Goal: Task Accomplishment & Management: Manage account settings

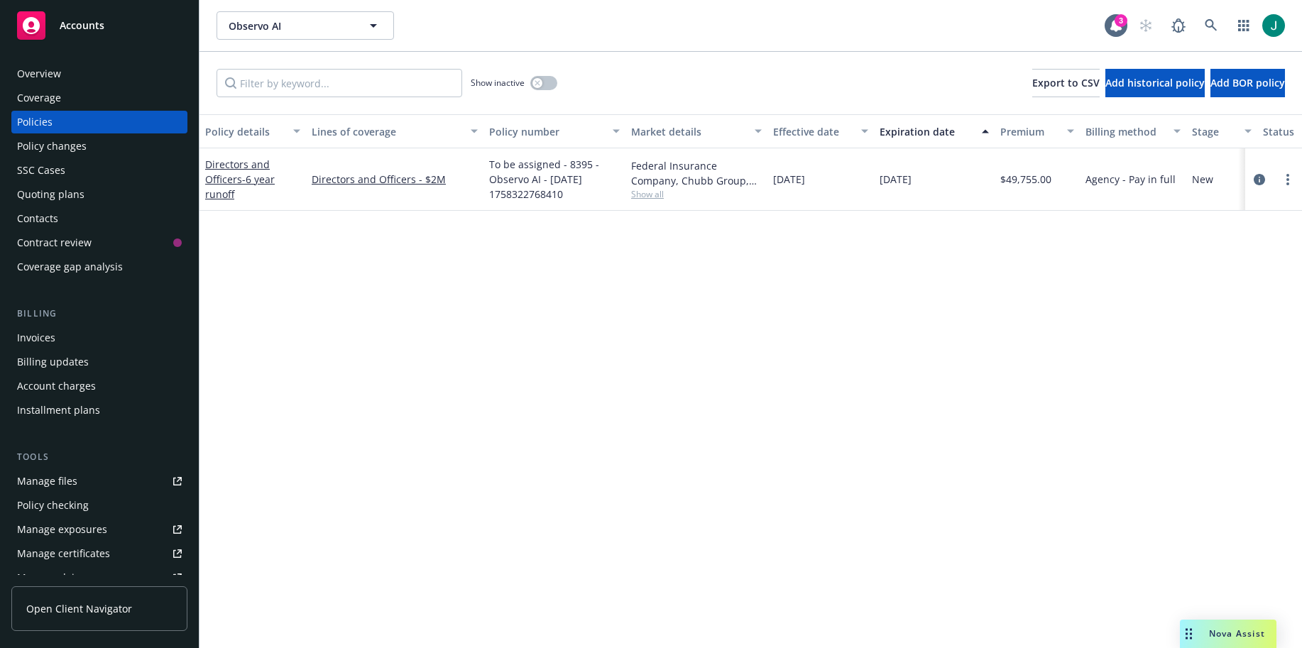
click at [993, 25] on div "Observo AI Observo AI" at bounding box center [661, 25] width 888 height 28
drag, startPoint x: 246, startPoint y: 533, endPoint x: 238, endPoint y: 512, distance: 22.7
click at [246, 533] on div "Policy details Lines of coverage Policy number Market details Effective date Ex…" at bounding box center [751, 381] width 1103 height 534
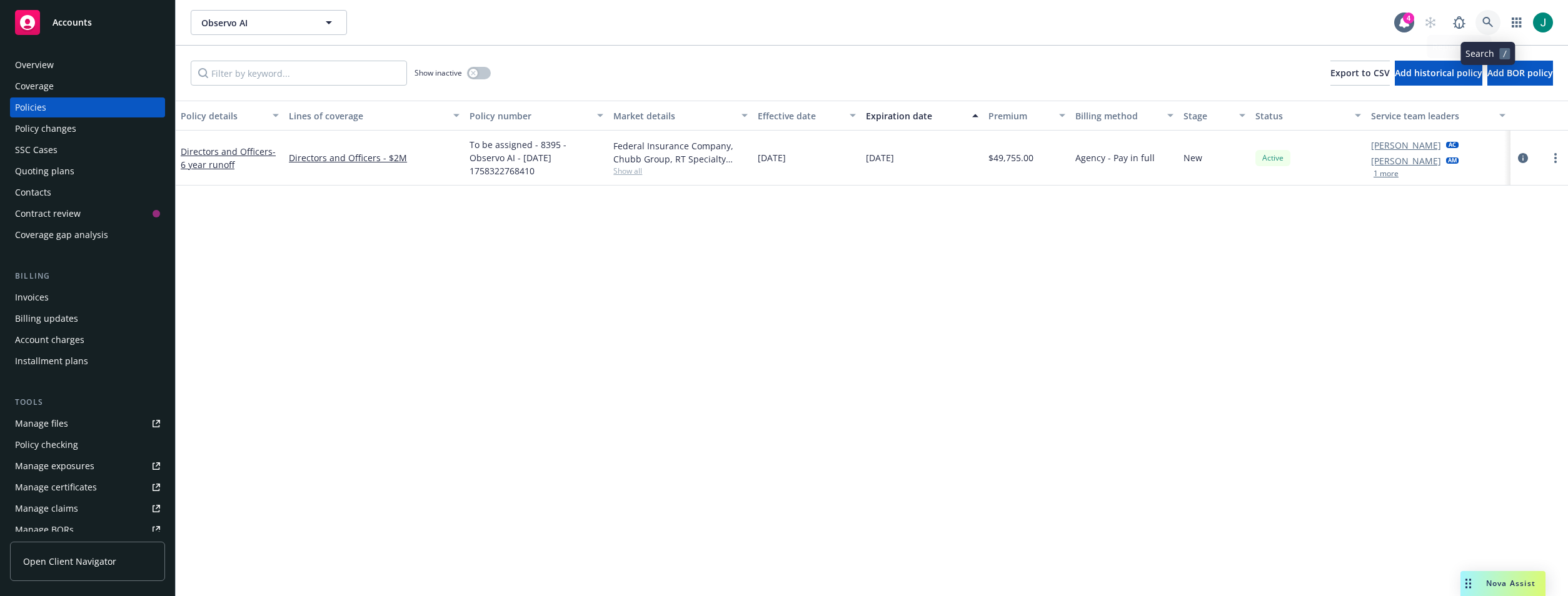
click at [1484, 18] on icon at bounding box center [1488, 22] width 11 height 11
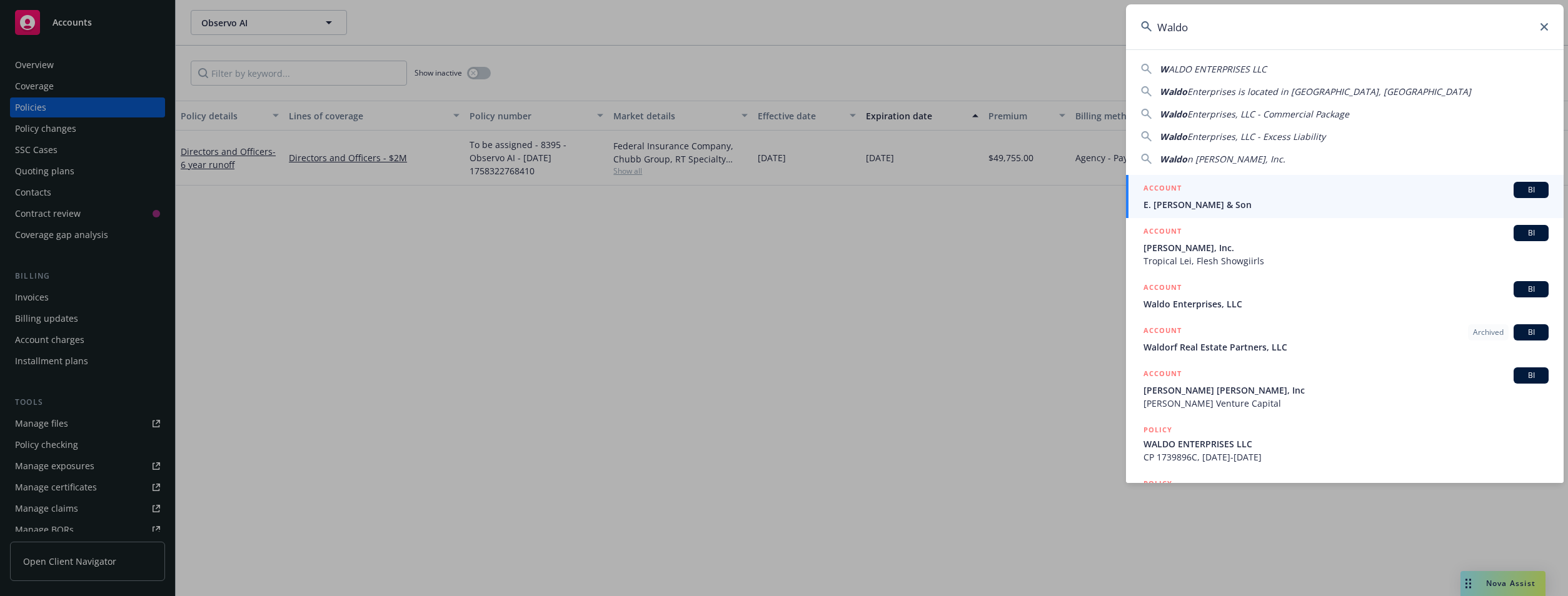
type input "Waldo"
click at [1182, 302] on span "Waldo Enterprises, LLC" at bounding box center [1346, 304] width 405 height 13
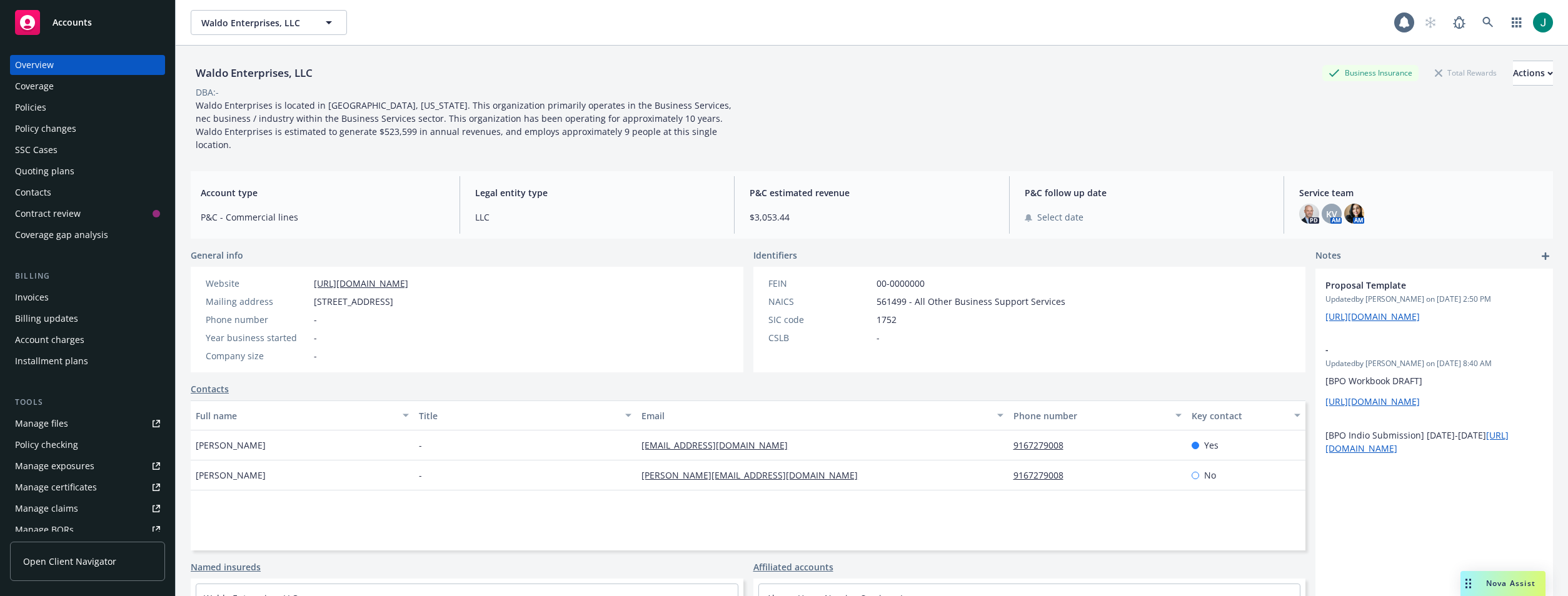
click at [29, 107] on div "Policies" at bounding box center [31, 107] width 32 height 20
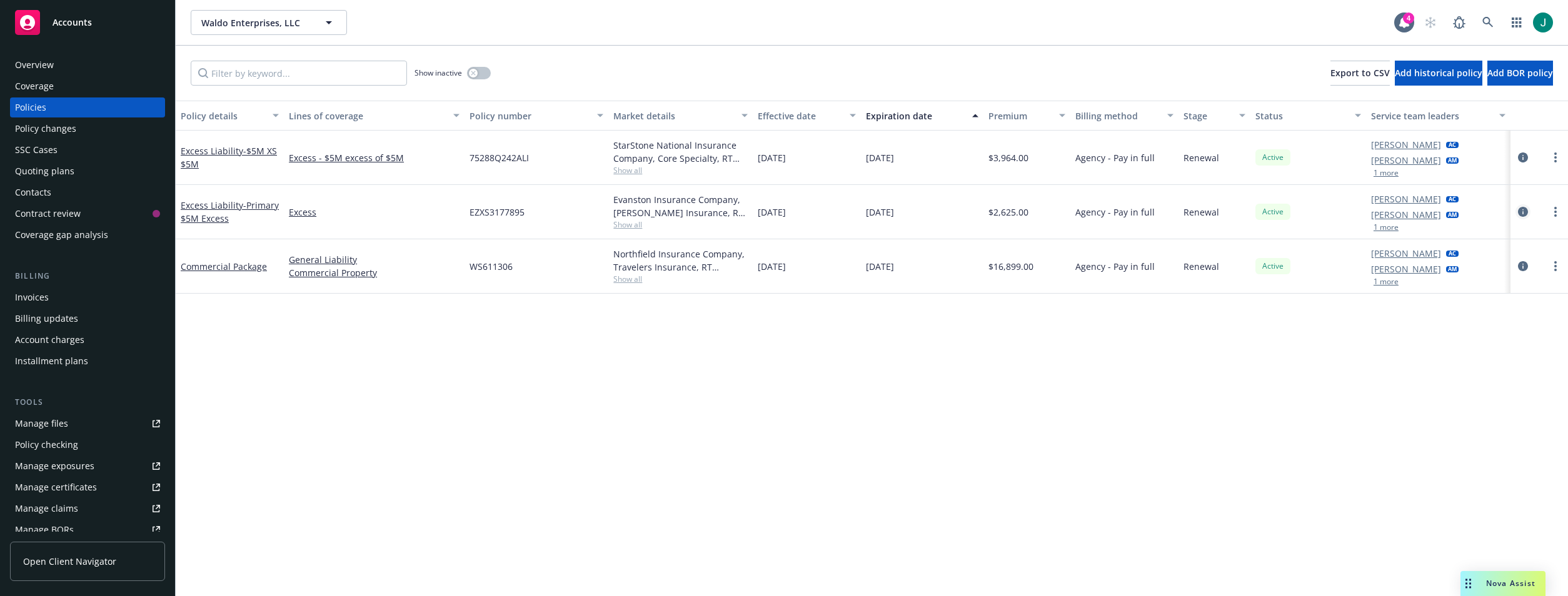
click at [1522, 215] on icon "circleInformation" at bounding box center [1522, 211] width 10 height 10
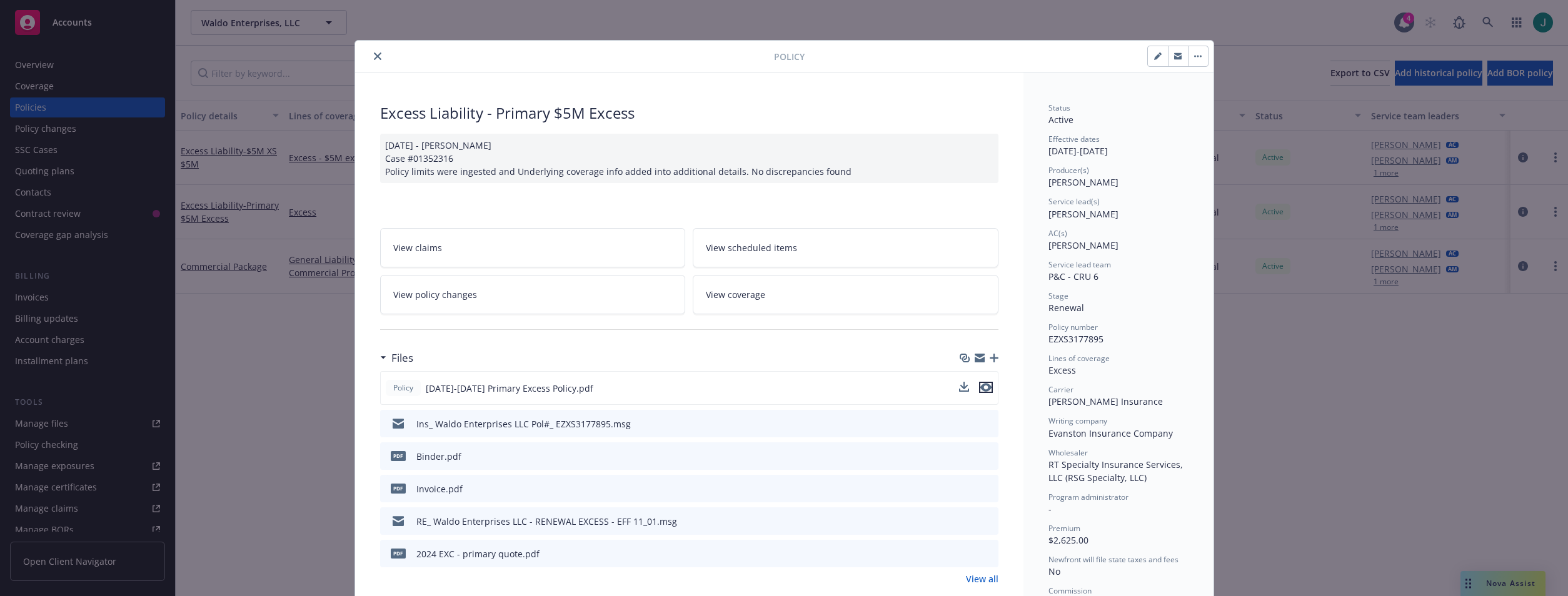
click at [982, 389] on icon "preview file" at bounding box center [985, 387] width 11 height 9
click at [370, 55] on button "close" at bounding box center [377, 55] width 15 height 15
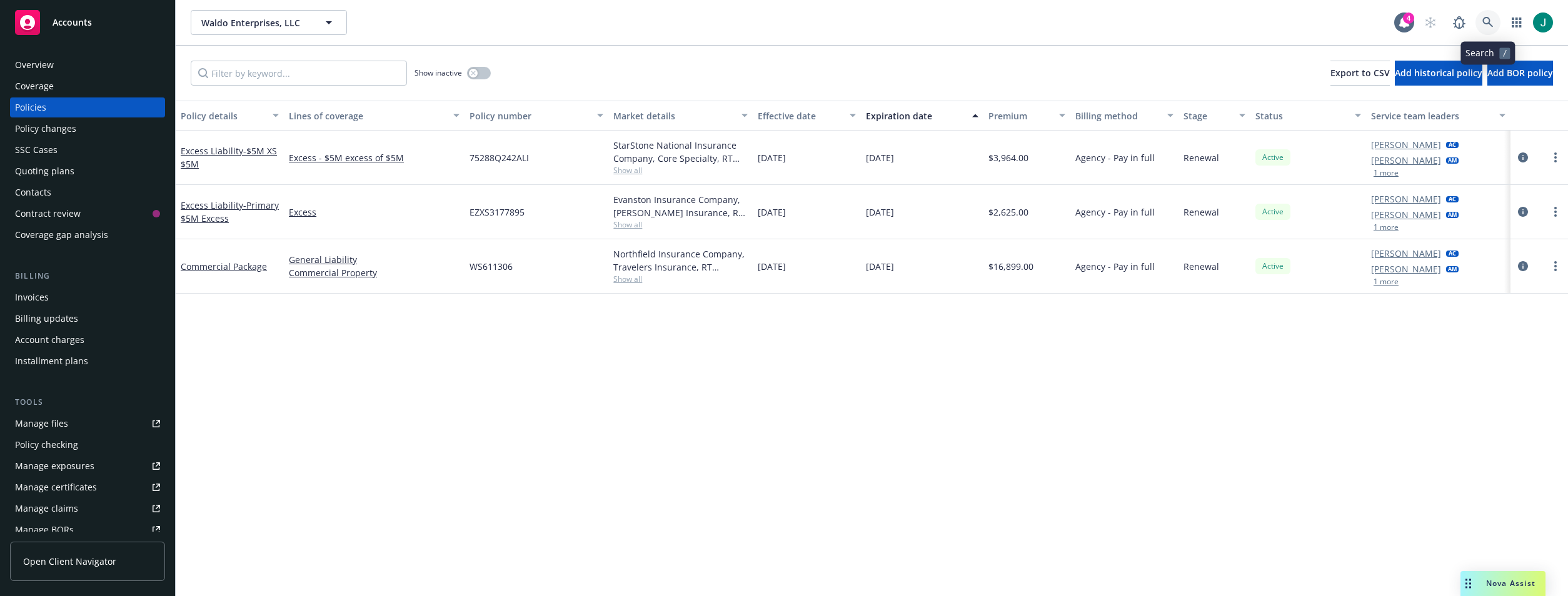
click at [1481, 21] on link at bounding box center [1488, 22] width 25 height 25
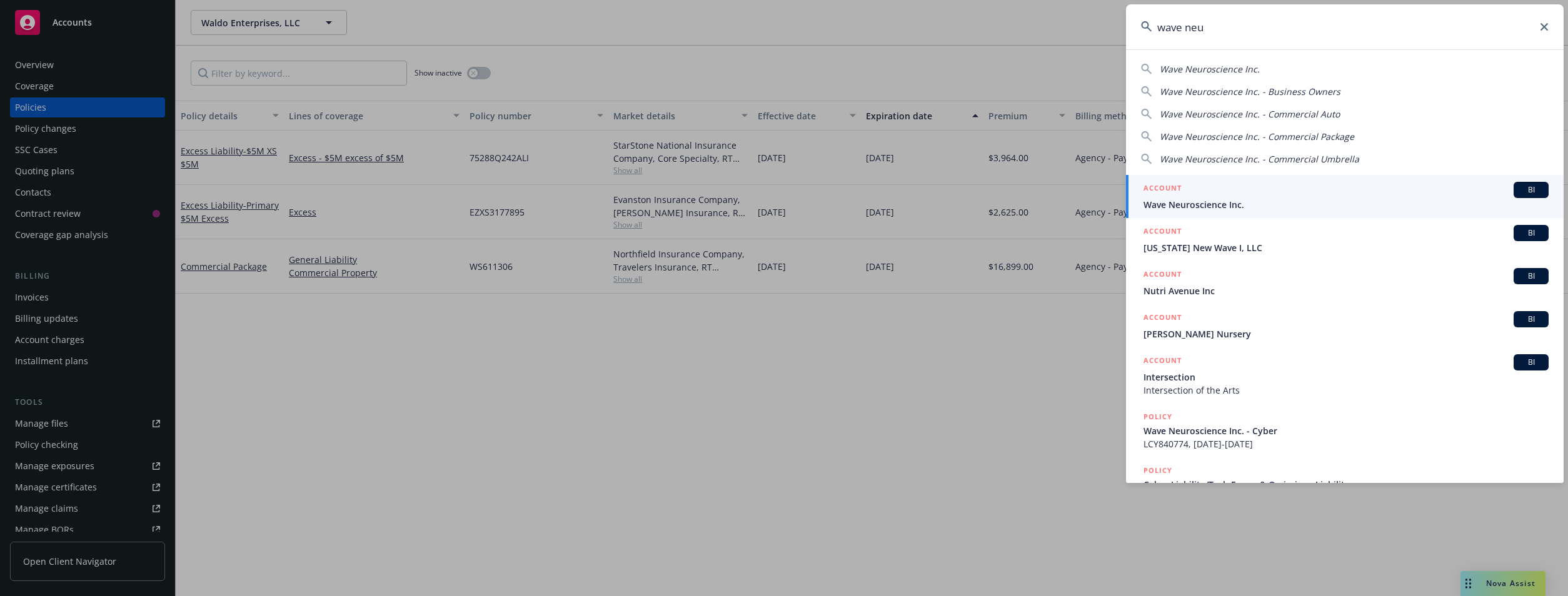
type input "wave neu"
click at [1266, 195] on div "ACCOUNT BI" at bounding box center [1346, 190] width 405 height 16
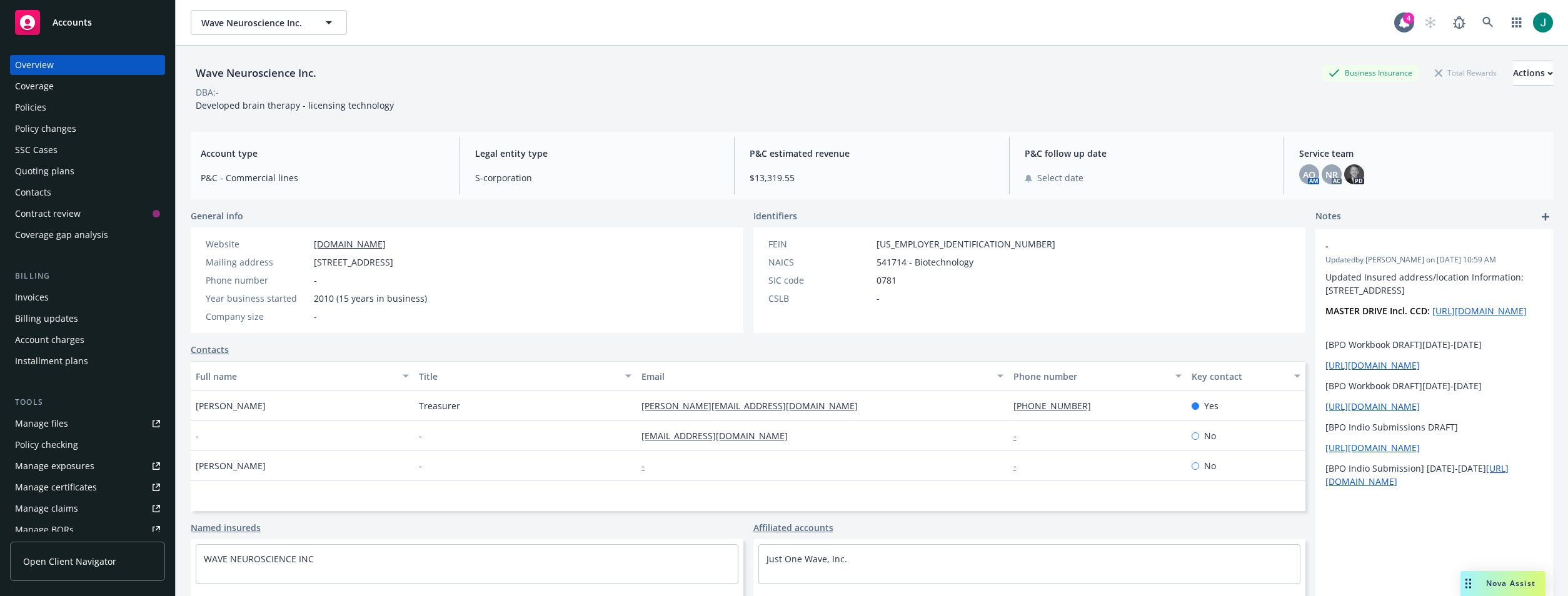
click at [40, 110] on div "Policies" at bounding box center [31, 107] width 32 height 20
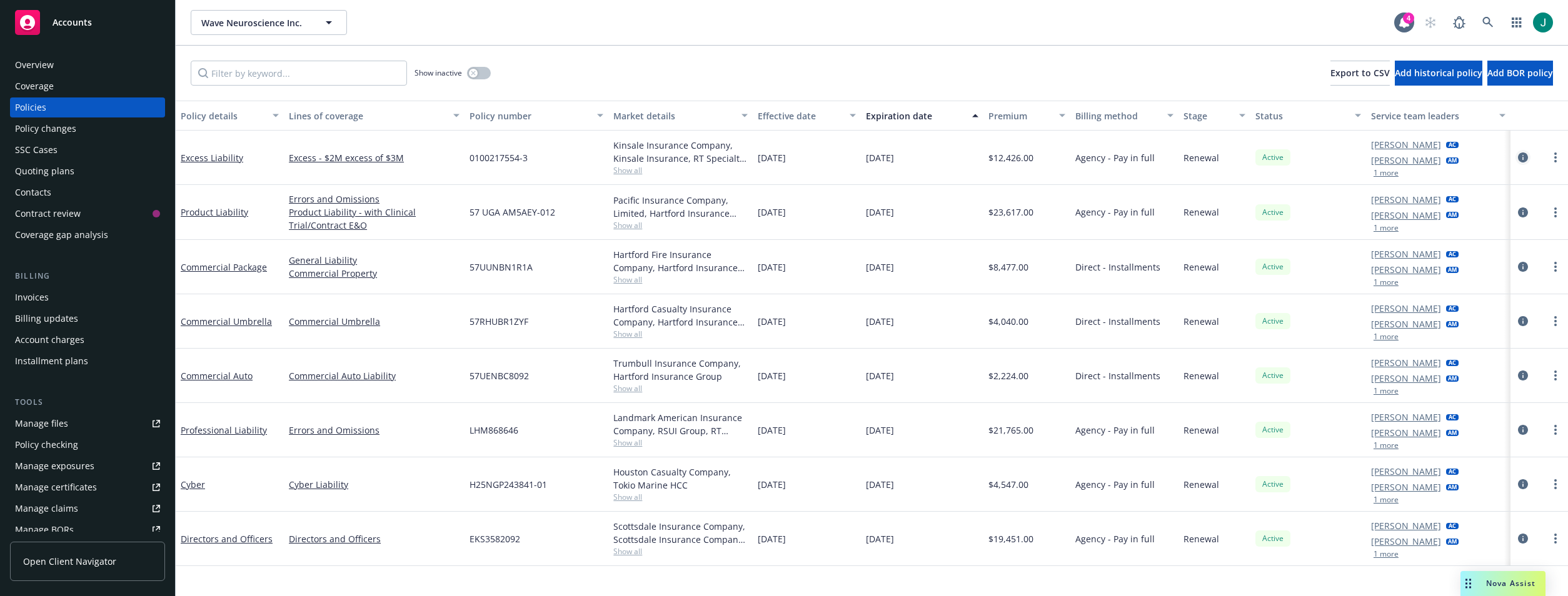
click at [1526, 158] on icon "circleInformation" at bounding box center [1522, 157] width 10 height 10
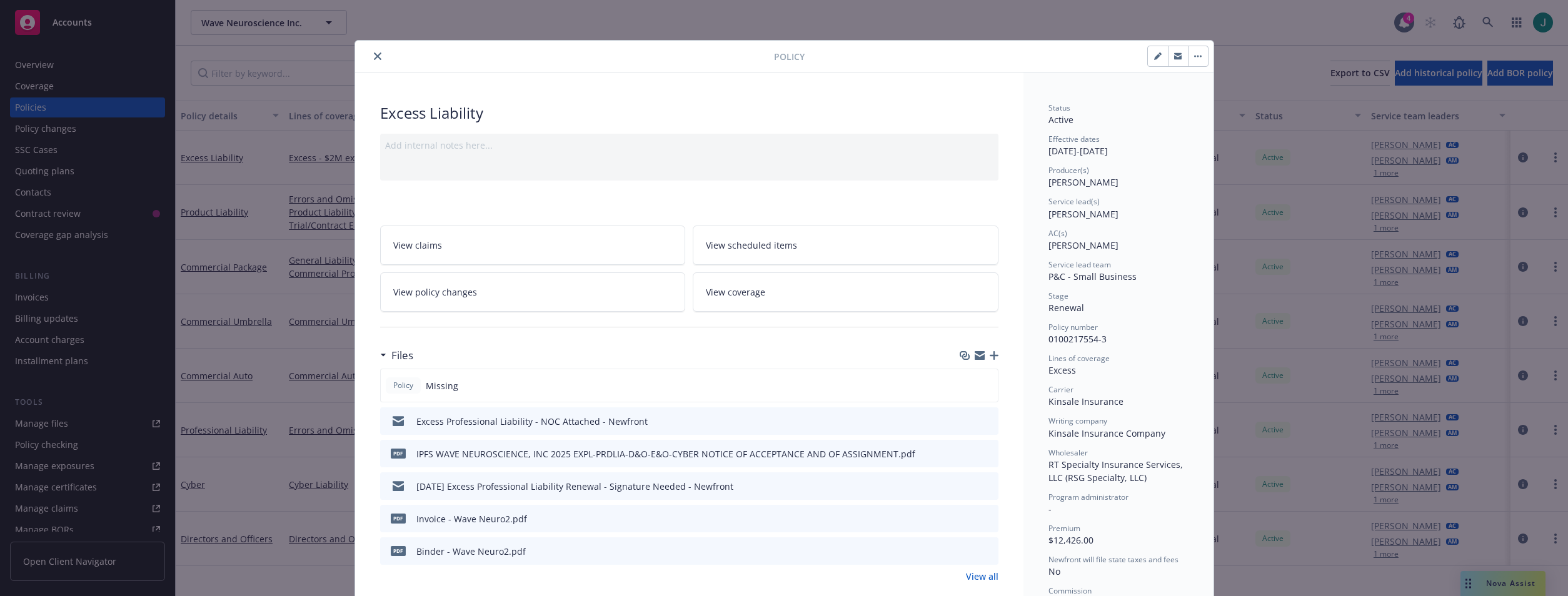
click at [983, 553] on icon "preview file" at bounding box center [986, 551] width 11 height 9
click at [375, 53] on icon "close" at bounding box center [378, 56] width 8 height 8
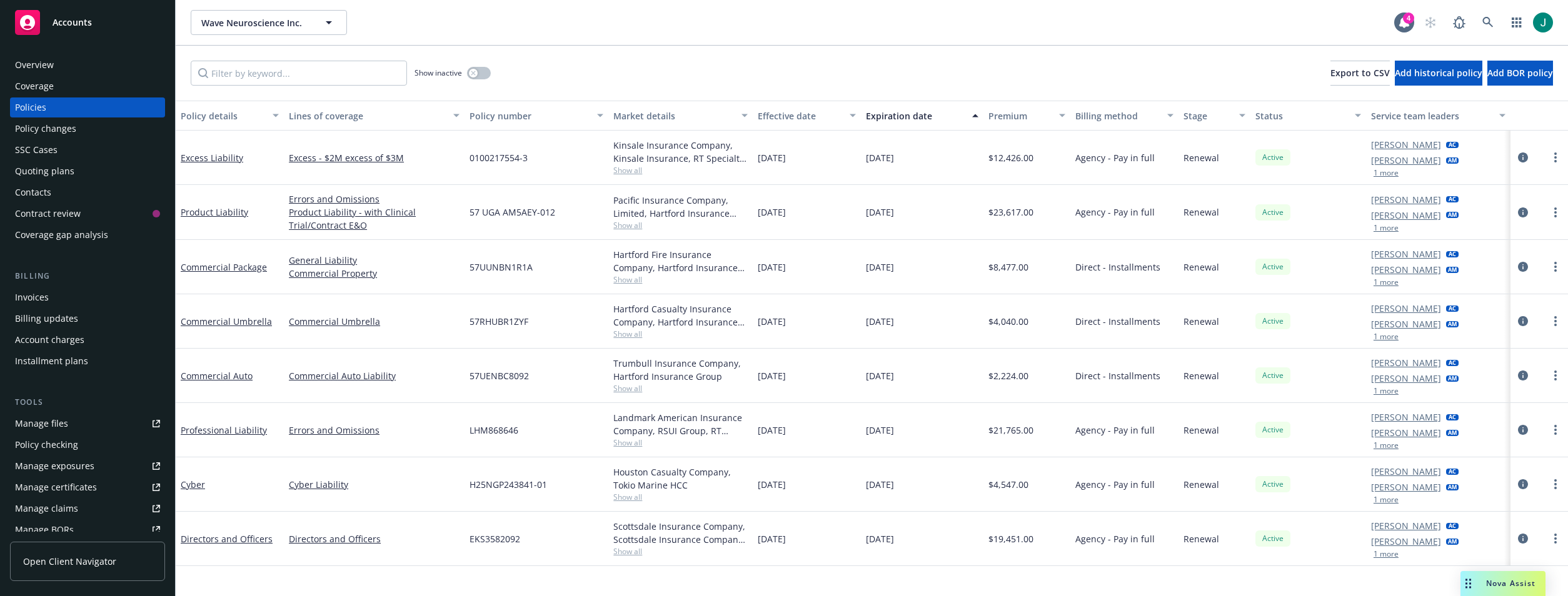
click at [629, 445] on span "Show all" at bounding box center [681, 443] width 135 height 11
click at [417, 447] on div "Errors and Omissions" at bounding box center [373, 430] width 180 height 55
click at [210, 158] on link "Excess Liability" at bounding box center [211, 158] width 63 height 11
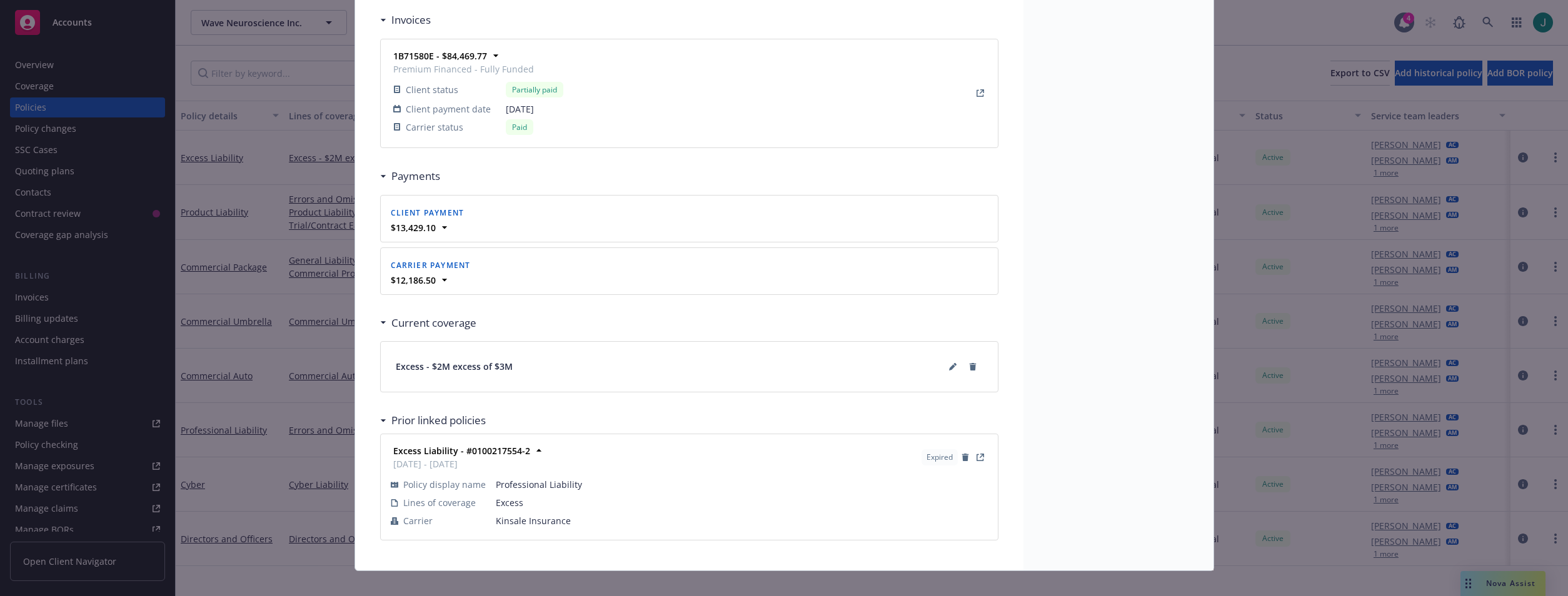
scroll to position [1171, 0]
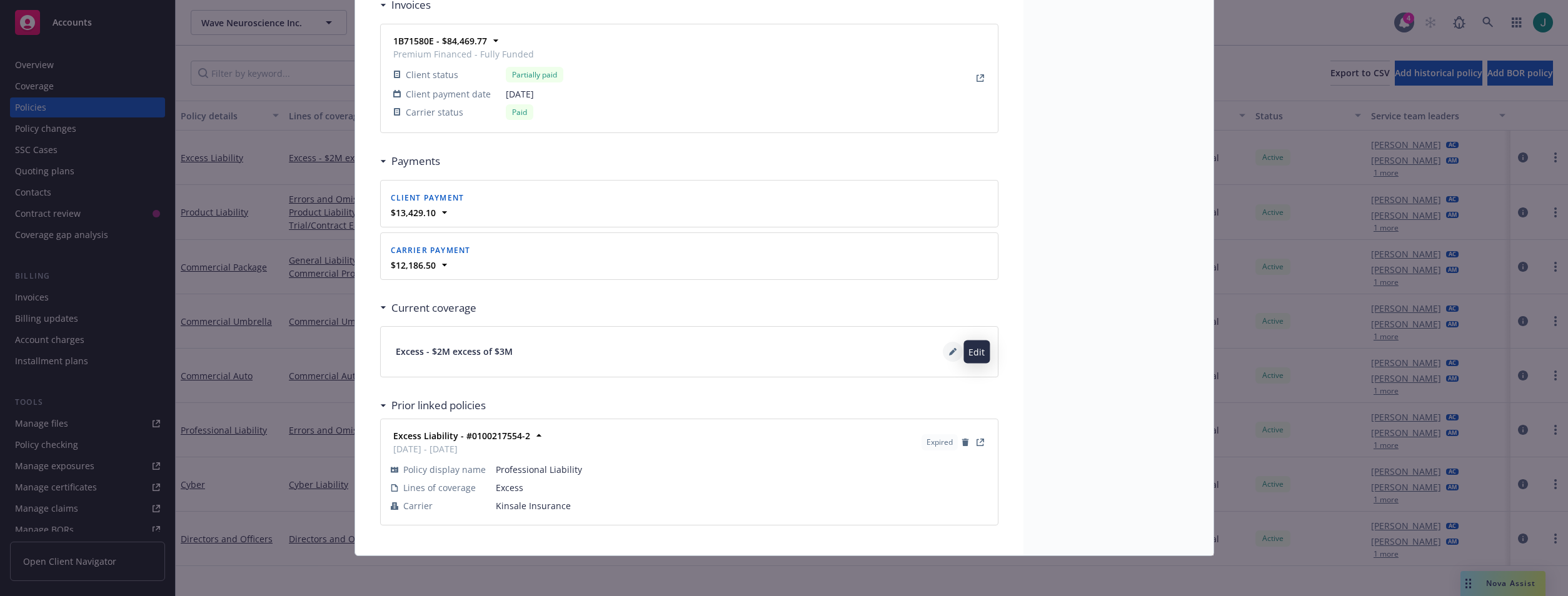
click at [949, 355] on icon at bounding box center [953, 352] width 8 height 8
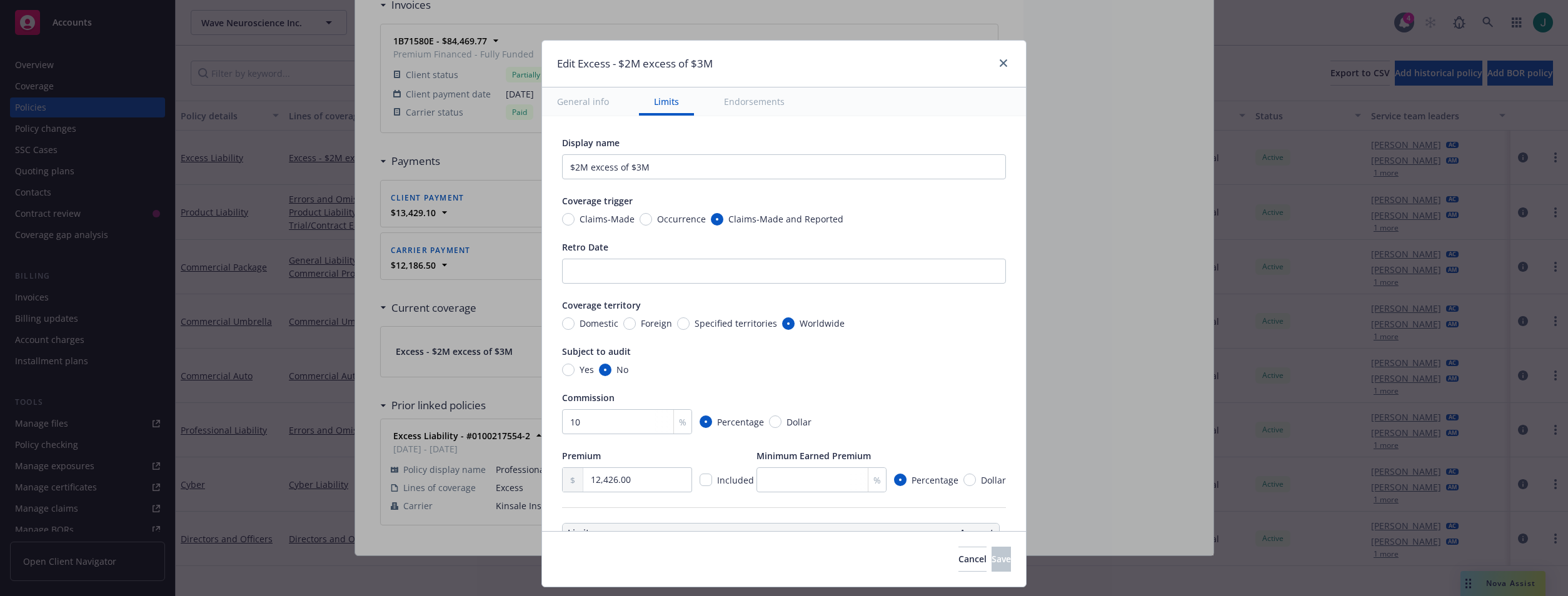
scroll to position [375, 0]
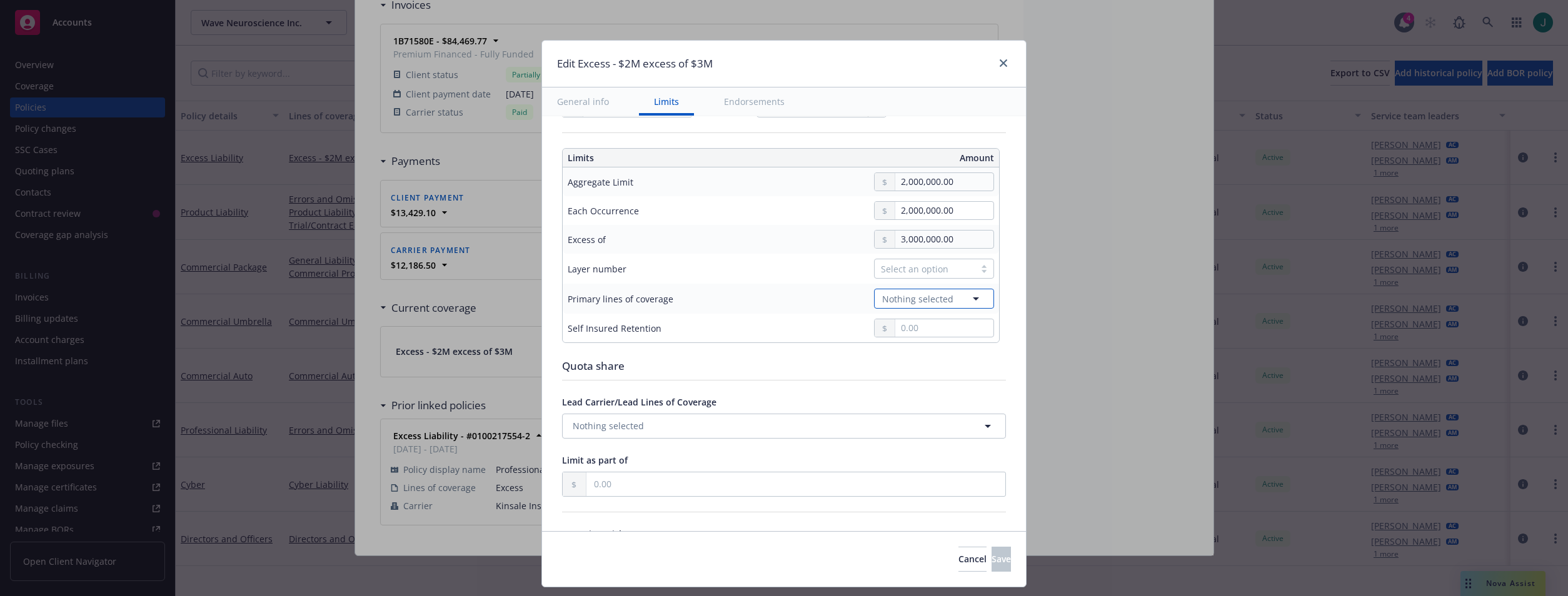
click at [973, 298] on icon "button" at bounding box center [975, 299] width 6 height 4
click at [892, 279] on div "Select an option" at bounding box center [934, 269] width 120 height 20
click at [883, 317] on span "01" at bounding box center [883, 320] width 10 height 13
type textarea "x"
click at [902, 299] on span "Nothing selected" at bounding box center [917, 298] width 71 height 13
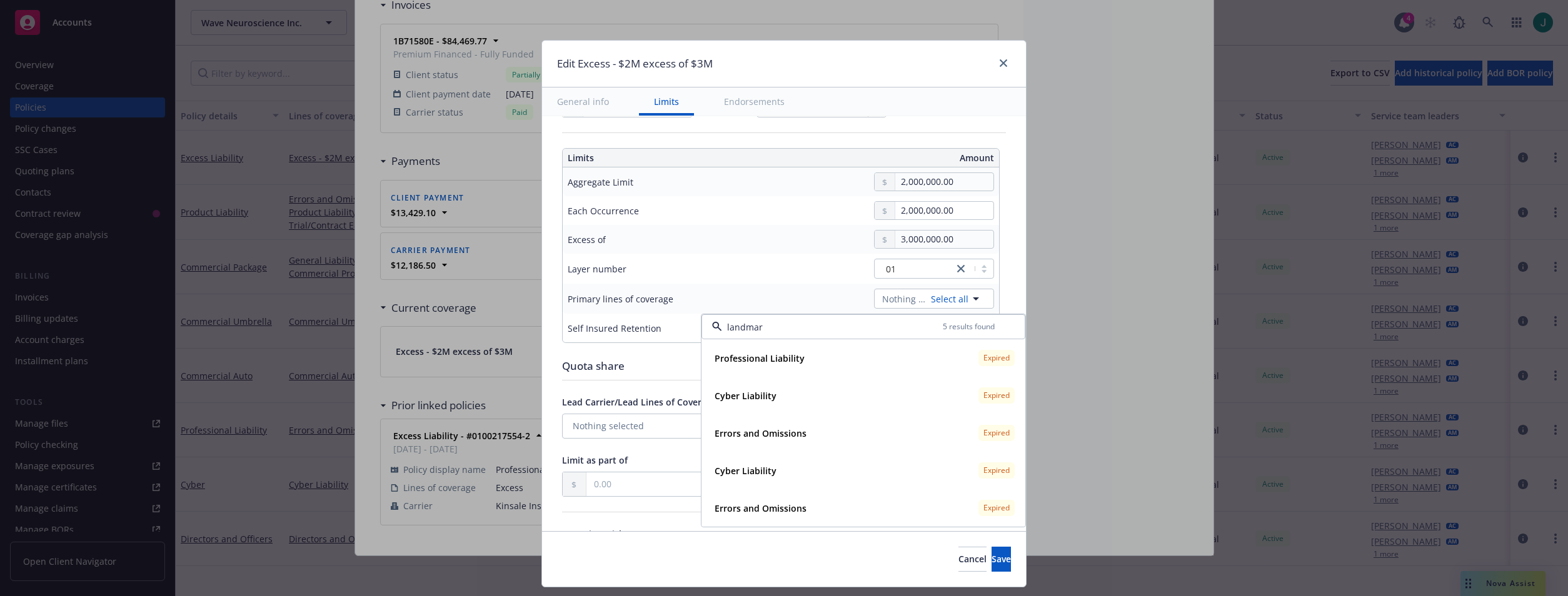
type input "landmar"
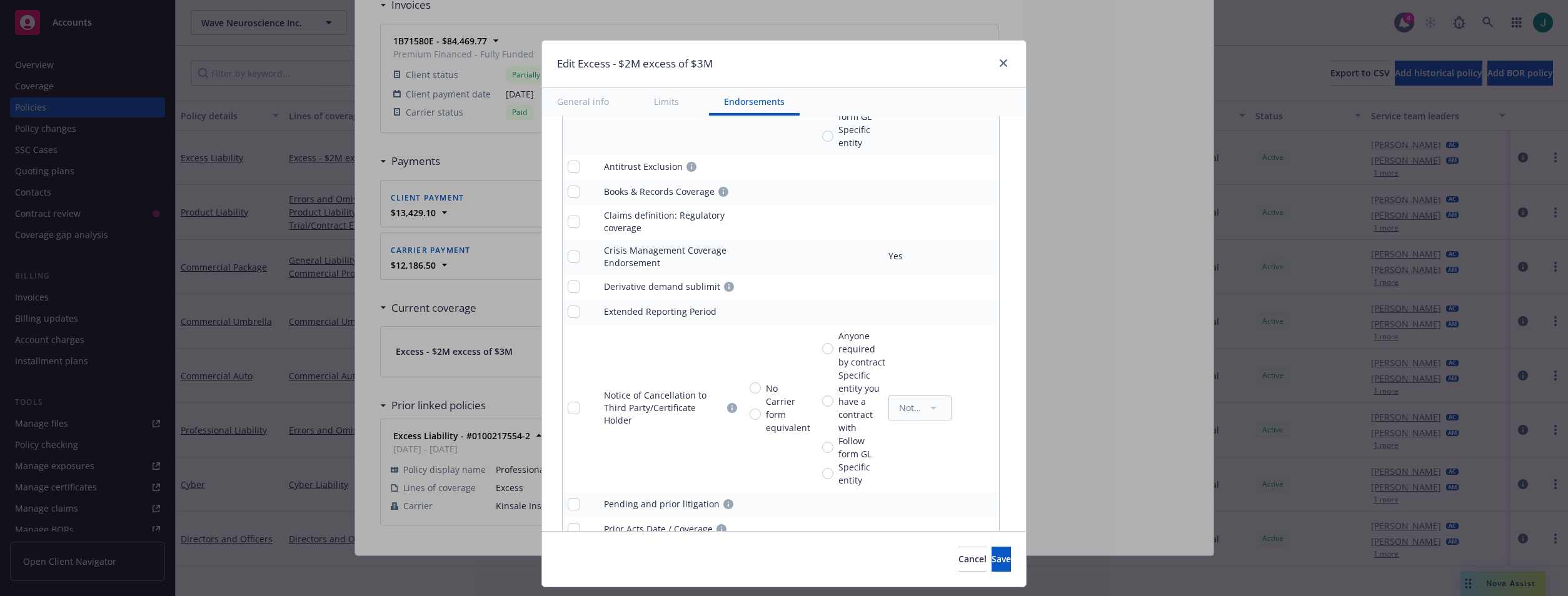
scroll to position [0, 0]
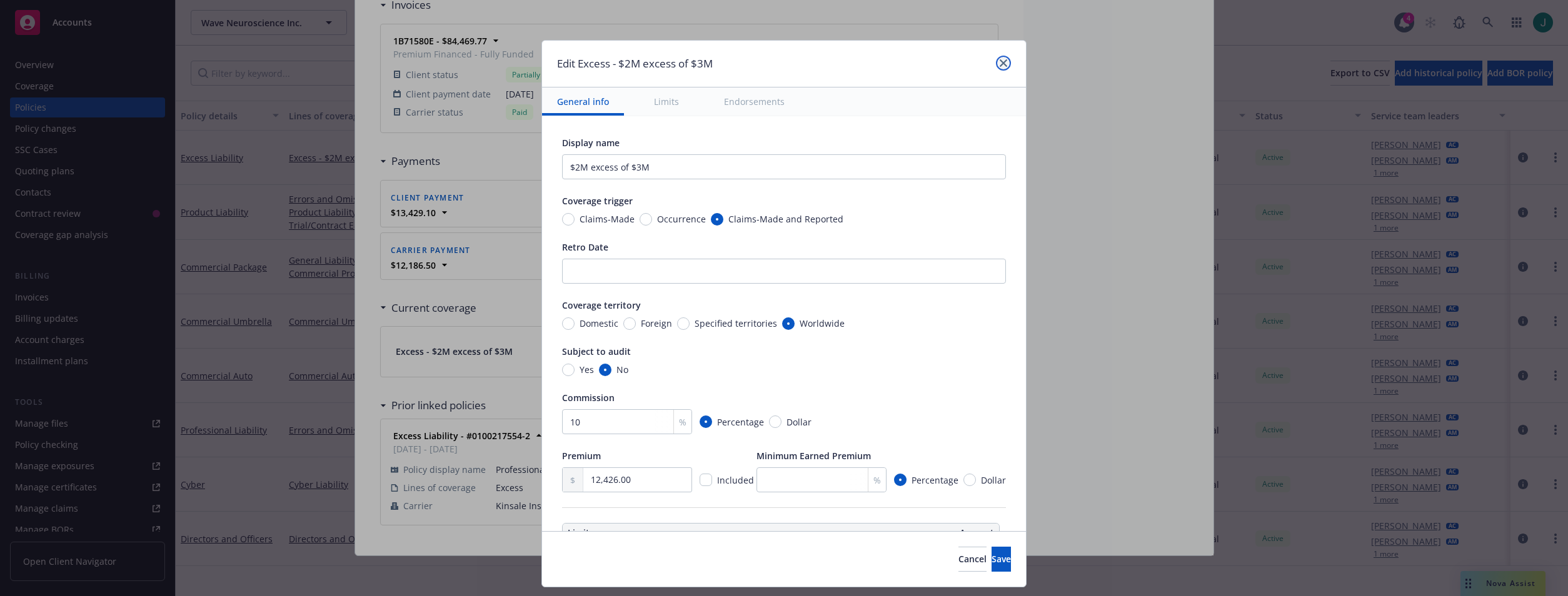
click at [1008, 63] on link "close" at bounding box center [1003, 63] width 15 height 15
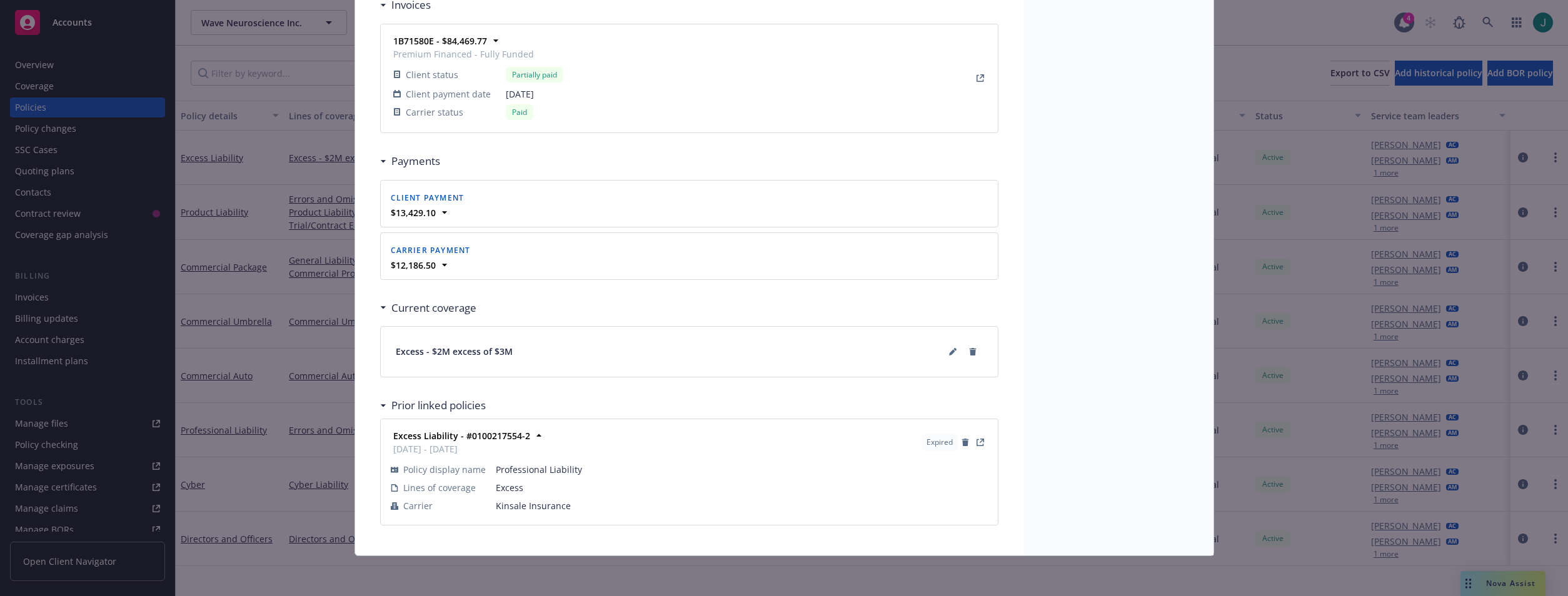
click at [278, 100] on div "Policy Excess Liability Add internal notes here... View claims View scheduled i…" at bounding box center [784, 298] width 1568 height 596
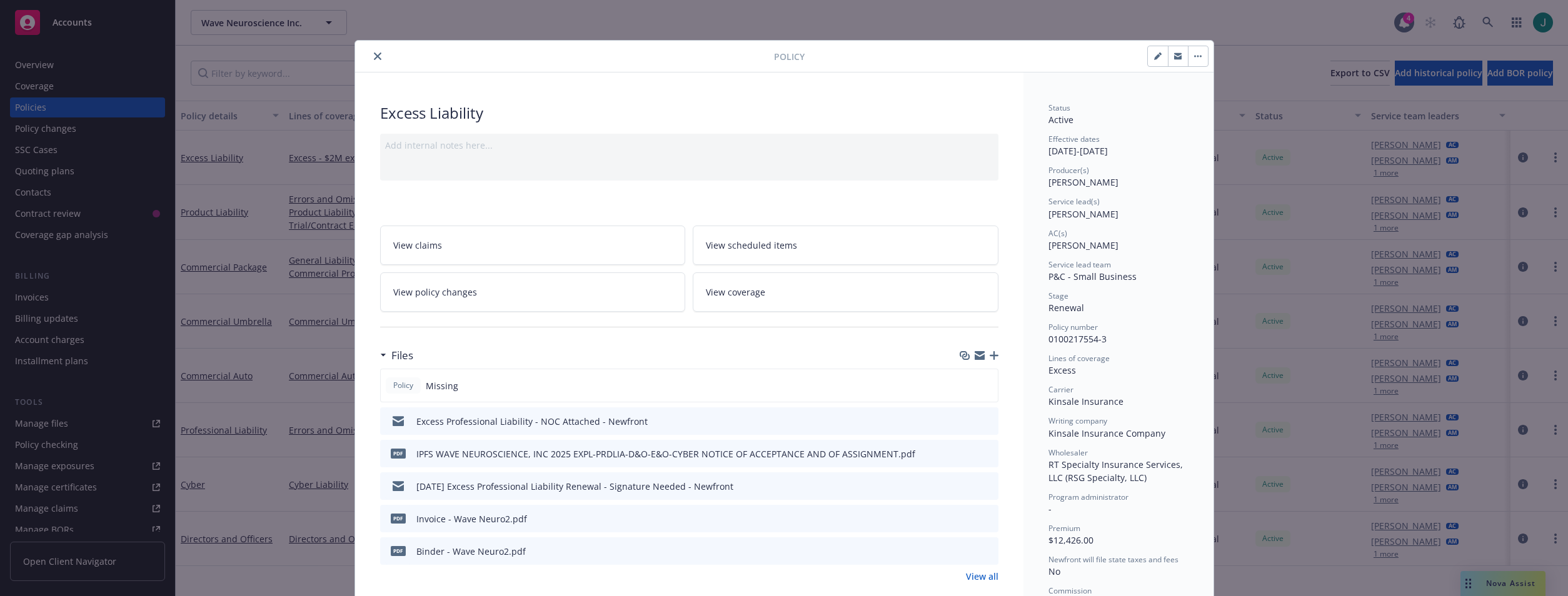
click at [376, 57] on button "close" at bounding box center [377, 55] width 15 height 15
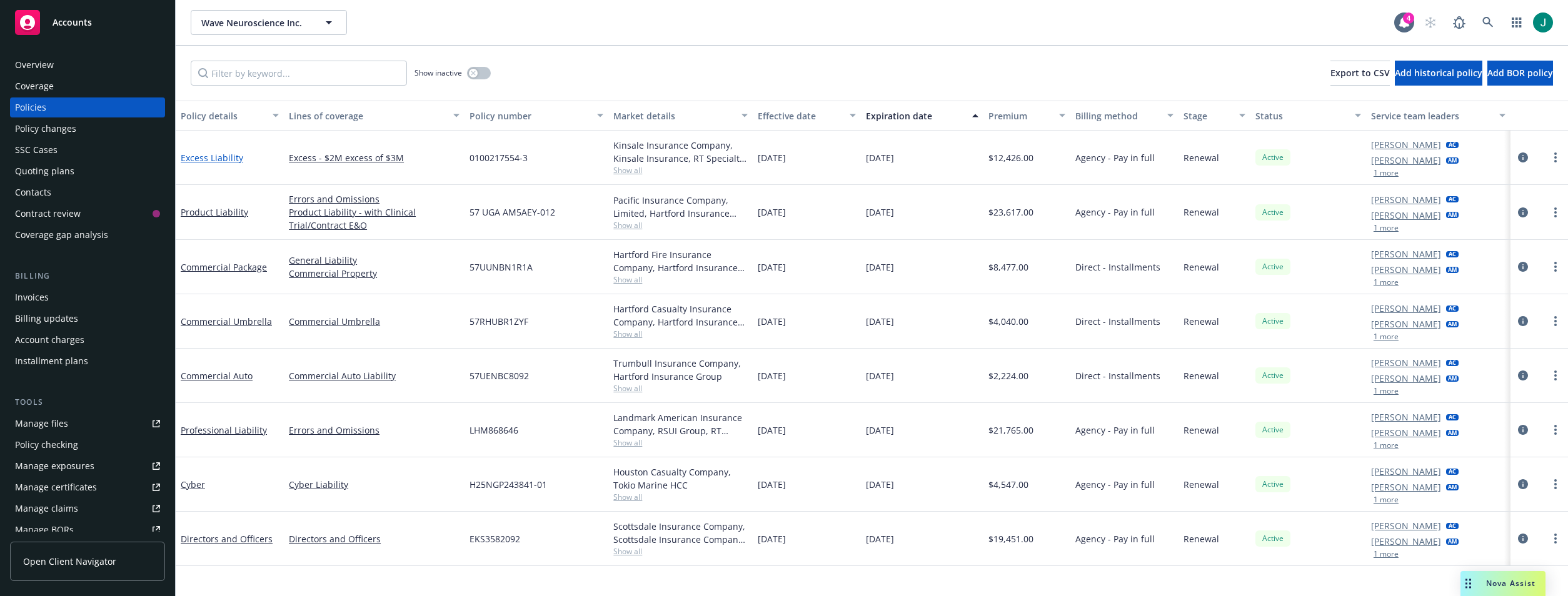
click at [226, 158] on link "Excess Liability" at bounding box center [211, 158] width 63 height 11
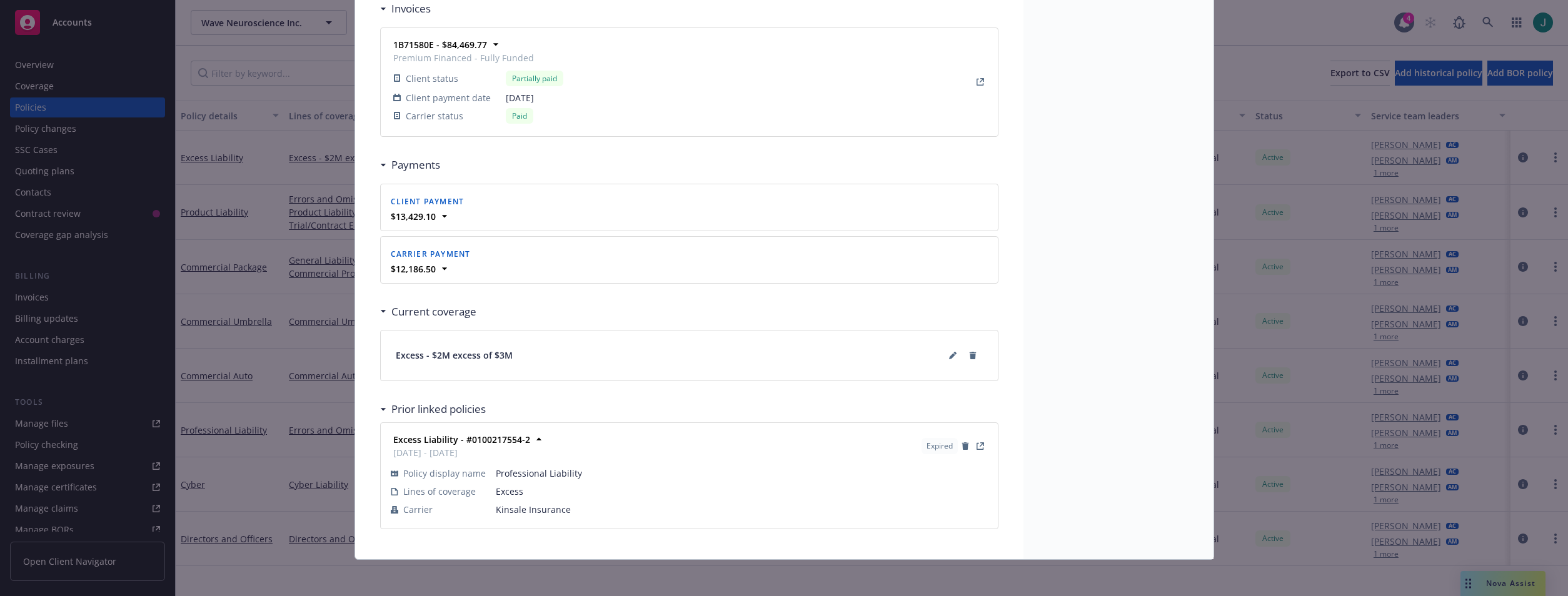
scroll to position [1171, 0]
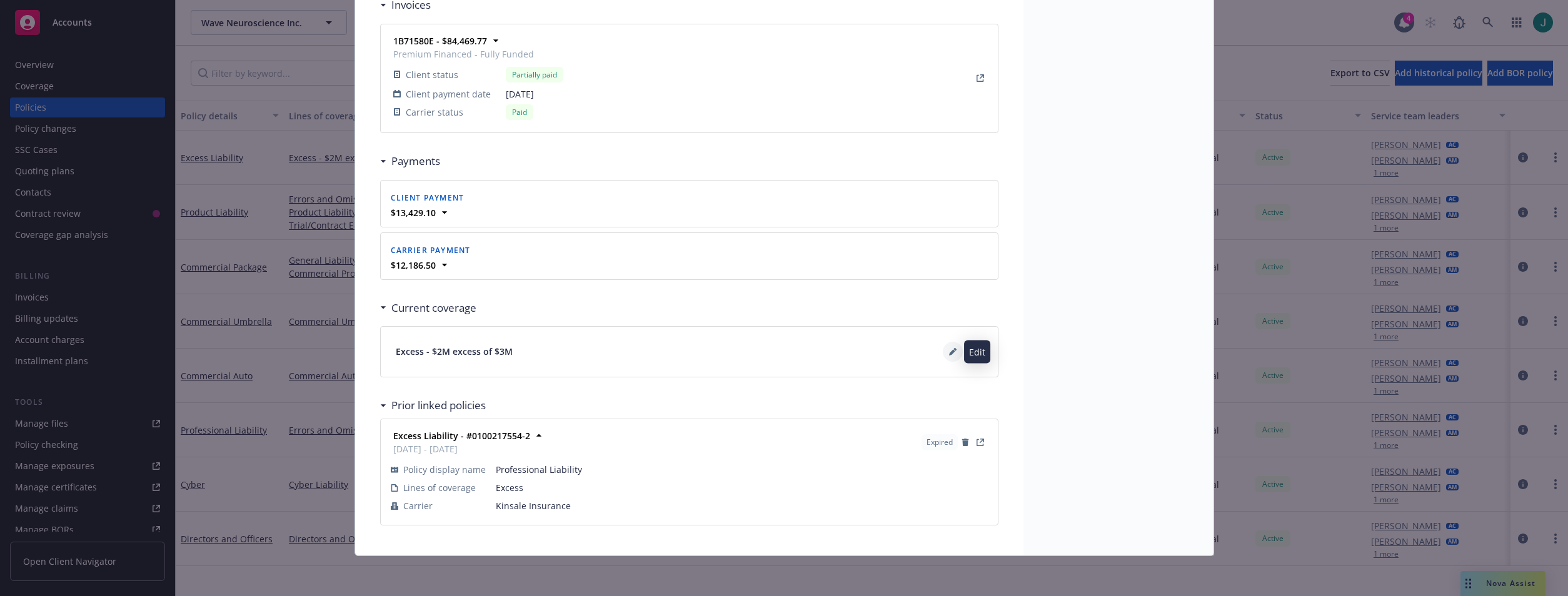
click at [949, 351] on icon at bounding box center [953, 352] width 8 height 8
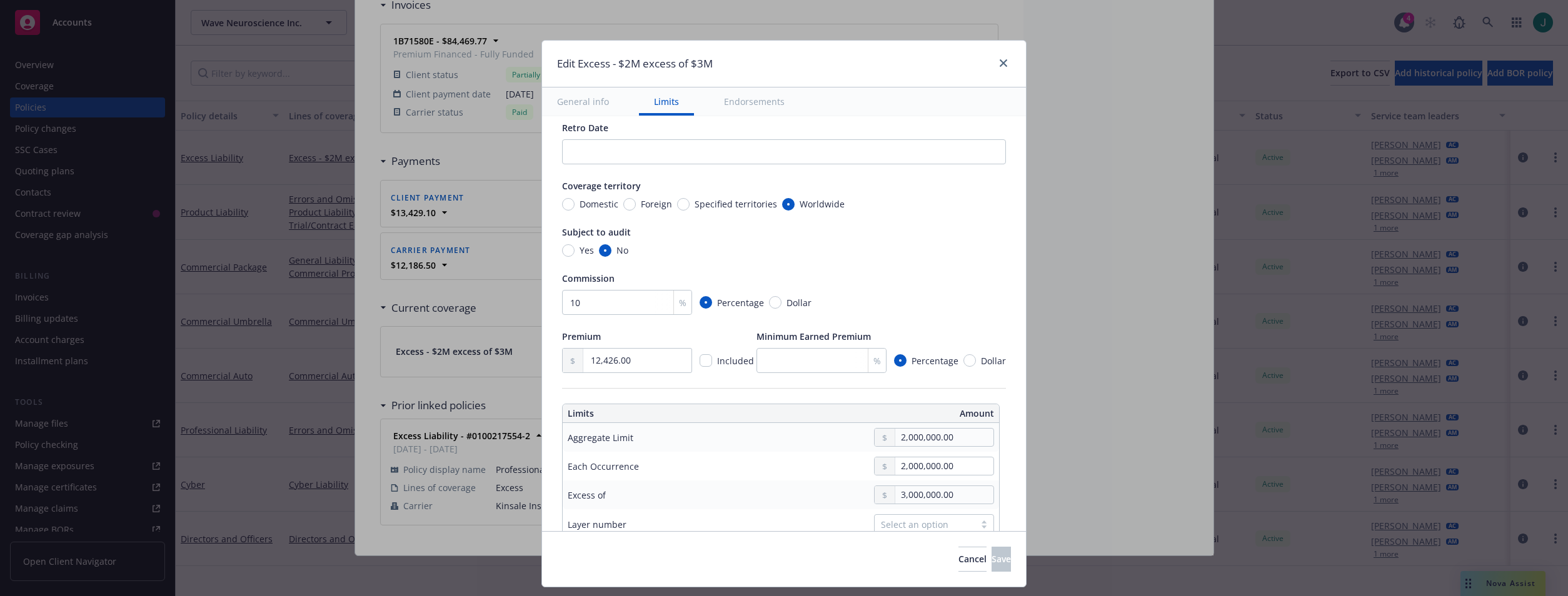
scroll to position [250, 0]
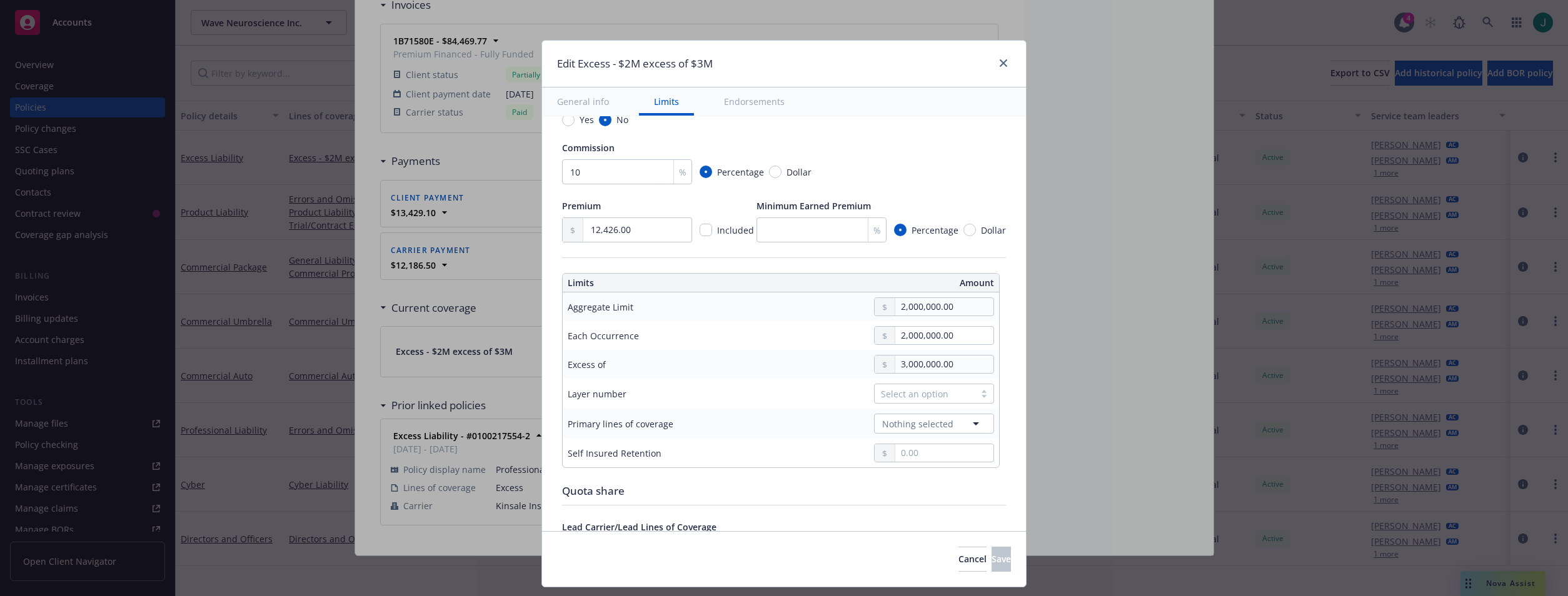
click at [907, 397] on div "Select an option" at bounding box center [924, 394] width 87 height 13
drag, startPoint x: 892, startPoint y: 443, endPoint x: 905, endPoint y: 432, distance: 17.0
click at [892, 443] on div "01" at bounding box center [926, 445] width 105 height 13
type textarea "x"
click at [909, 423] on span "Nothing selected" at bounding box center [917, 423] width 71 height 13
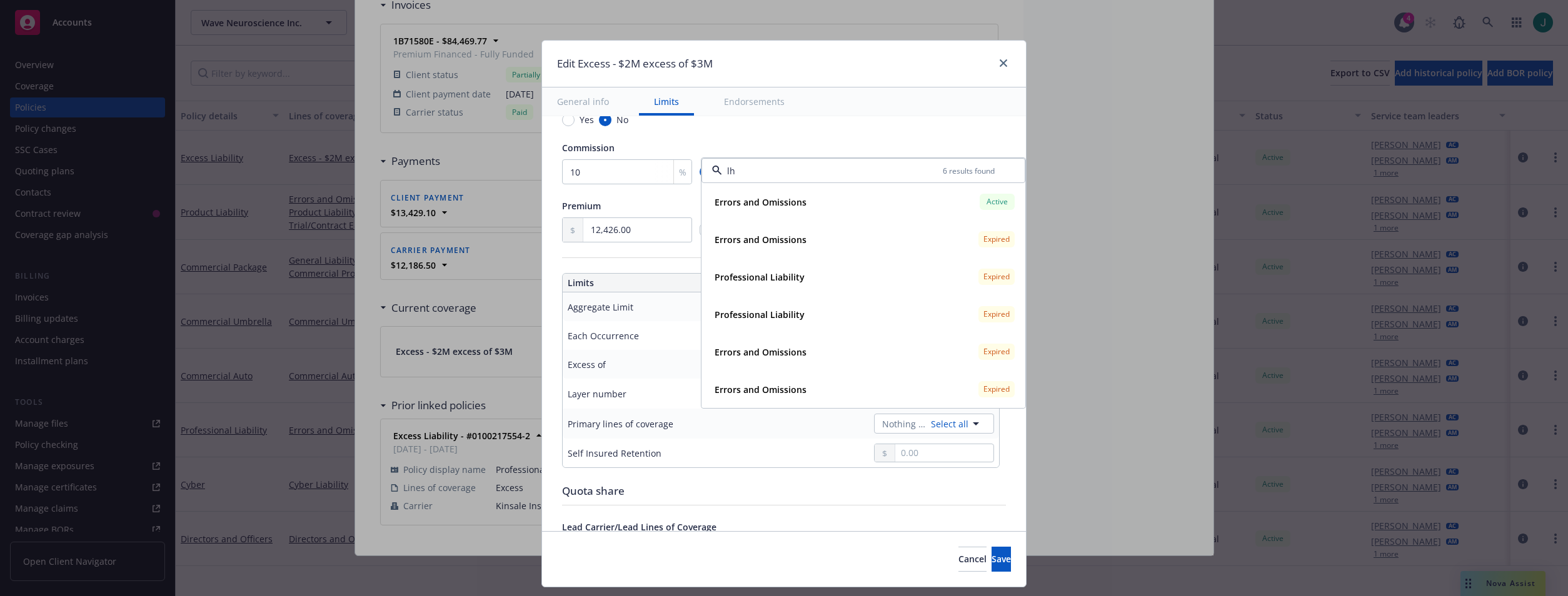
type input "lhm"
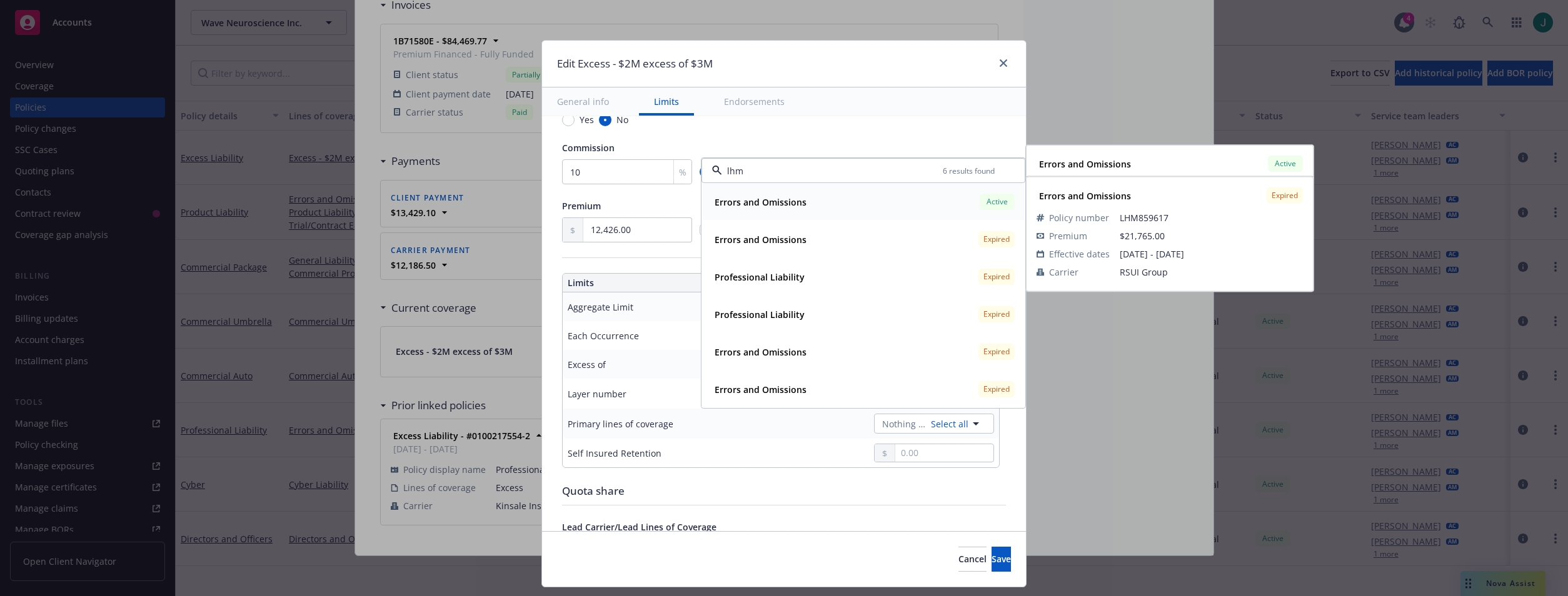
drag, startPoint x: 774, startPoint y: 197, endPoint x: 839, endPoint y: 209, distance: 66.1
click at [781, 199] on strong "Errors and Omissions" at bounding box center [761, 202] width 92 height 11
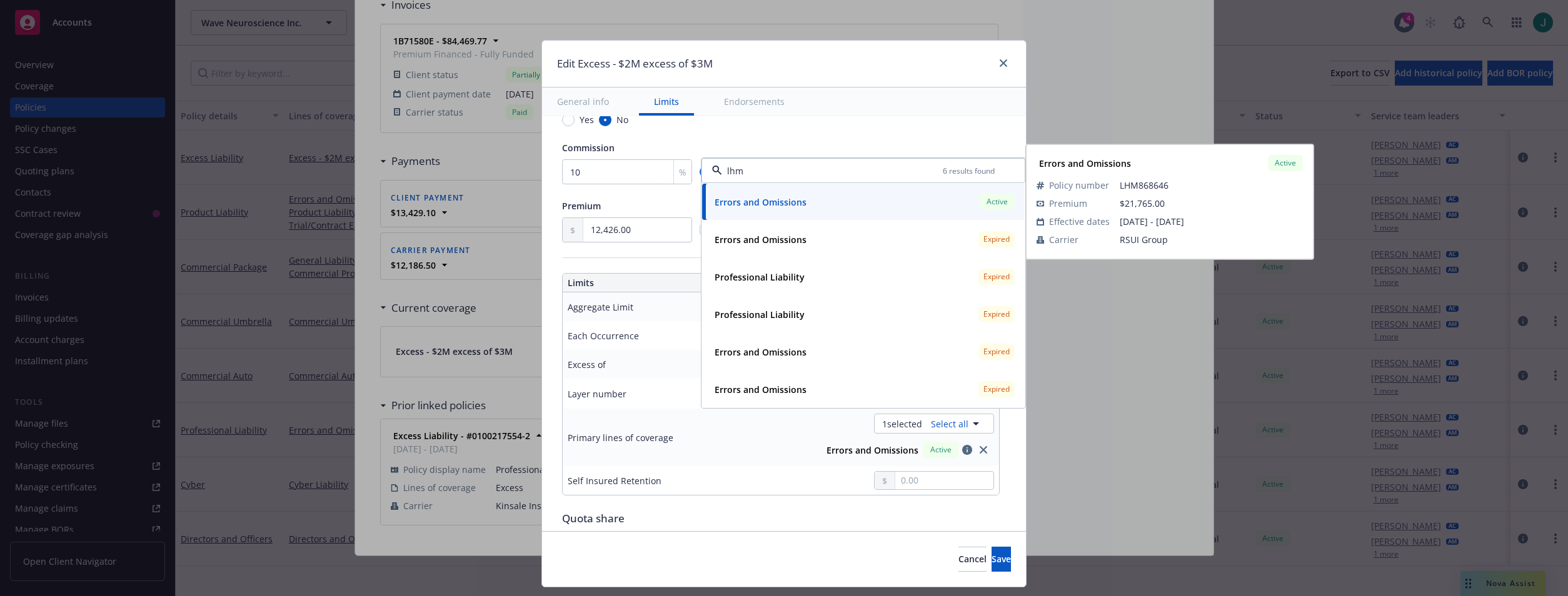
type textarea "x"
type input "Errors and Omissions $2M excess of $3M"
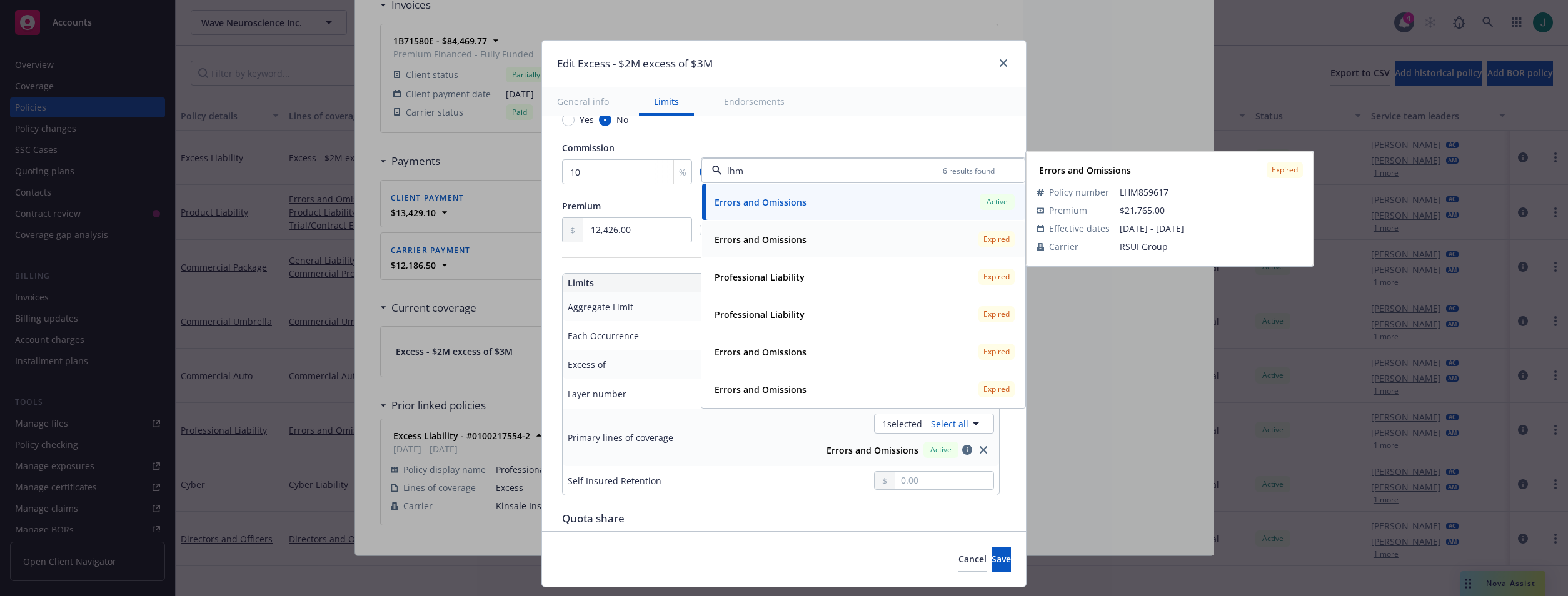
scroll to position [32, 0]
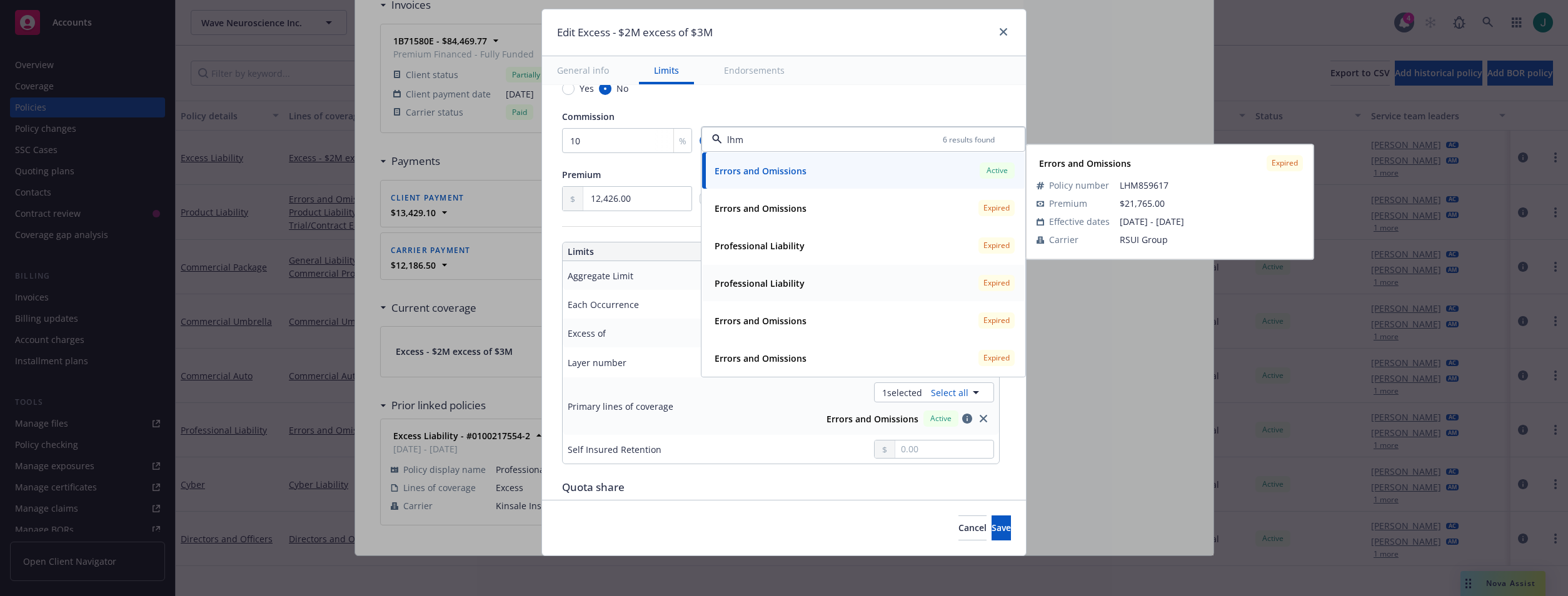
type input "lhm"
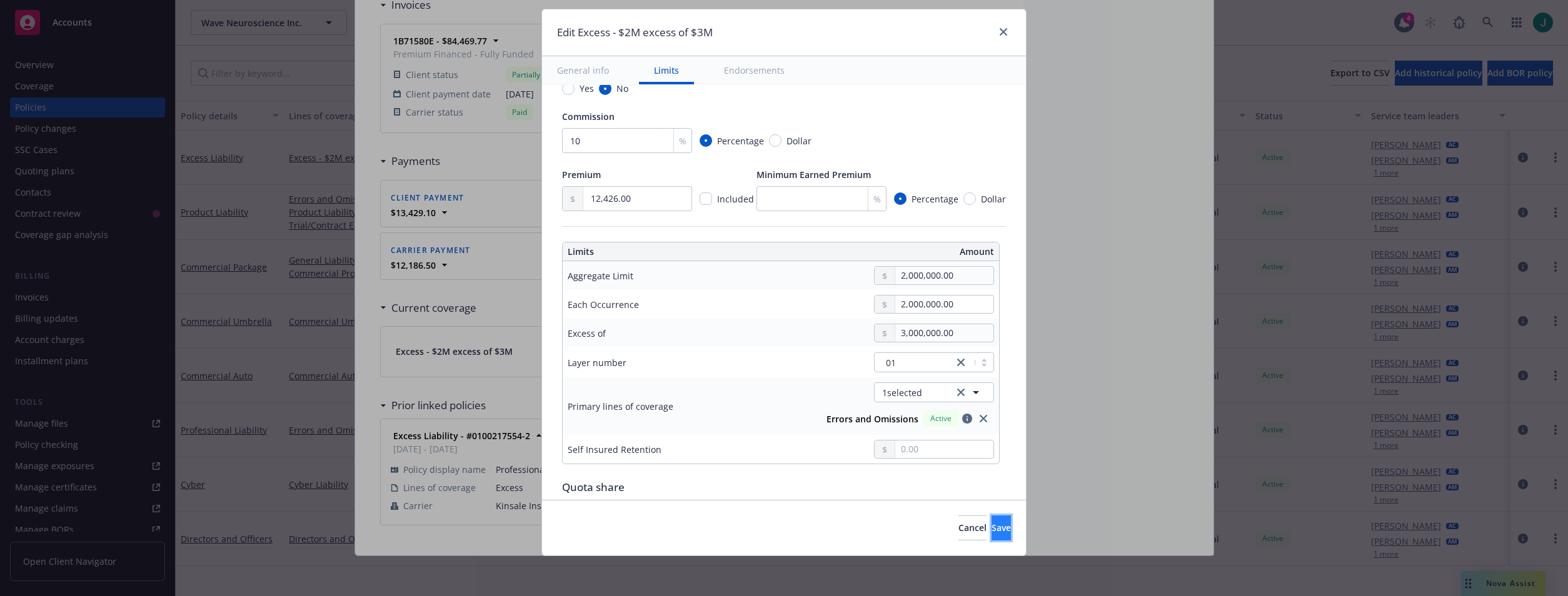
click at [991, 530] on span "Save" at bounding box center [1001, 527] width 19 height 11
type textarea "x"
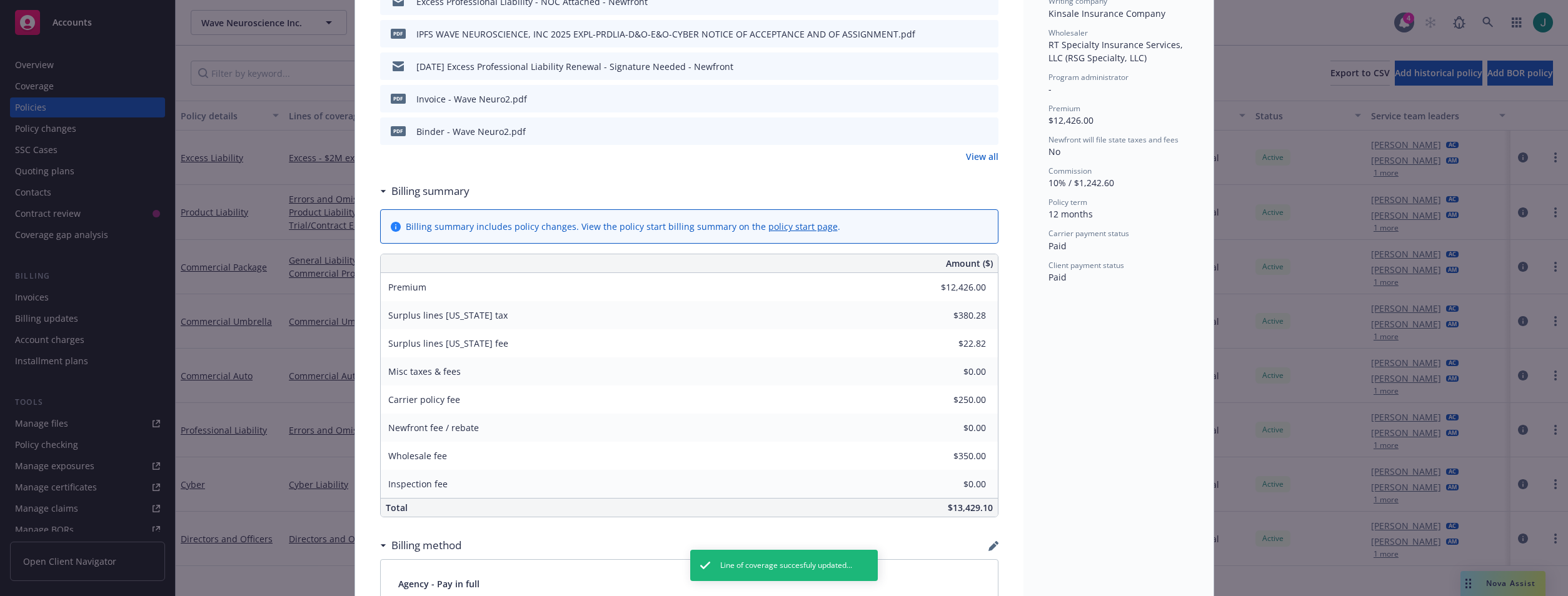
scroll to position [0, 0]
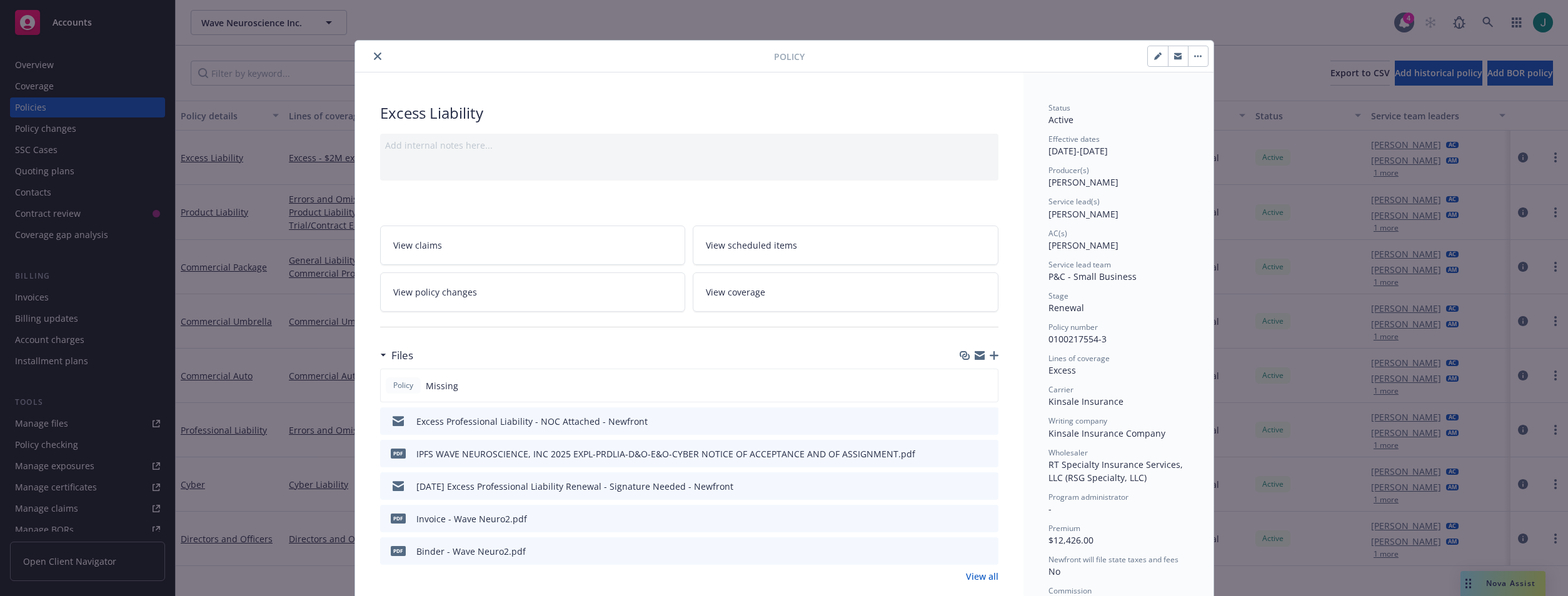
click at [1151, 60] on button "button" at bounding box center [1158, 56] width 20 height 20
select select "RENEWAL"
select select "12"
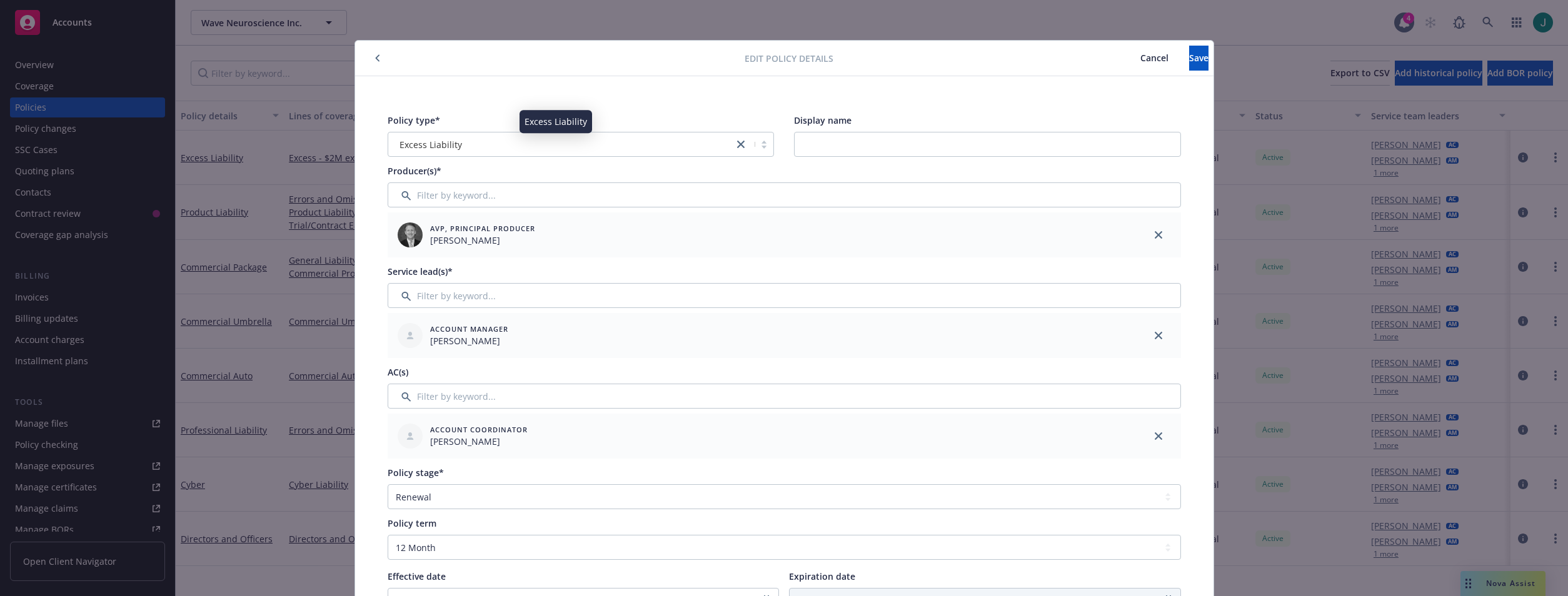
click at [433, 149] on span "Excess Liability" at bounding box center [431, 144] width 63 height 13
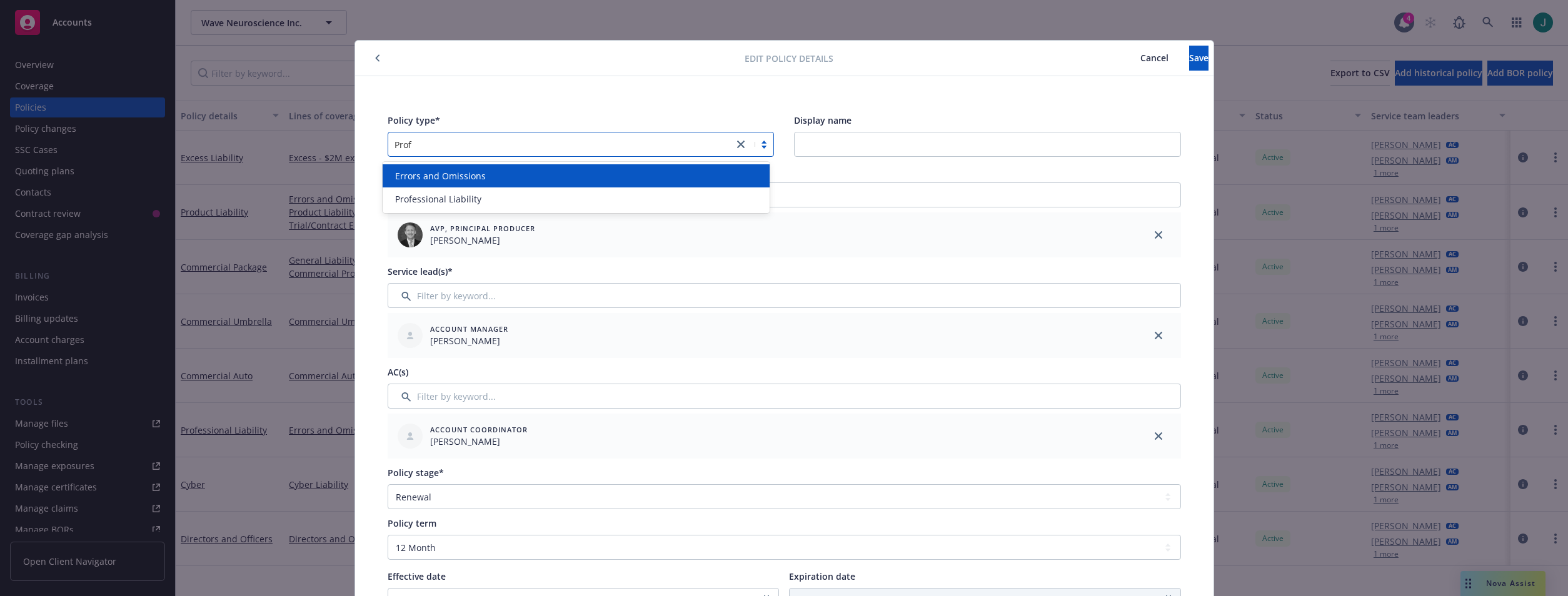
type input "Profe"
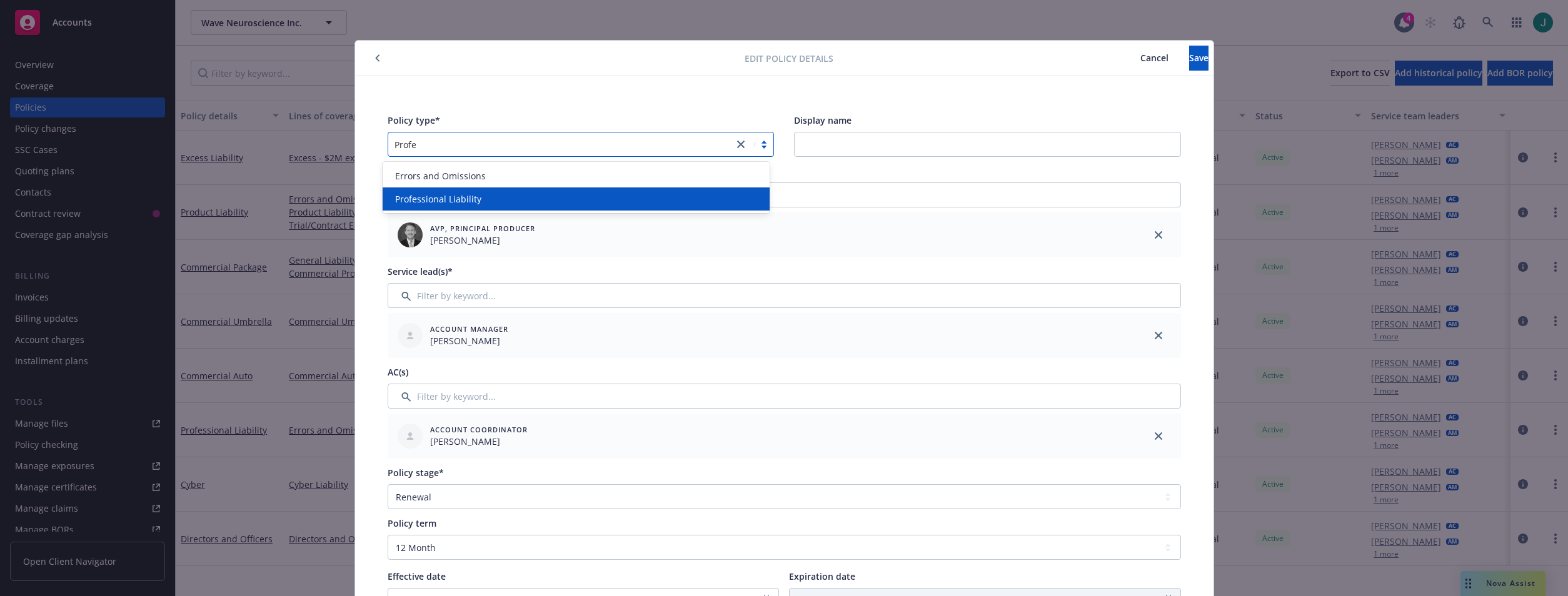
drag, startPoint x: 438, startPoint y: 200, endPoint x: 460, endPoint y: 194, distance: 22.8
click at [438, 200] on span "Professional Liability" at bounding box center [438, 199] width 86 height 13
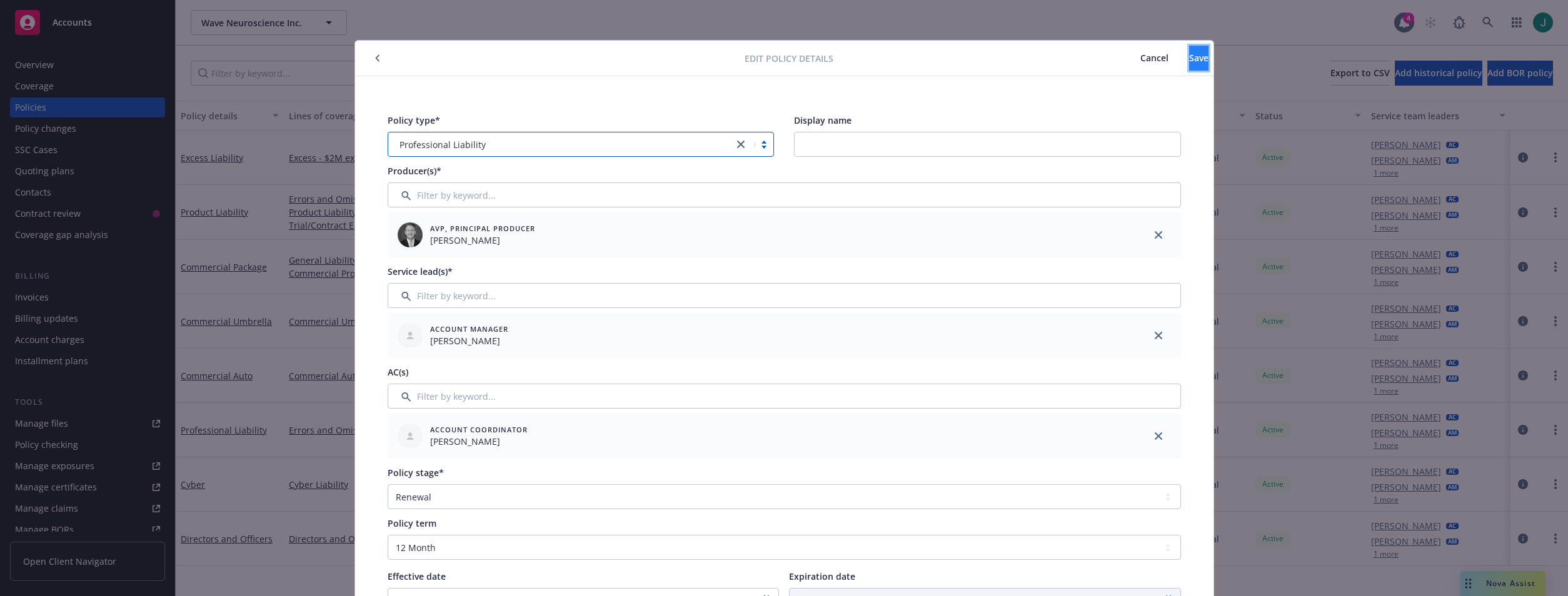
click at [1189, 63] on span "Save" at bounding box center [1199, 57] width 19 height 11
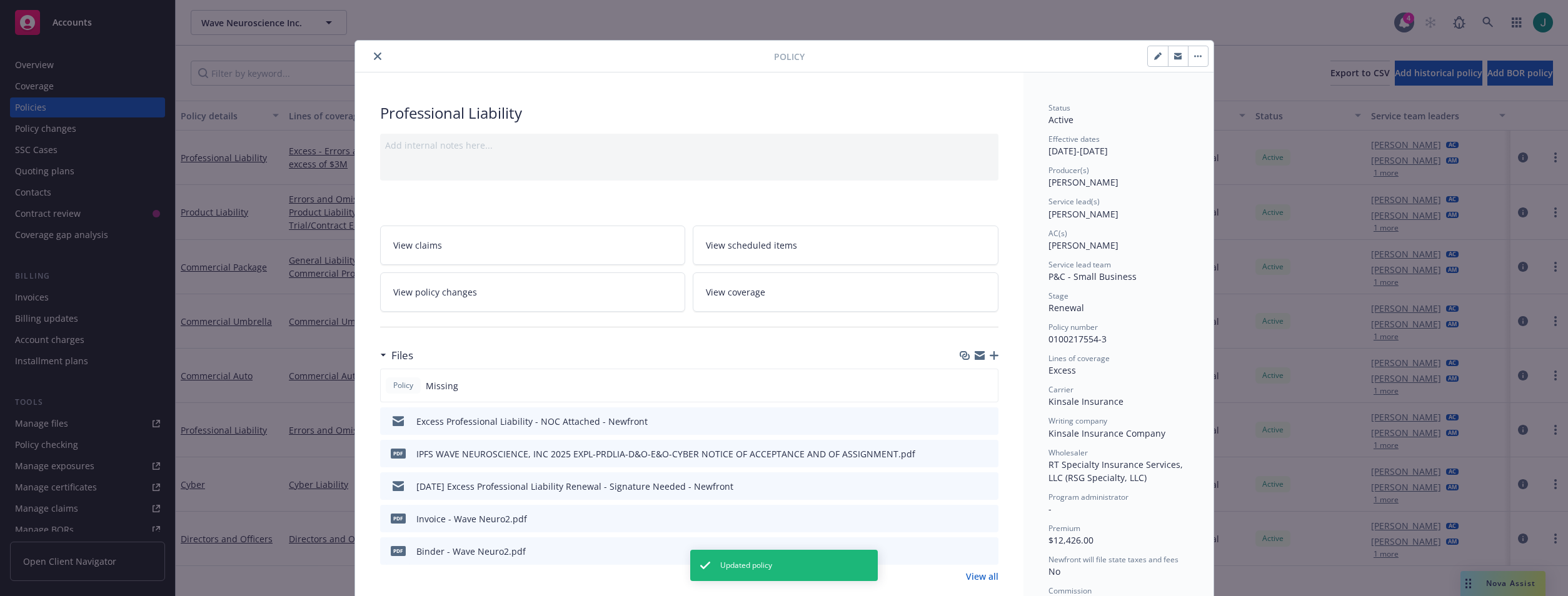
click at [376, 57] on button "close" at bounding box center [377, 55] width 15 height 15
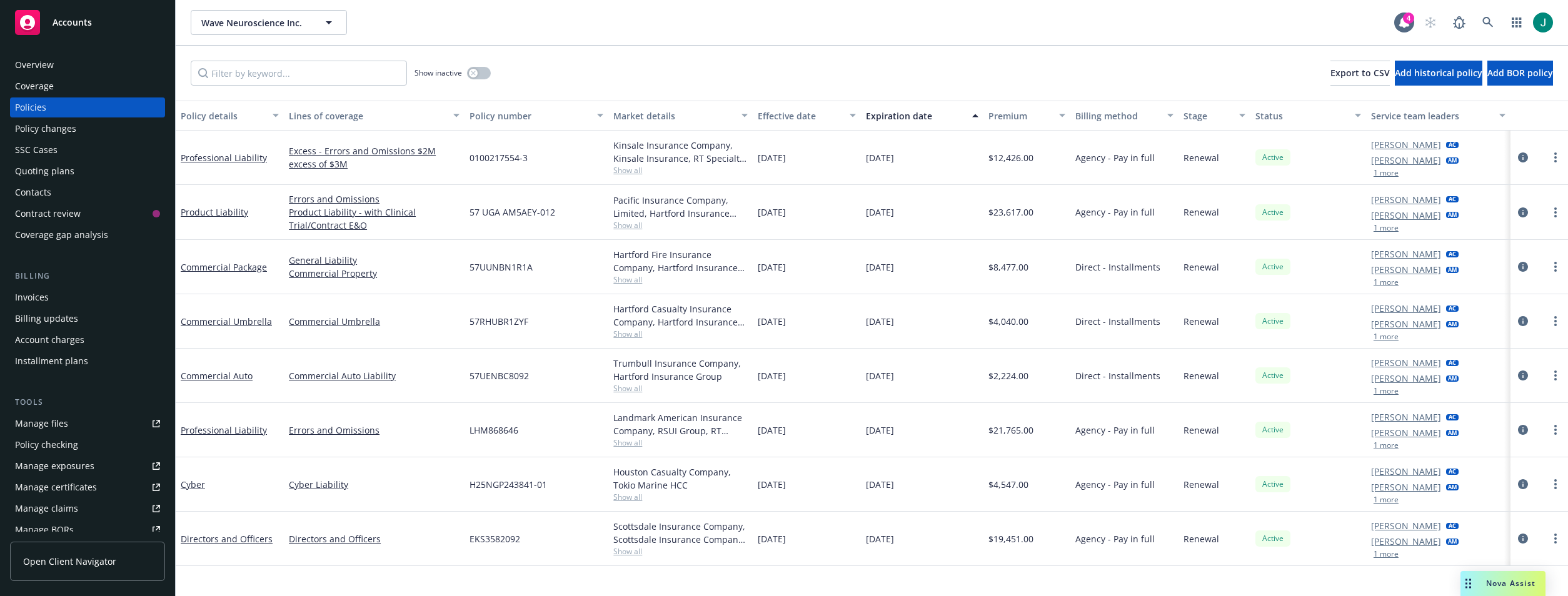
drag, startPoint x: 581, startPoint y: 589, endPoint x: 704, endPoint y: 547, distance: 130.0
click at [592, 584] on div "Policy details Lines of coverage Policy number Market details Effective date Ex…" at bounding box center [872, 348] width 1392 height 496
click at [1487, 20] on icon at bounding box center [1488, 22] width 11 height 11
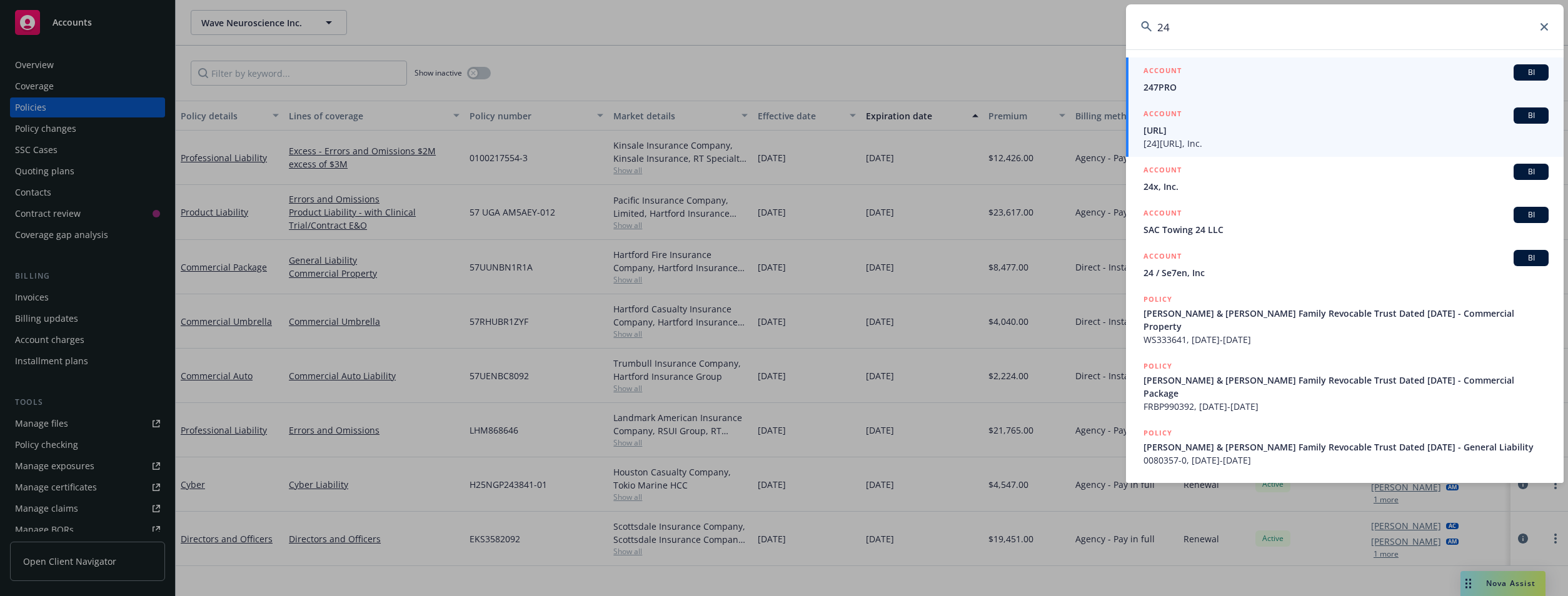
type input "24"
click at [1226, 132] on span "247.ai" at bounding box center [1346, 130] width 405 height 13
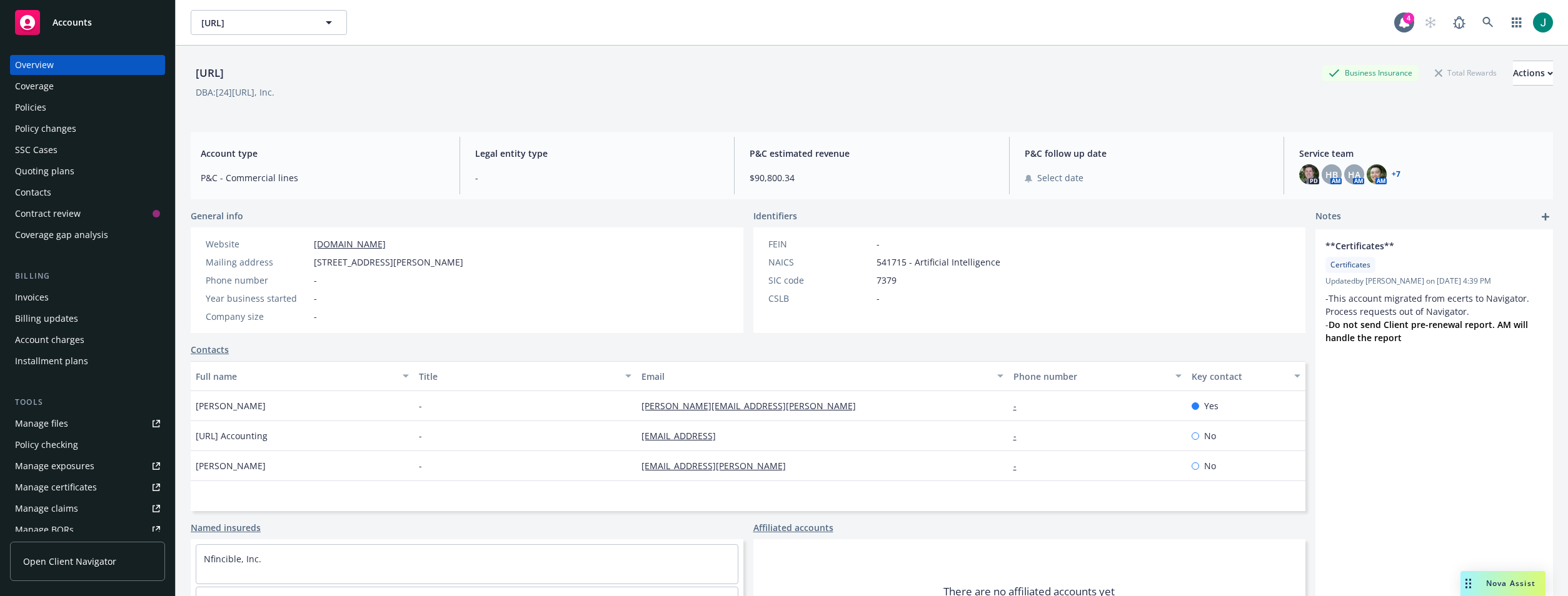
click at [44, 100] on div "Policies" at bounding box center [31, 107] width 32 height 20
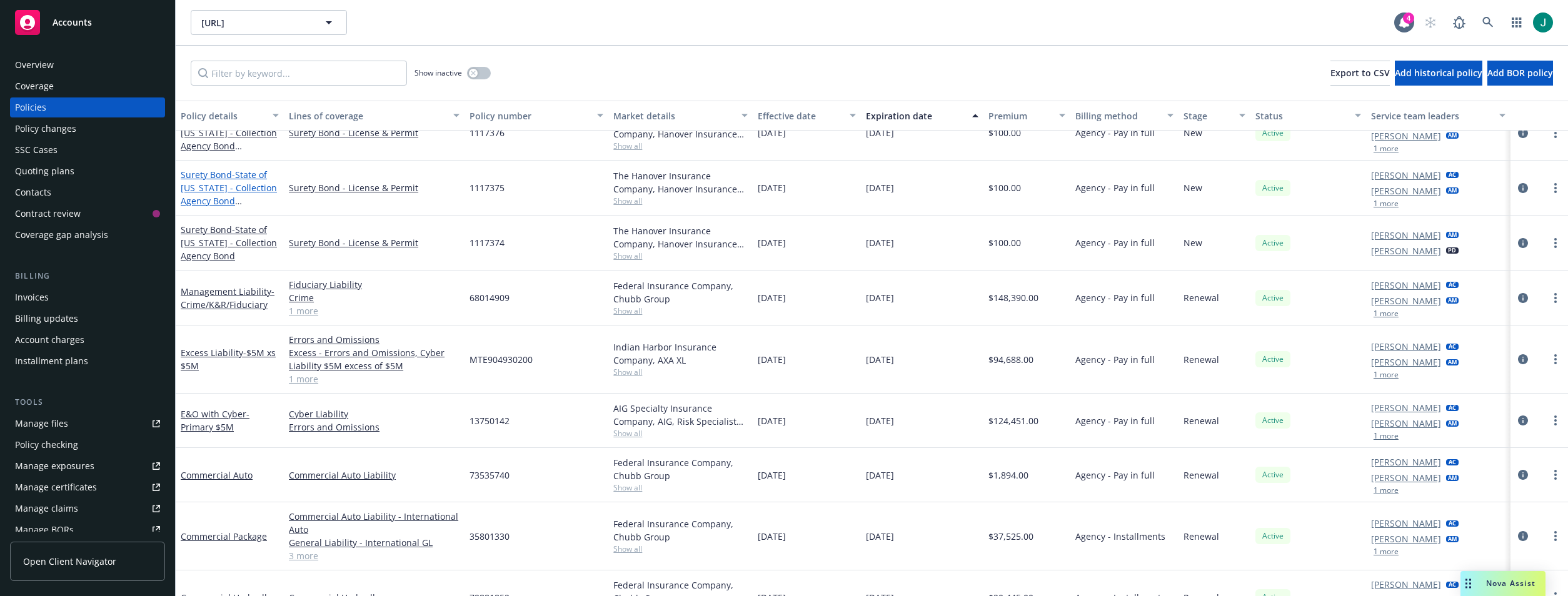
scroll to position [2034, 0]
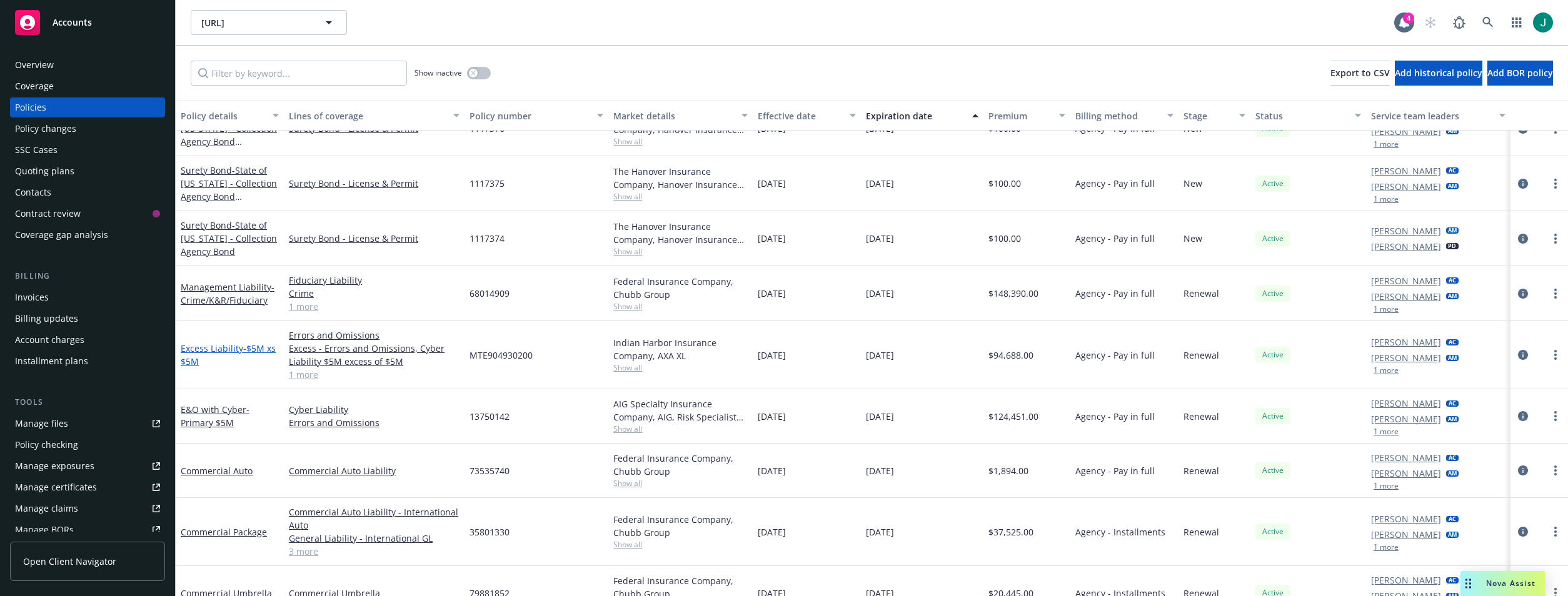
click at [225, 352] on link "Excess Liability - $5M xs $5M" at bounding box center [228, 355] width 95 height 25
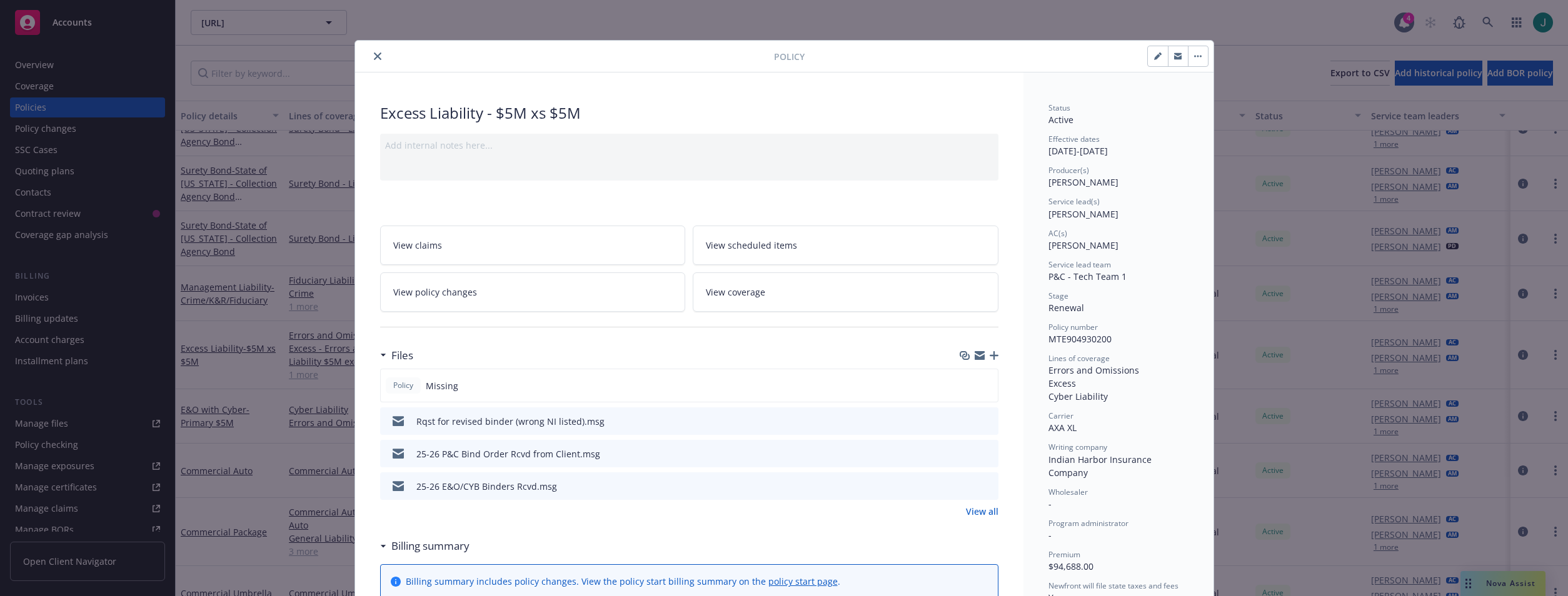
click at [1156, 57] on icon "button" at bounding box center [1158, 56] width 8 height 8
select select "RENEWAL"
select select "12"
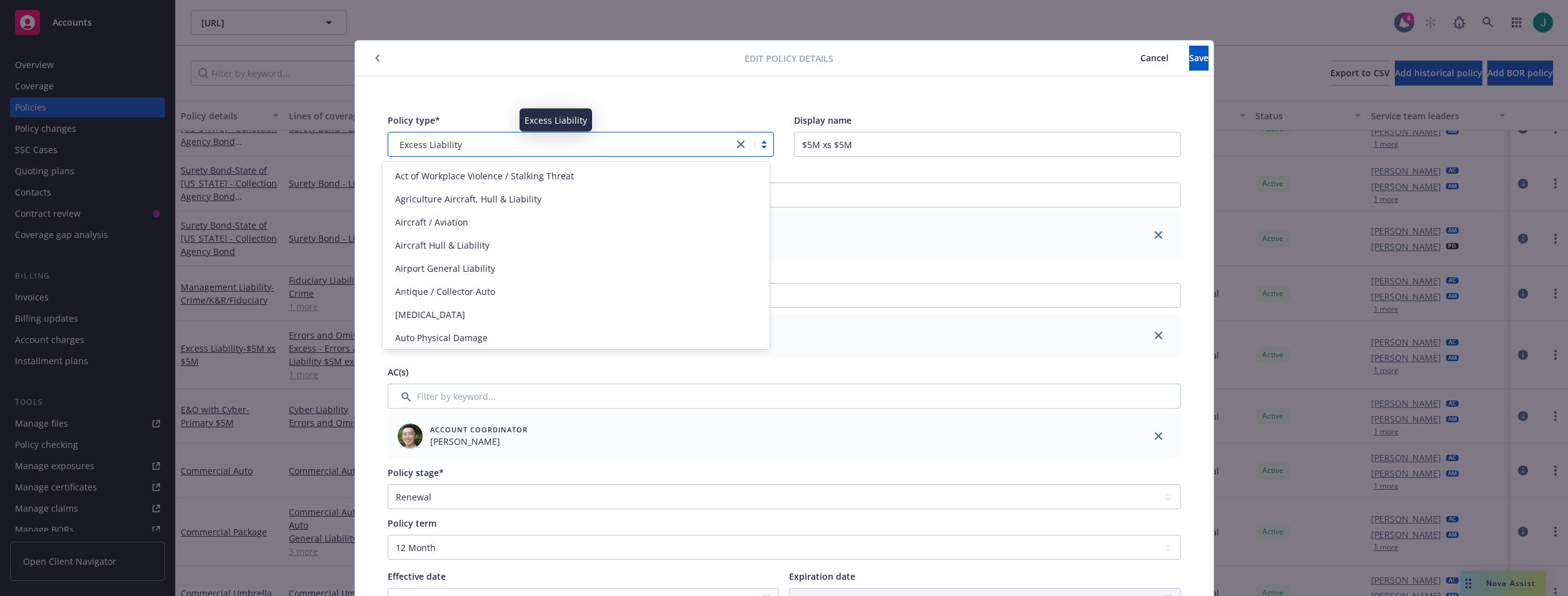
click at [422, 148] on span "Excess Liability" at bounding box center [431, 144] width 63 height 13
type input "CY"
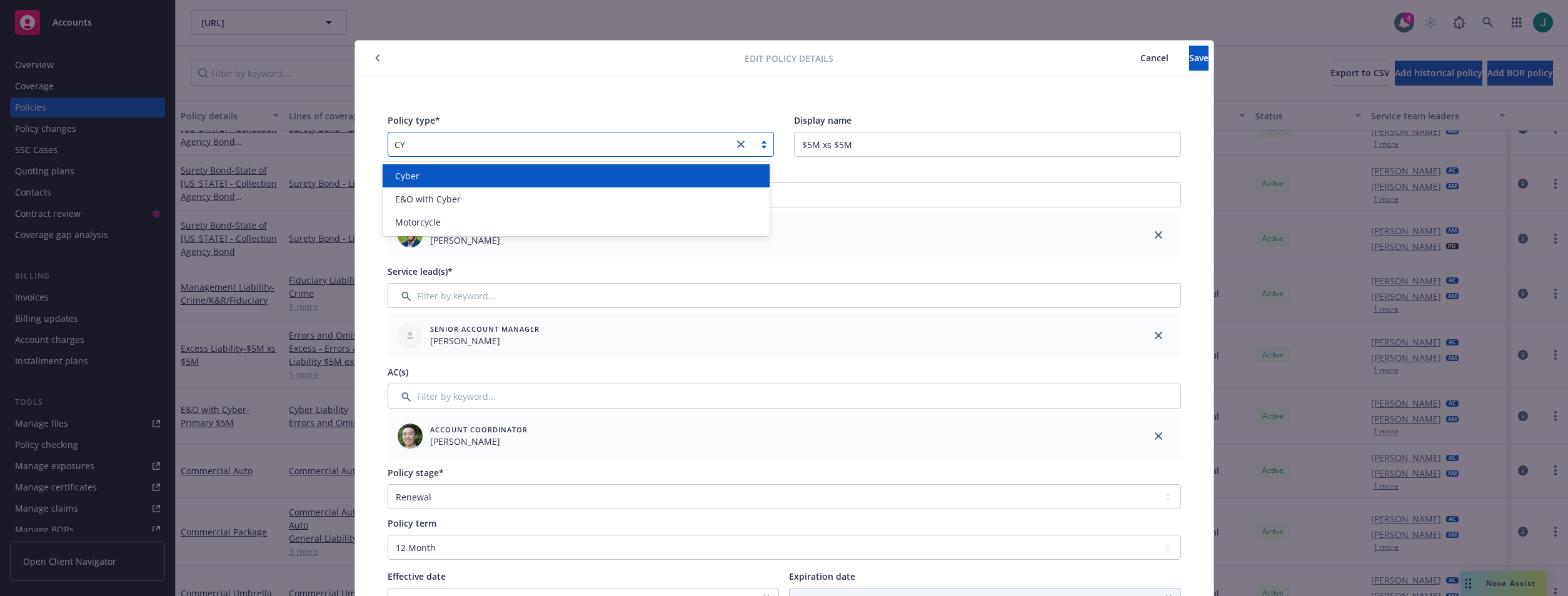
scroll to position [0, 0]
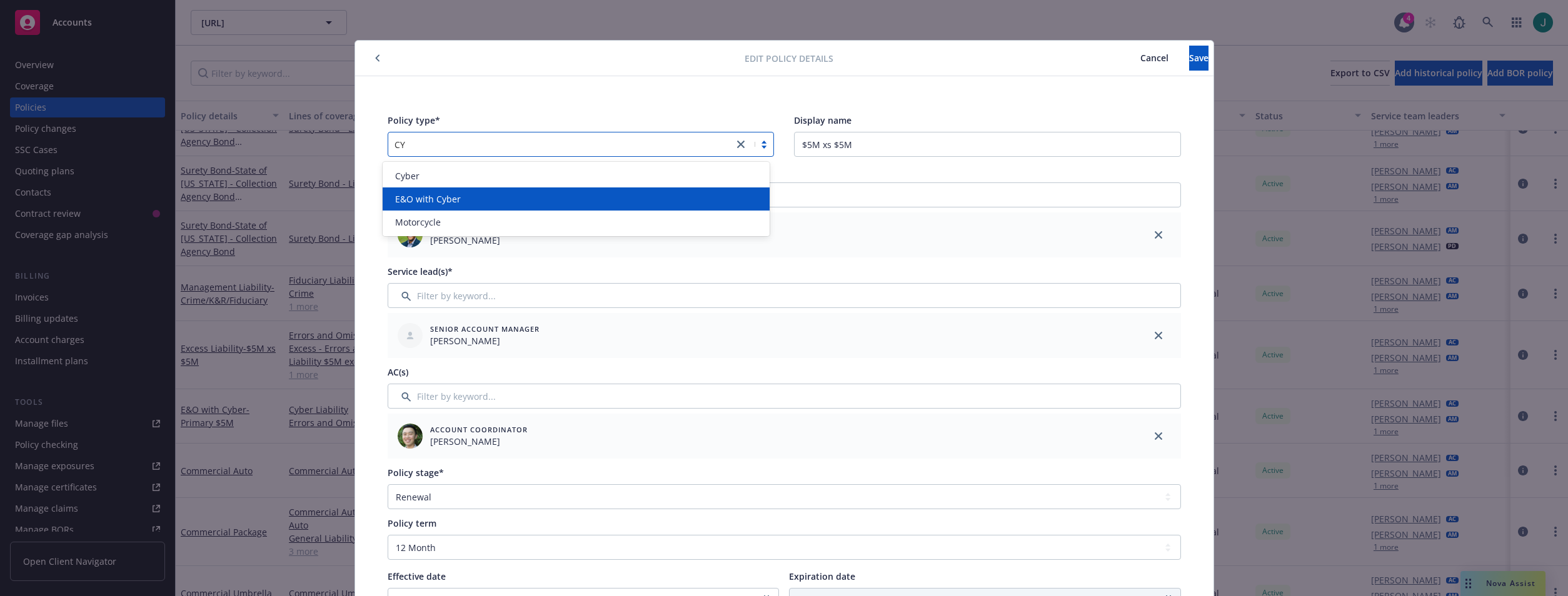
click at [431, 199] on span "E&O with Cyber" at bounding box center [428, 199] width 66 height 13
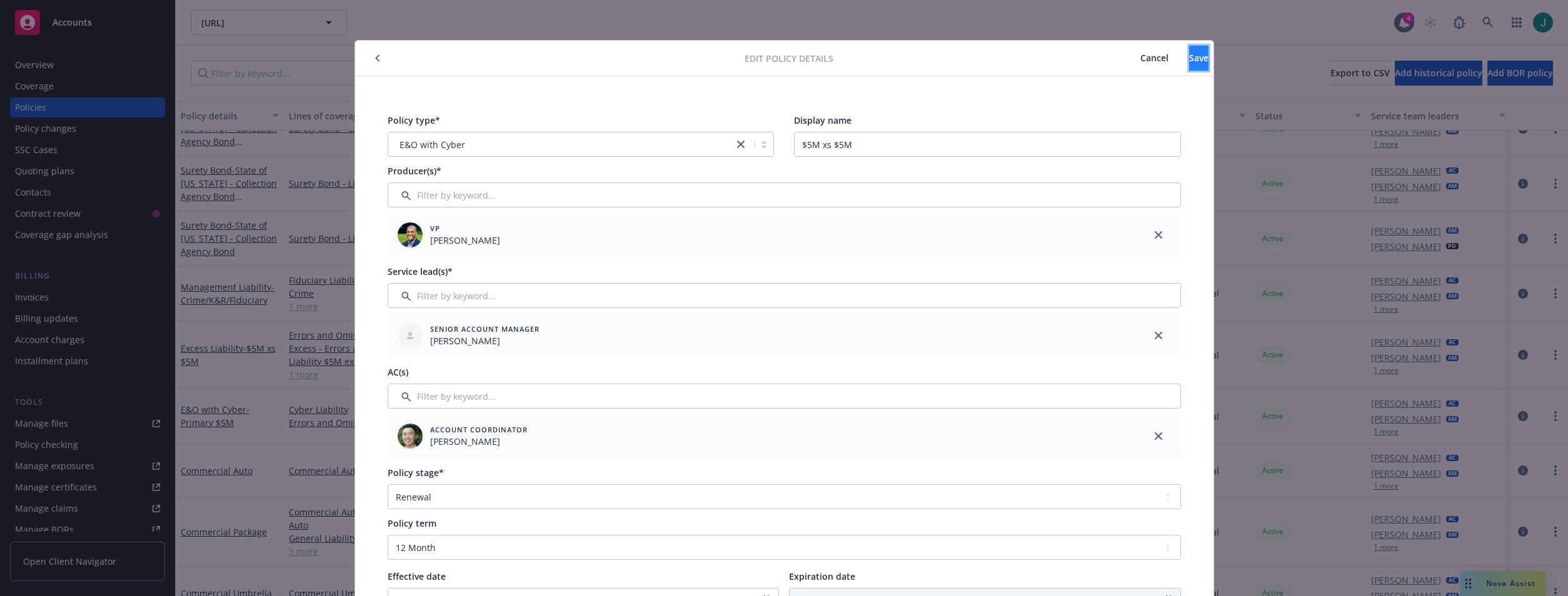
click at [1189, 65] on button "Save" at bounding box center [1199, 58] width 19 height 25
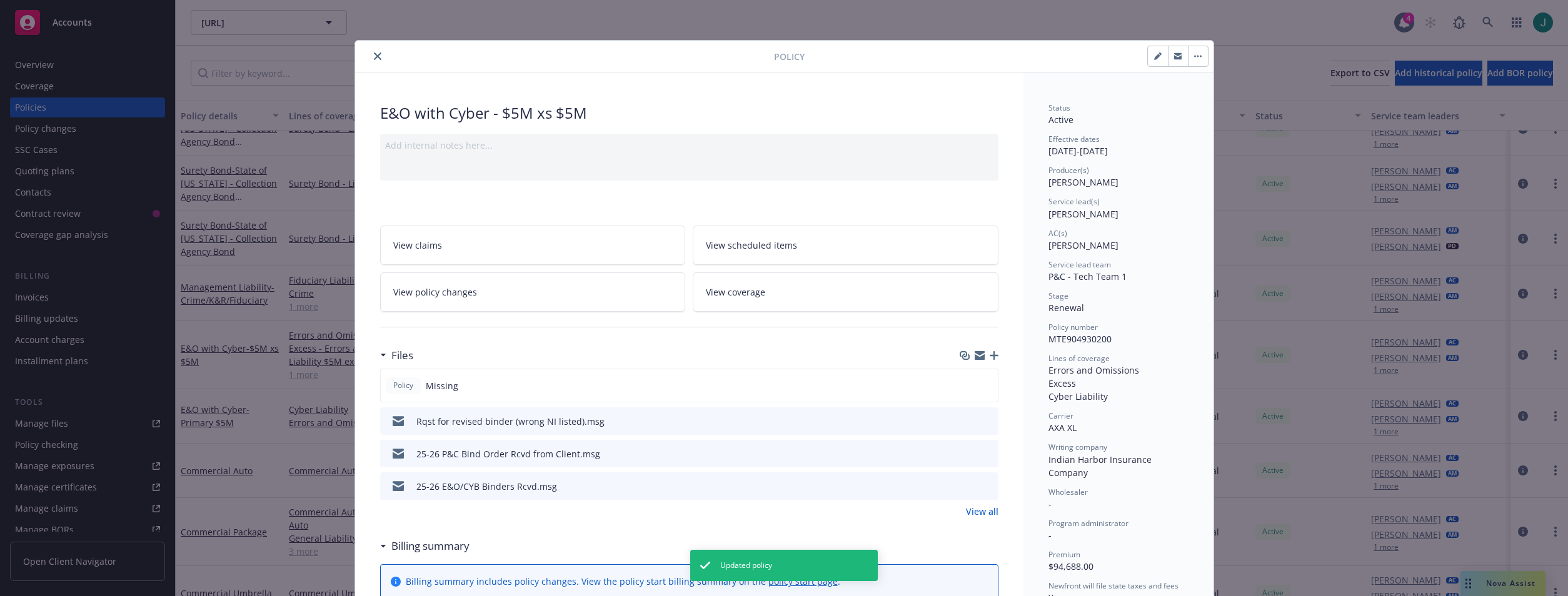
click at [374, 55] on icon "close" at bounding box center [378, 56] width 8 height 8
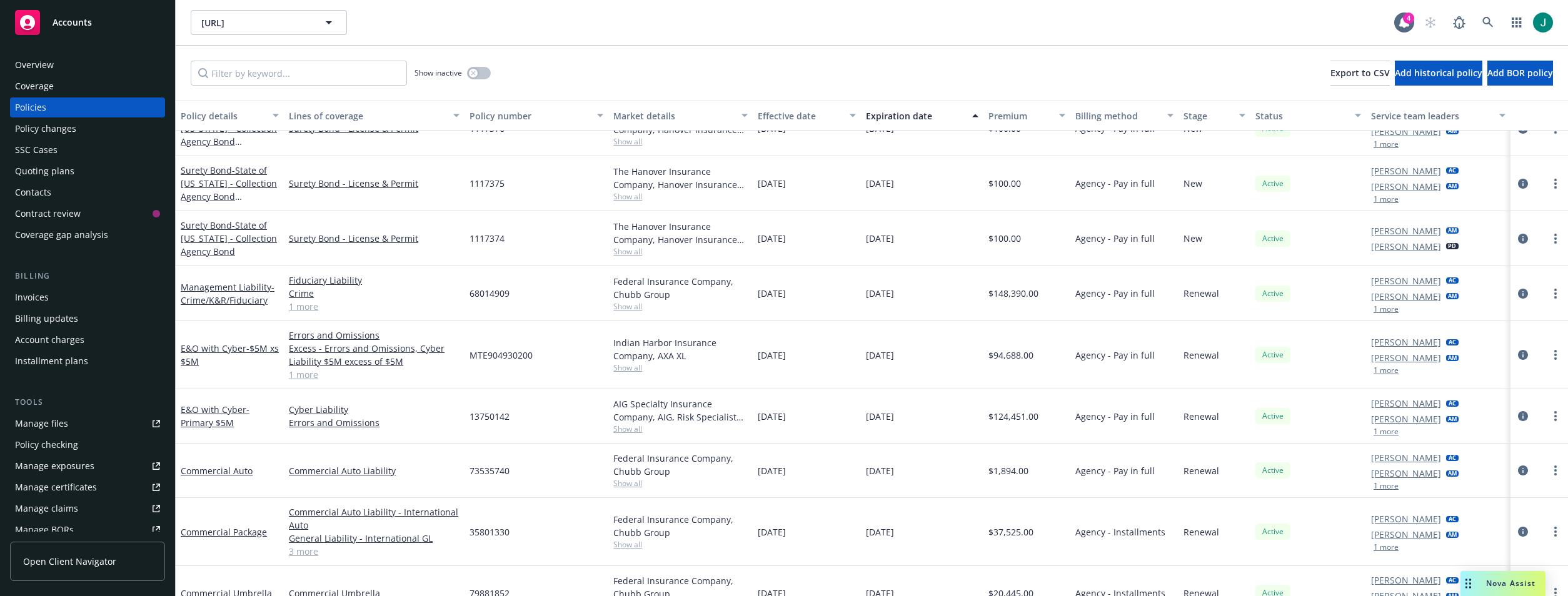
drag, startPoint x: 915, startPoint y: 499, endPoint x: 921, endPoint y: 497, distance: 6.3
click at [918, 497] on div "Surety Bond - State of Connecticut - Collection Agency License Surety Bond - Li…" at bounding box center [872, 321] width 1392 height 550
click at [1487, 20] on icon at bounding box center [1488, 22] width 11 height 11
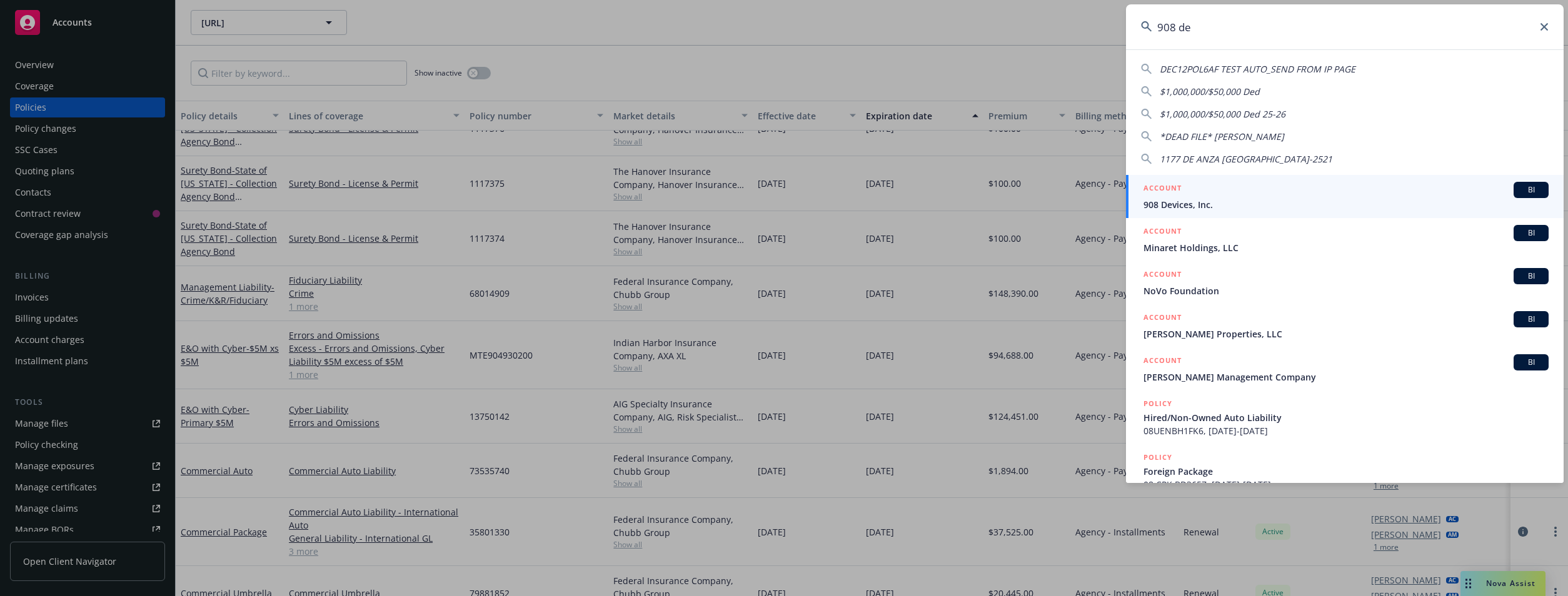
type input "908 de"
click at [1167, 197] on div "ACCOUNT BI" at bounding box center [1346, 190] width 405 height 16
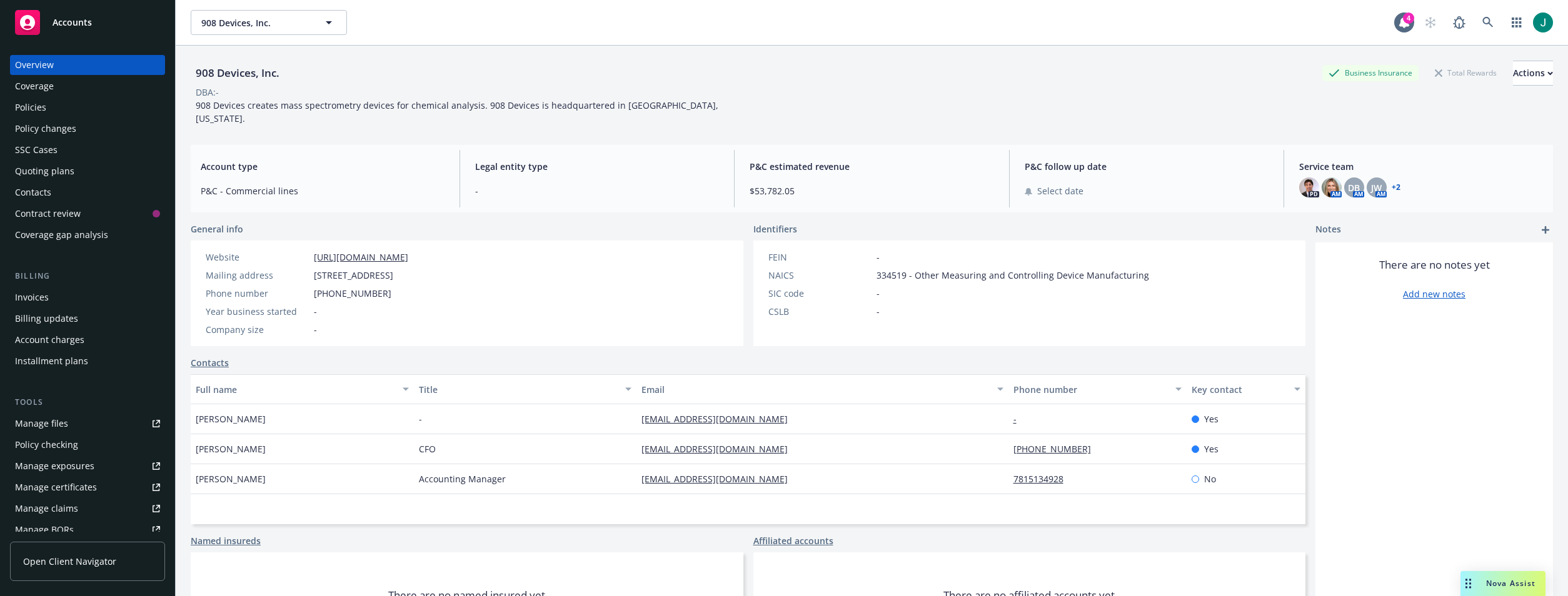
click at [26, 106] on div "Policies" at bounding box center [31, 107] width 32 height 20
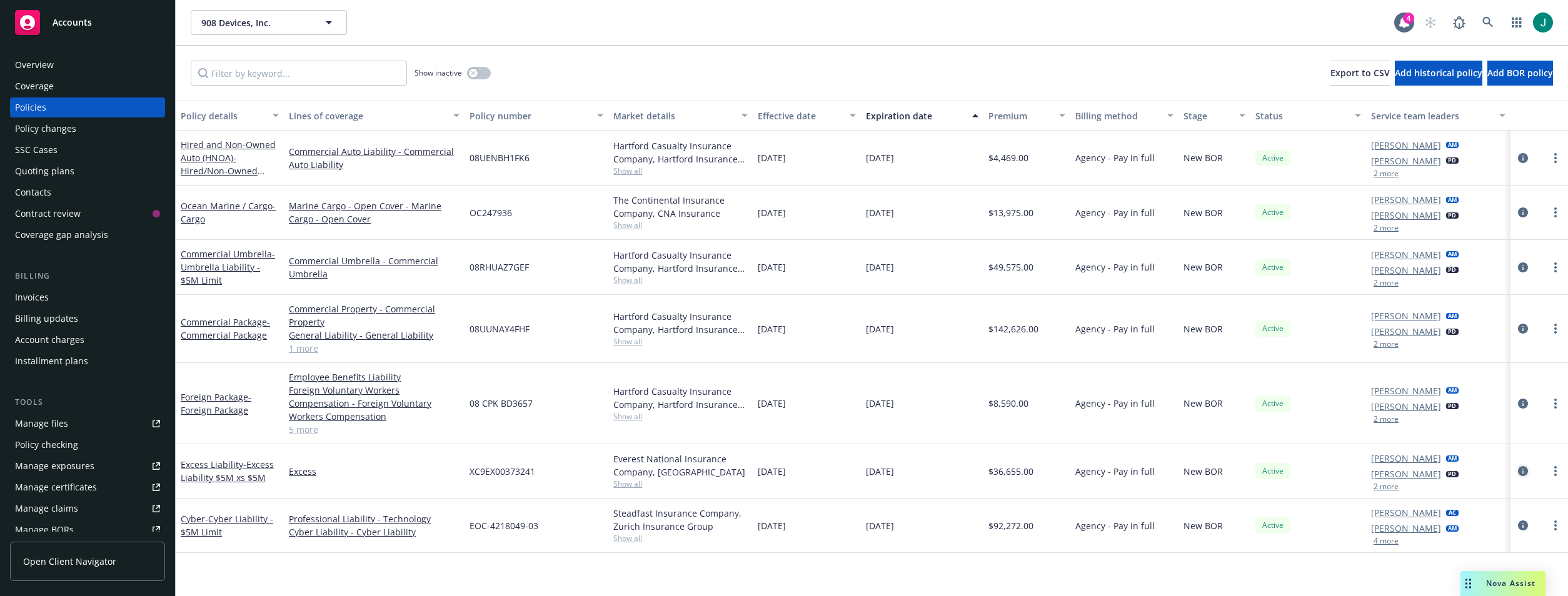
click at [1526, 472] on icon "circleInformation" at bounding box center [1522, 471] width 10 height 10
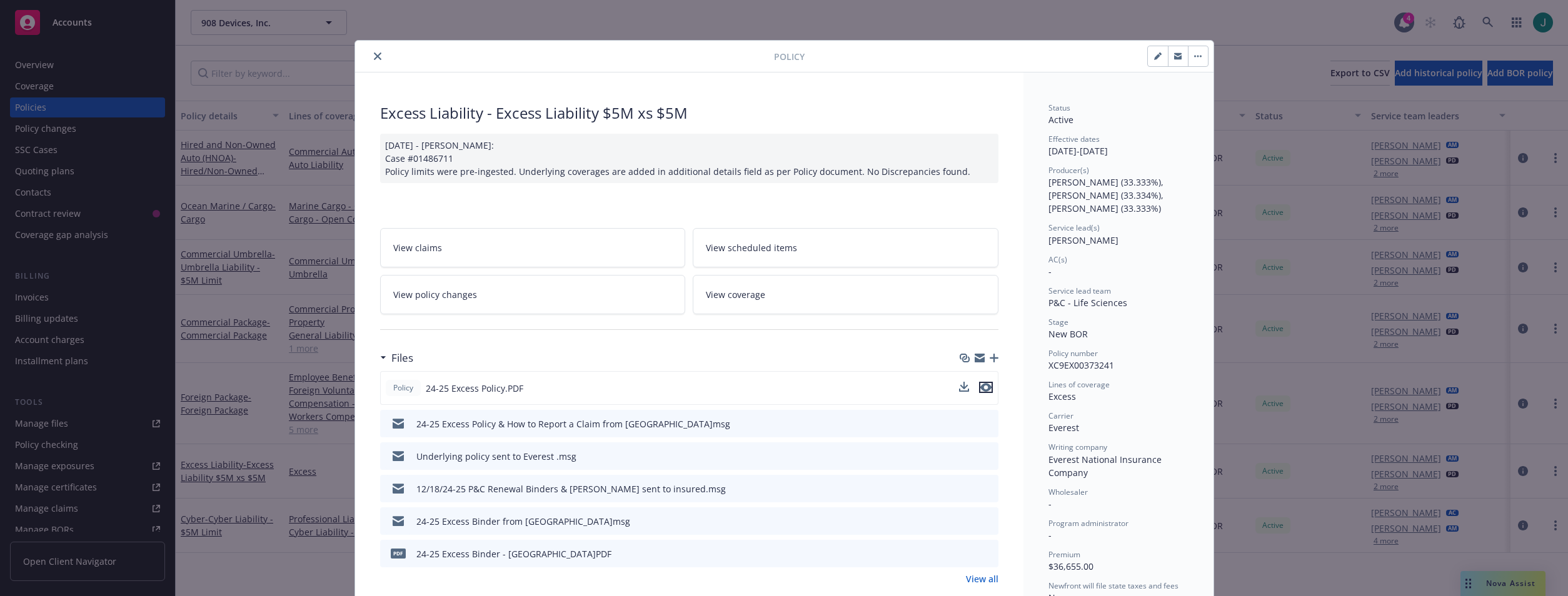
click at [984, 389] on icon "preview file" at bounding box center [985, 387] width 11 height 9
click at [374, 55] on icon "close" at bounding box center [378, 56] width 8 height 8
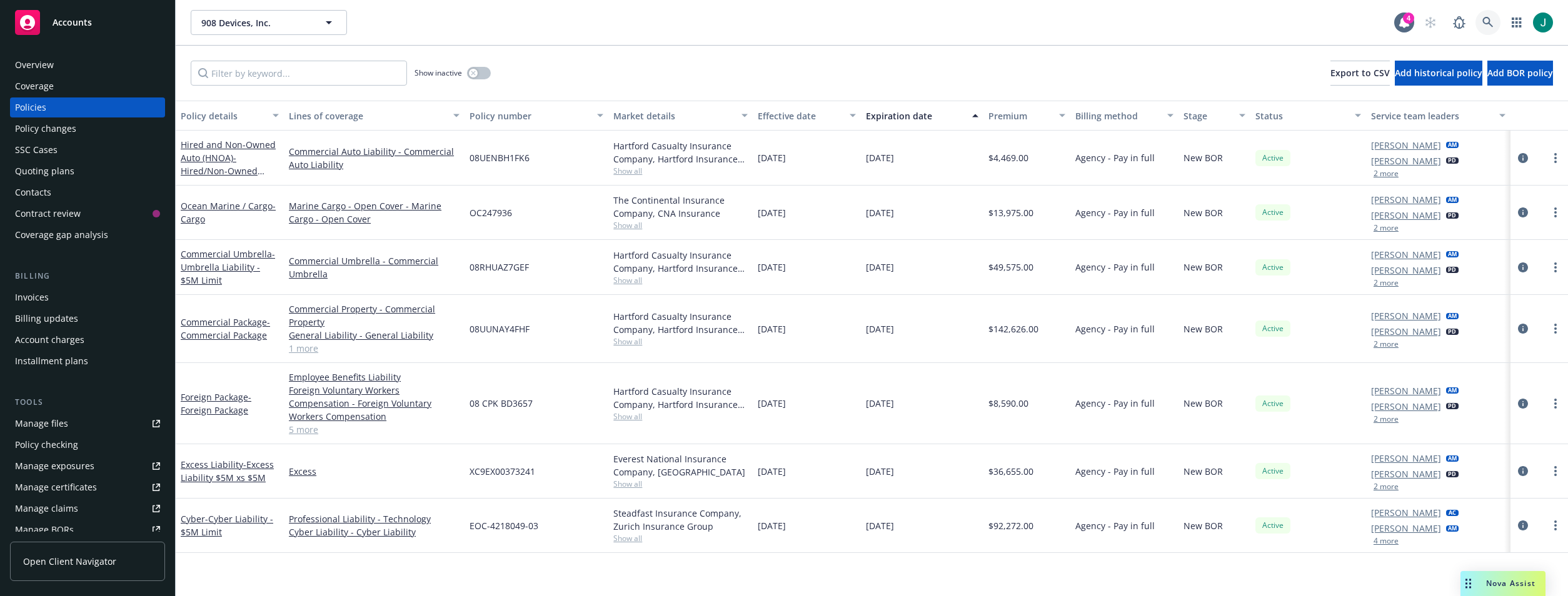
click at [1484, 20] on icon at bounding box center [1488, 22] width 11 height 11
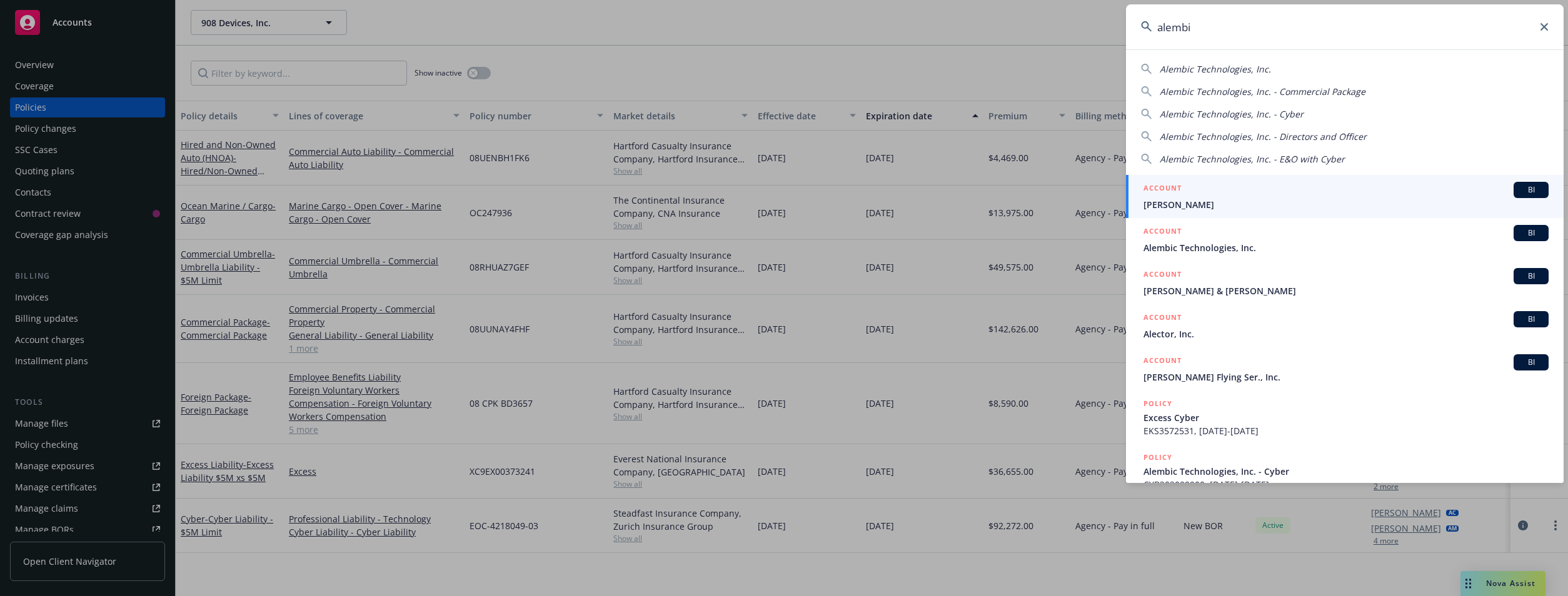
type input "alembic"
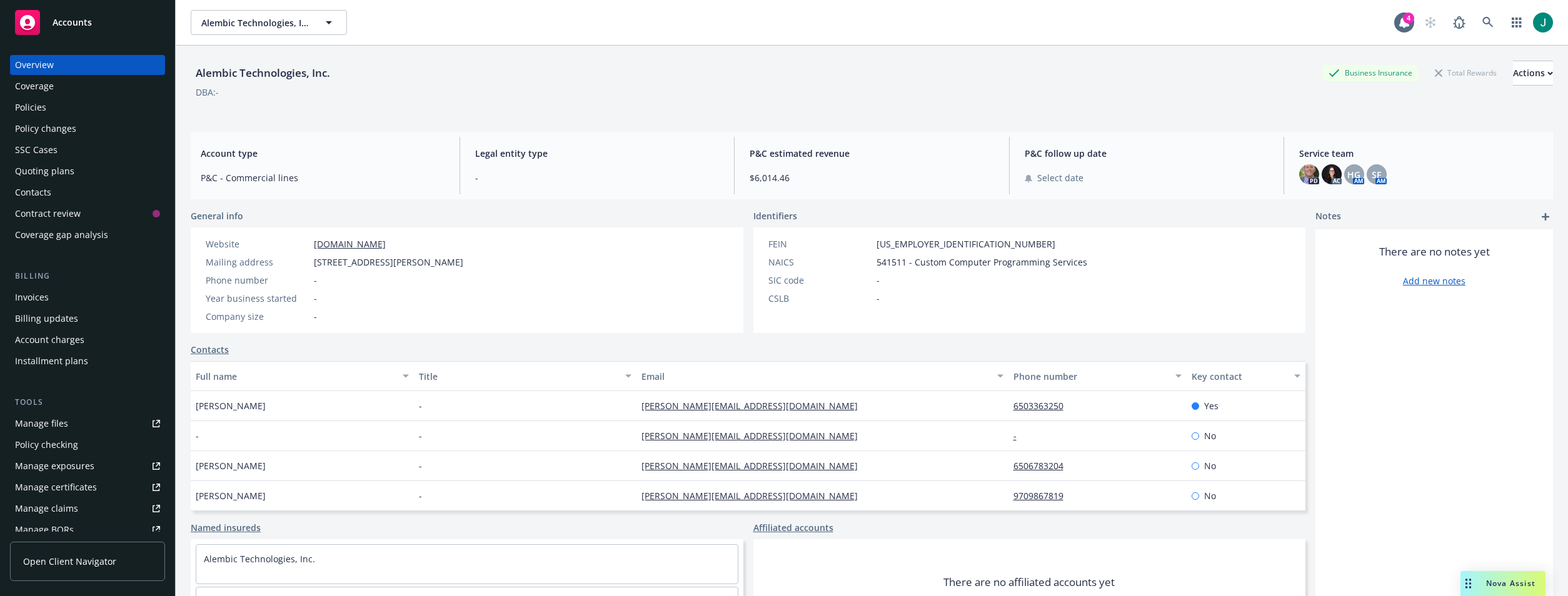
click at [42, 109] on div "Policies" at bounding box center [31, 107] width 32 height 20
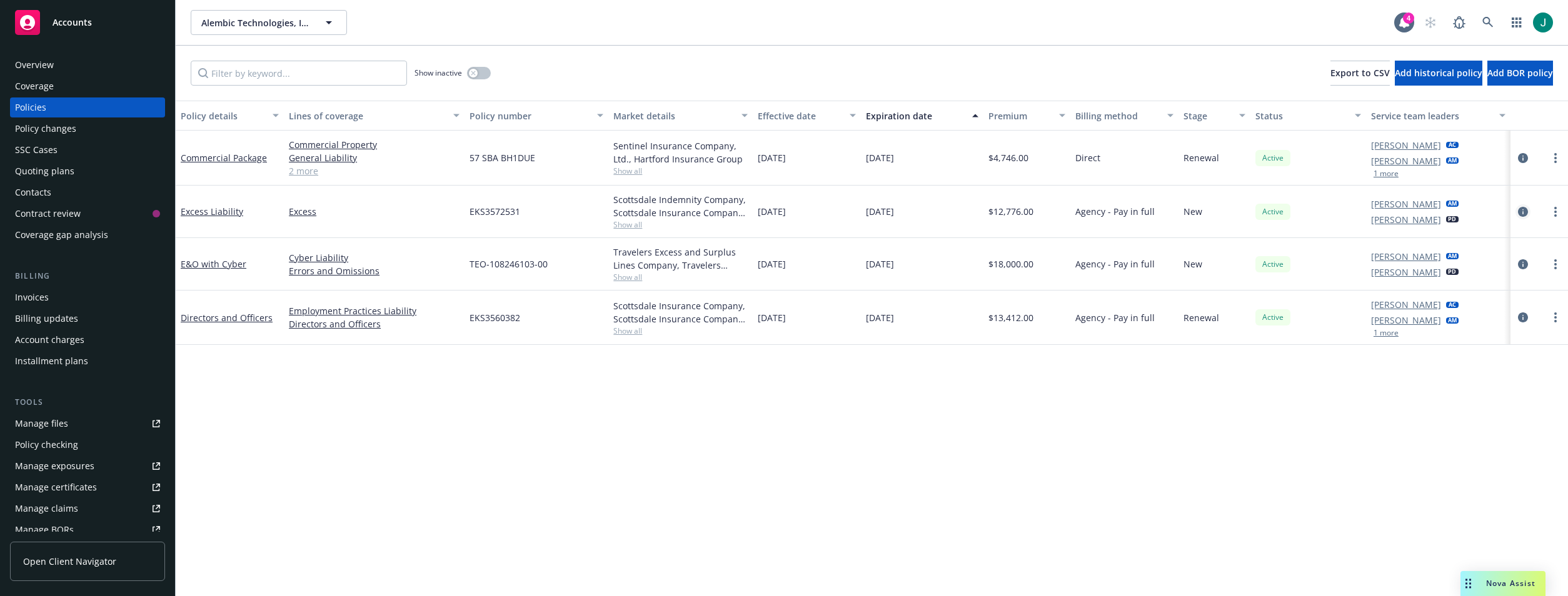
click at [1524, 212] on icon "circleInformation" at bounding box center [1522, 211] width 10 height 10
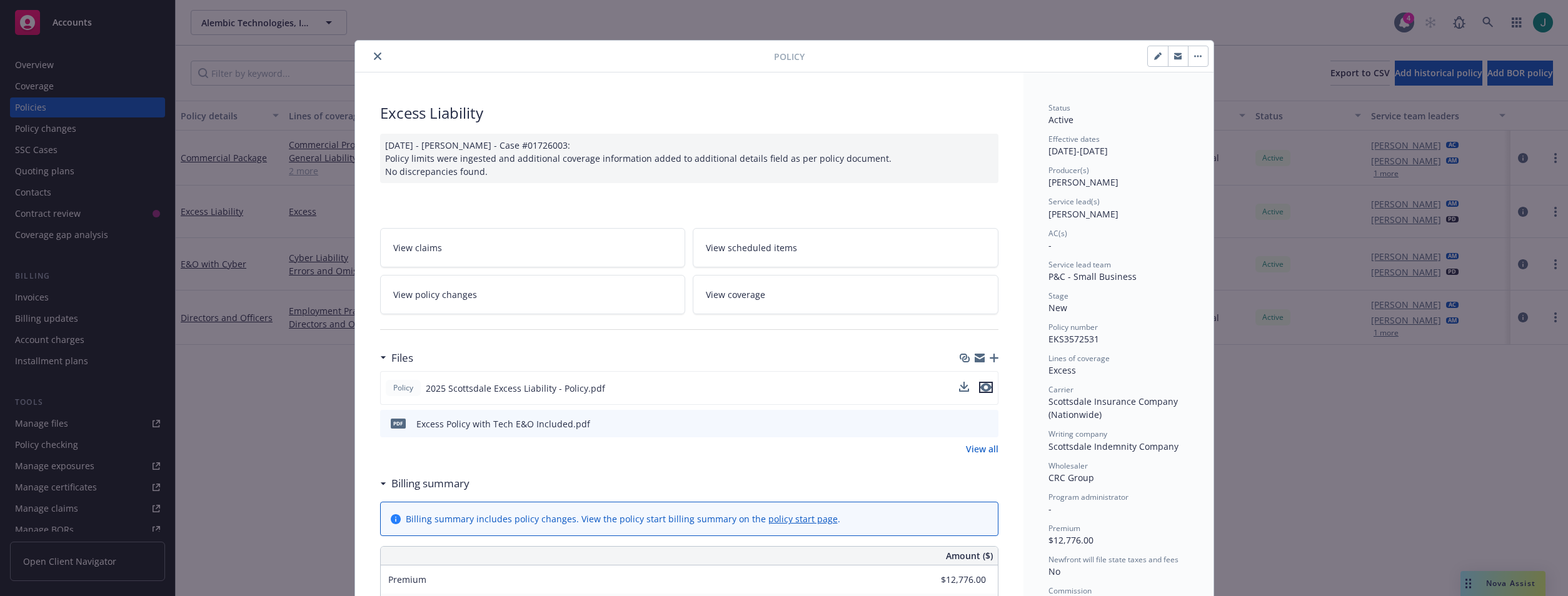
click at [983, 389] on icon "preview file" at bounding box center [985, 387] width 11 height 9
click at [374, 57] on icon "close" at bounding box center [378, 56] width 8 height 8
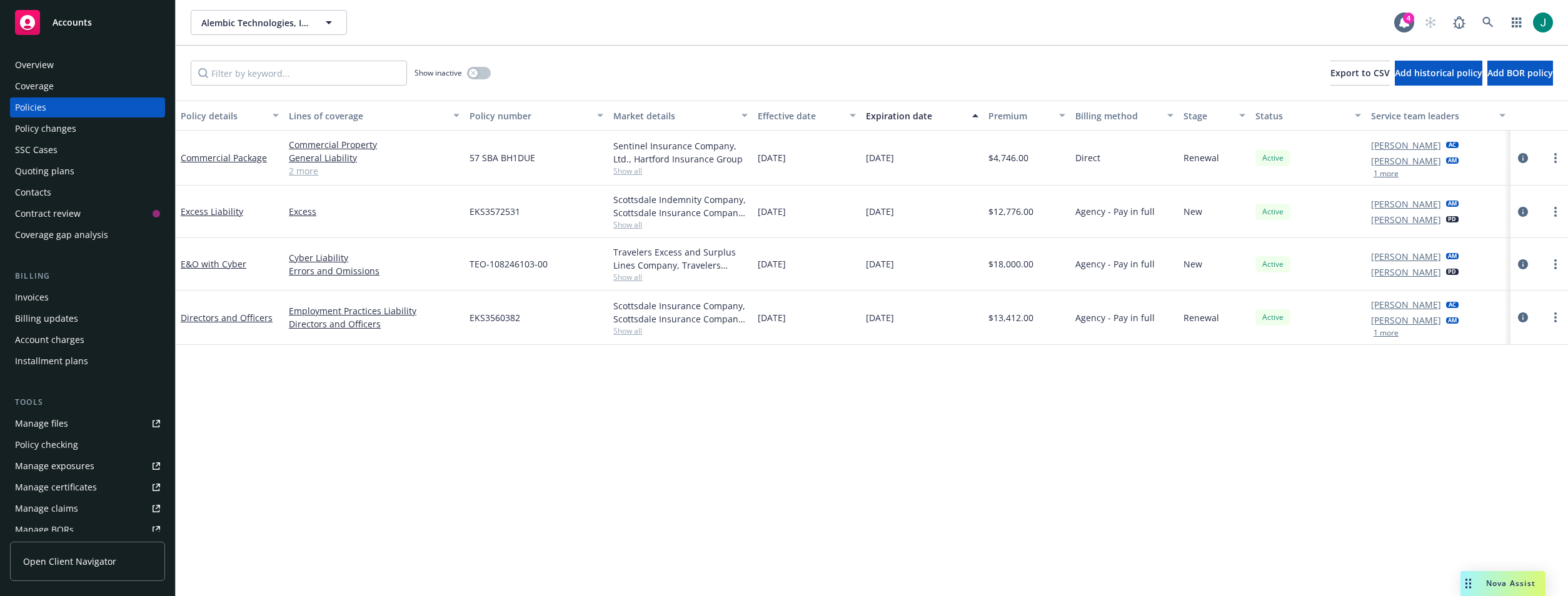
drag, startPoint x: 1521, startPoint y: 212, endPoint x: 1478, endPoint y: 214, distance: 43.0
click at [1520, 211] on icon "circleInformation" at bounding box center [1522, 211] width 10 height 10
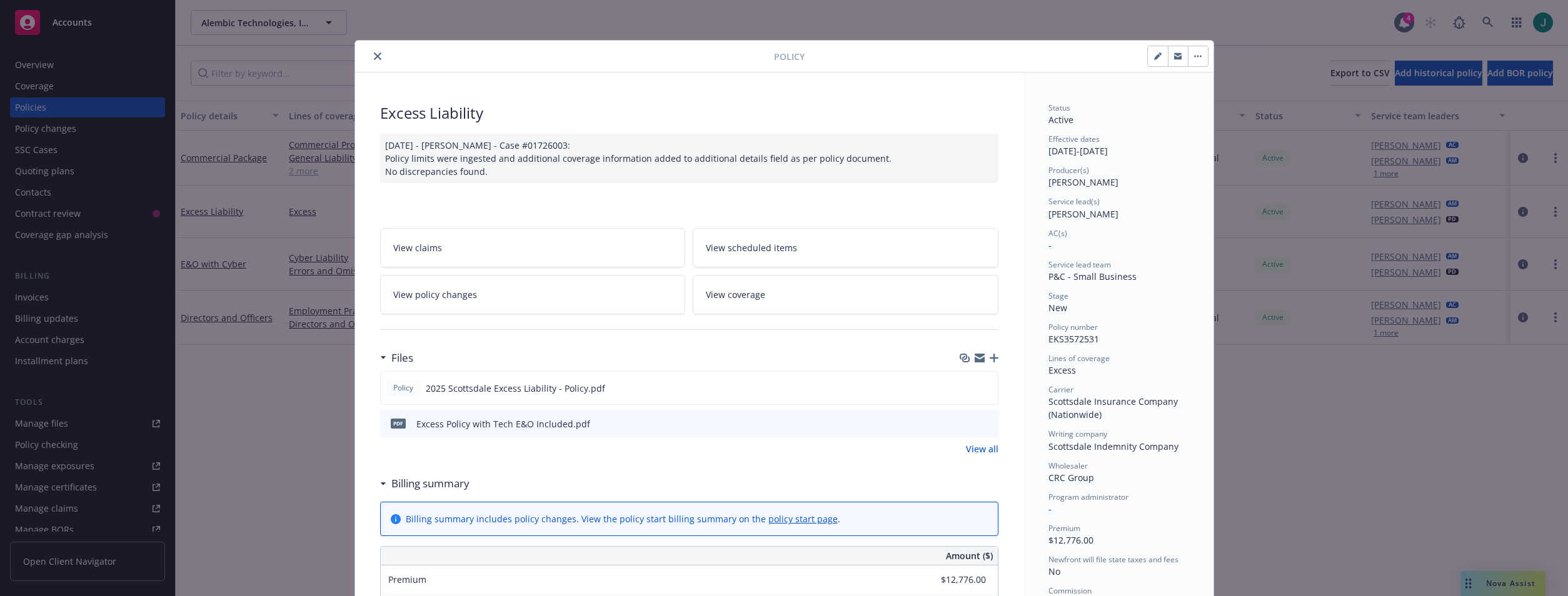
scroll to position [38, 0]
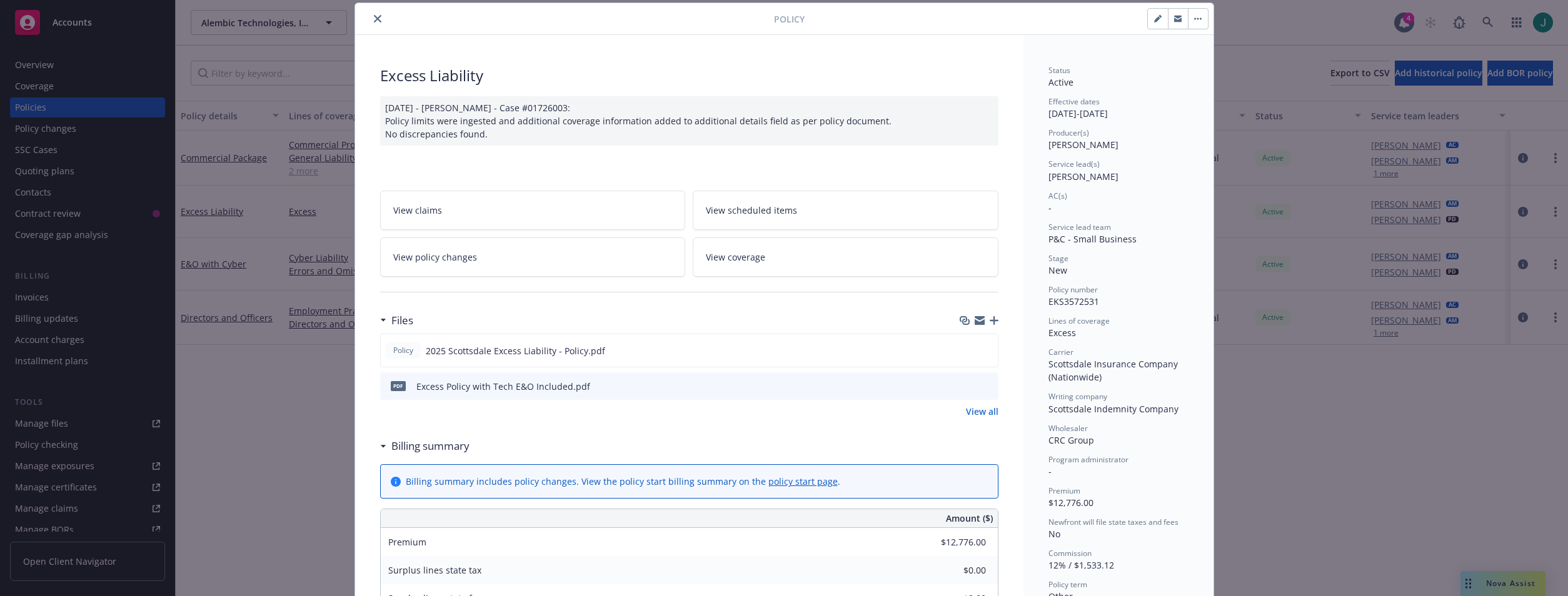
click at [1158, 19] on button "button" at bounding box center [1158, 18] width 20 height 20
select select "NEW"
select select "other"
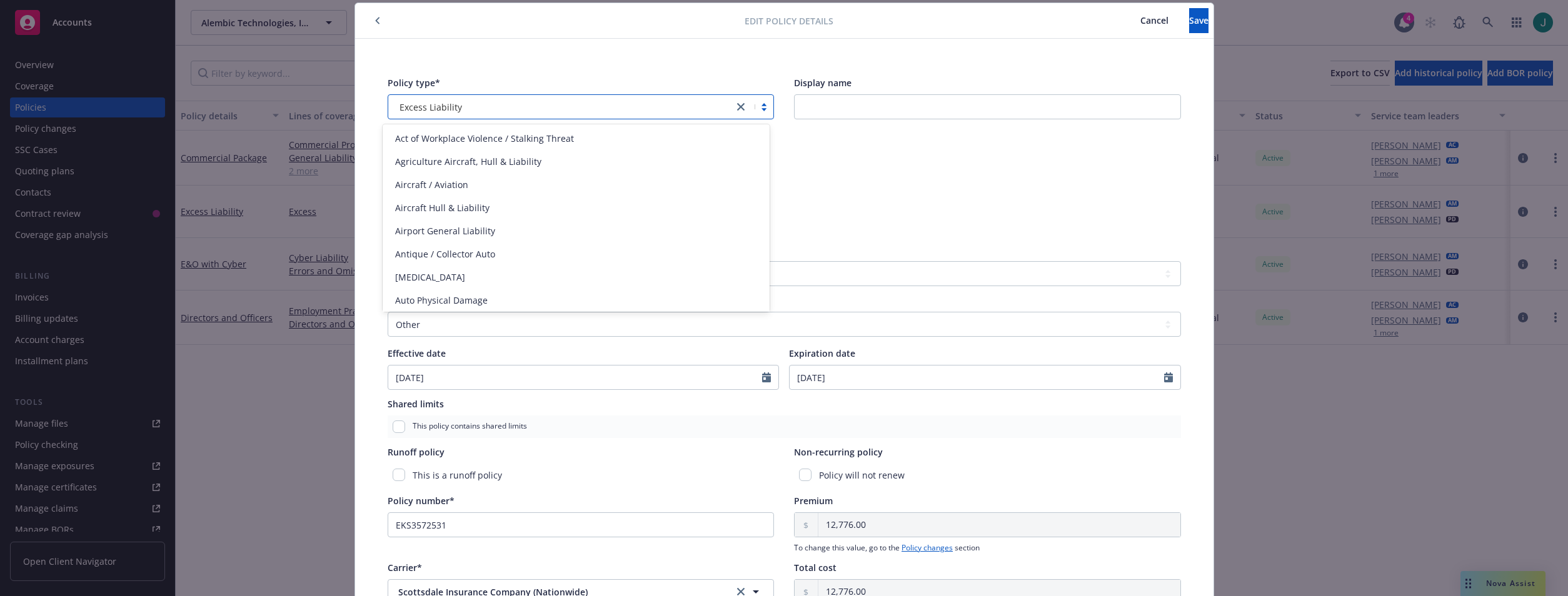
click at [465, 98] on div "Excess Liability" at bounding box center [561, 107] width 346 height 20
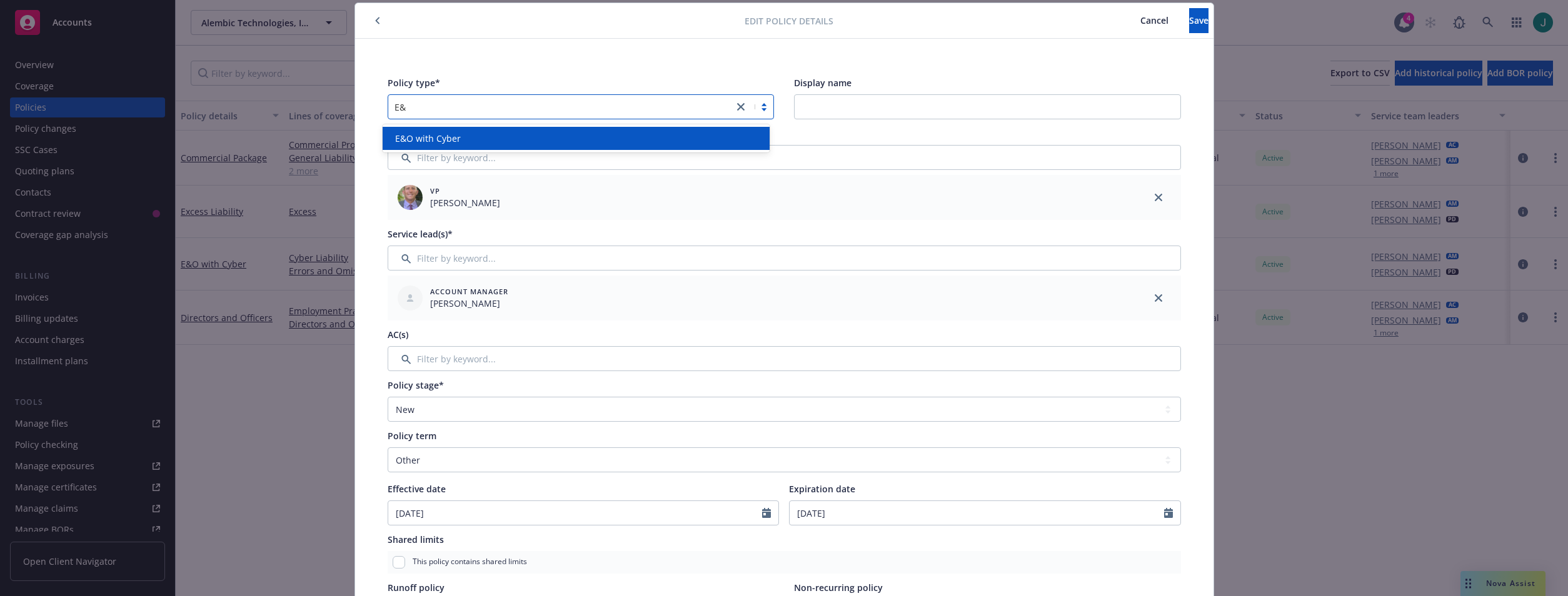
scroll to position [0, 0]
type input "E&O"
click at [465, 135] on div "E&O with Cyber" at bounding box center [576, 138] width 372 height 13
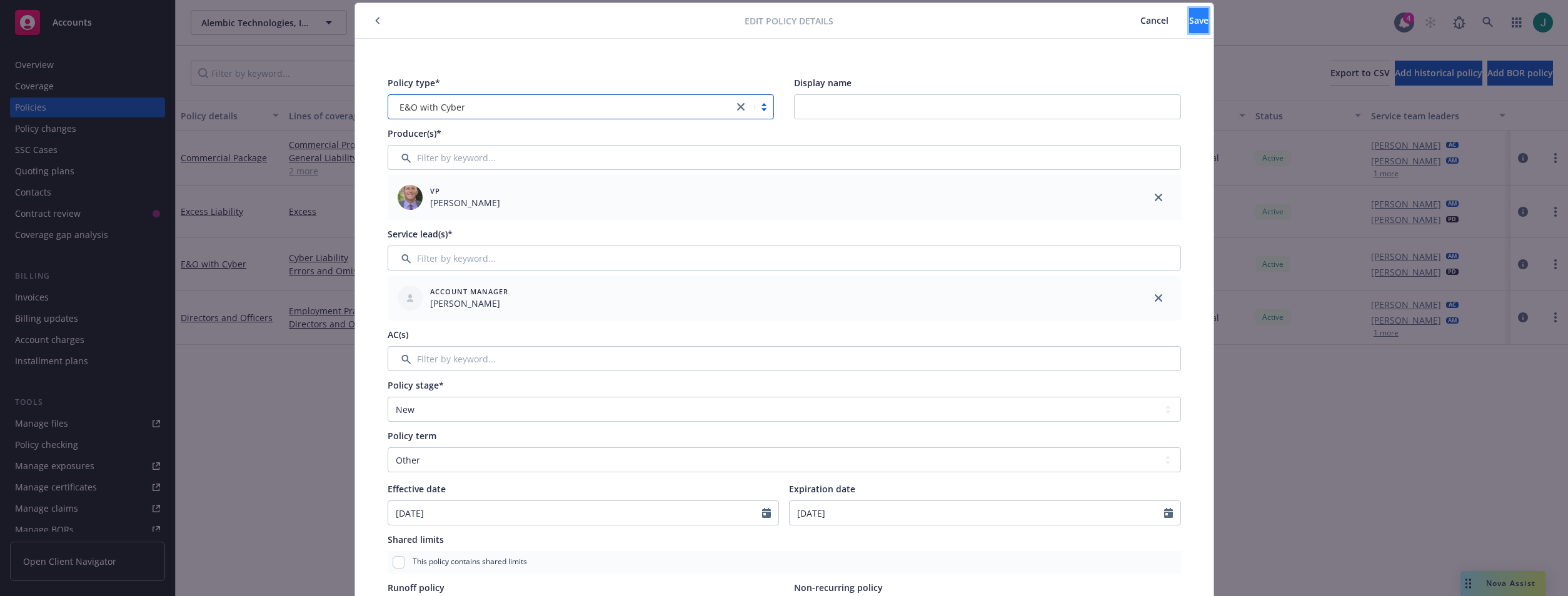
click at [1189, 15] on button "Save" at bounding box center [1199, 20] width 19 height 25
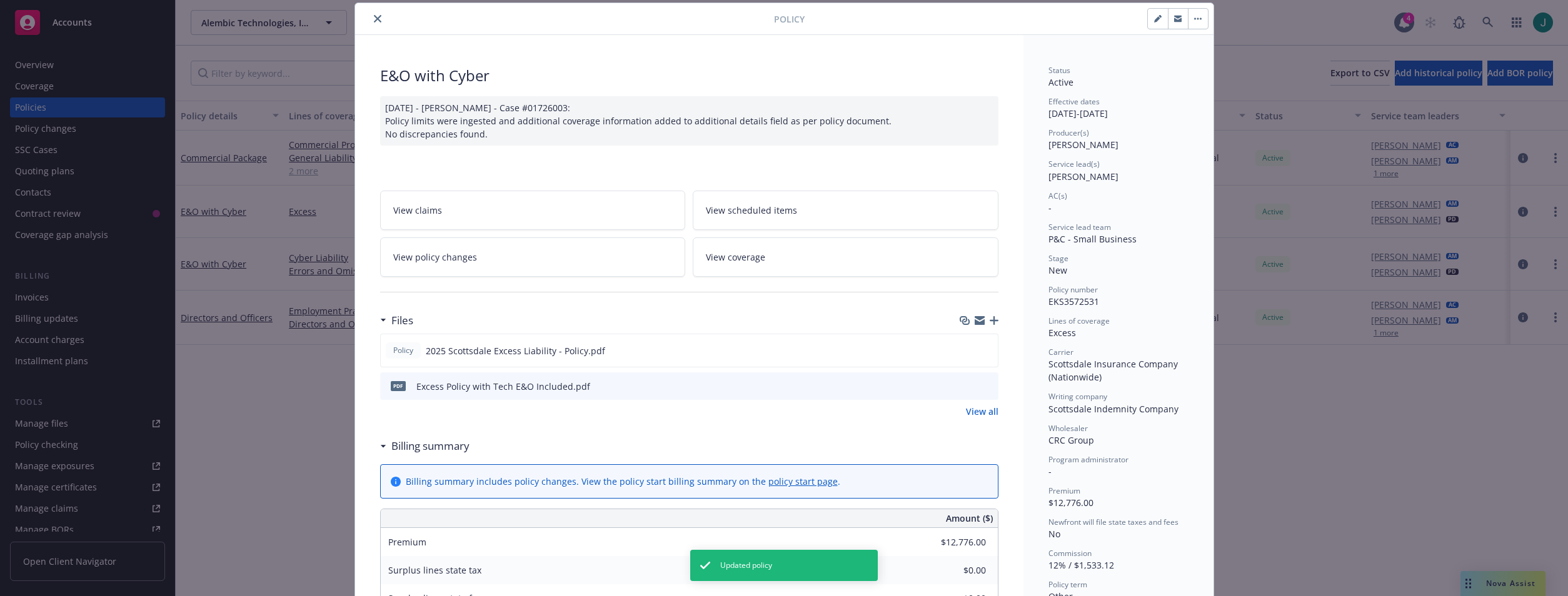
click at [374, 15] on icon "close" at bounding box center [378, 18] width 8 height 8
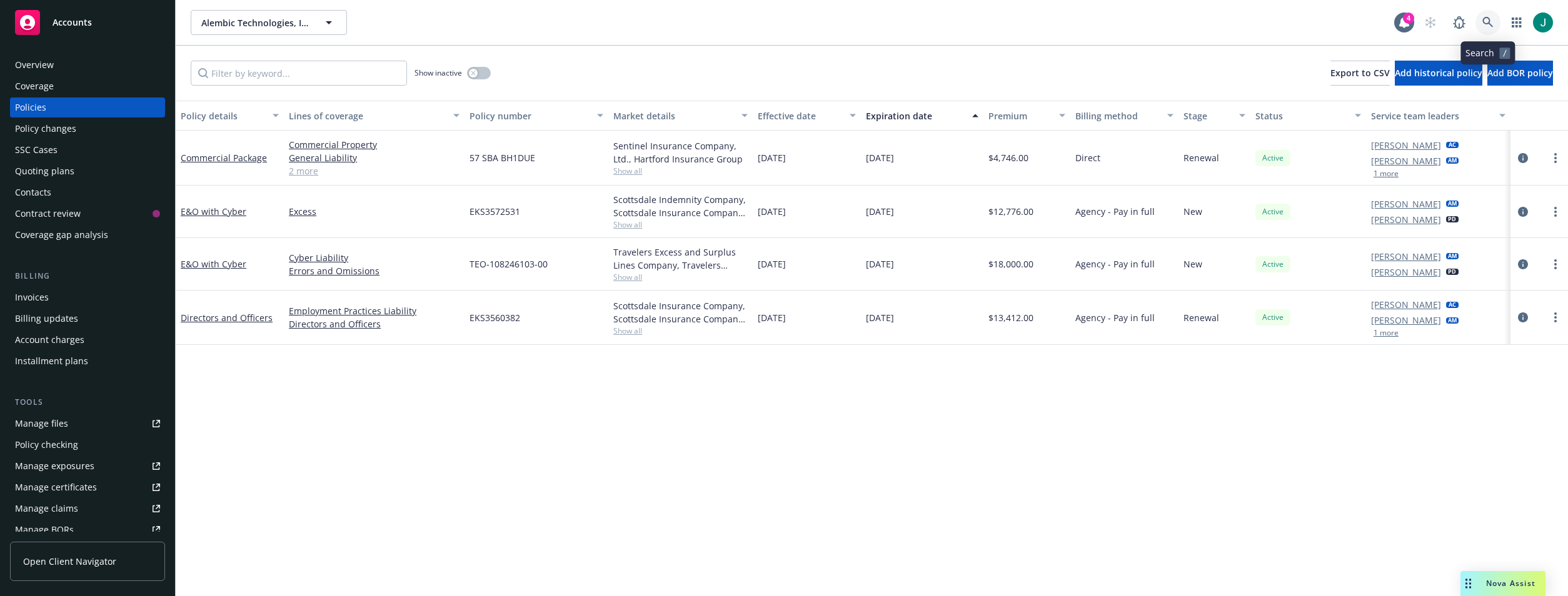
click at [1484, 18] on icon at bounding box center [1488, 22] width 11 height 11
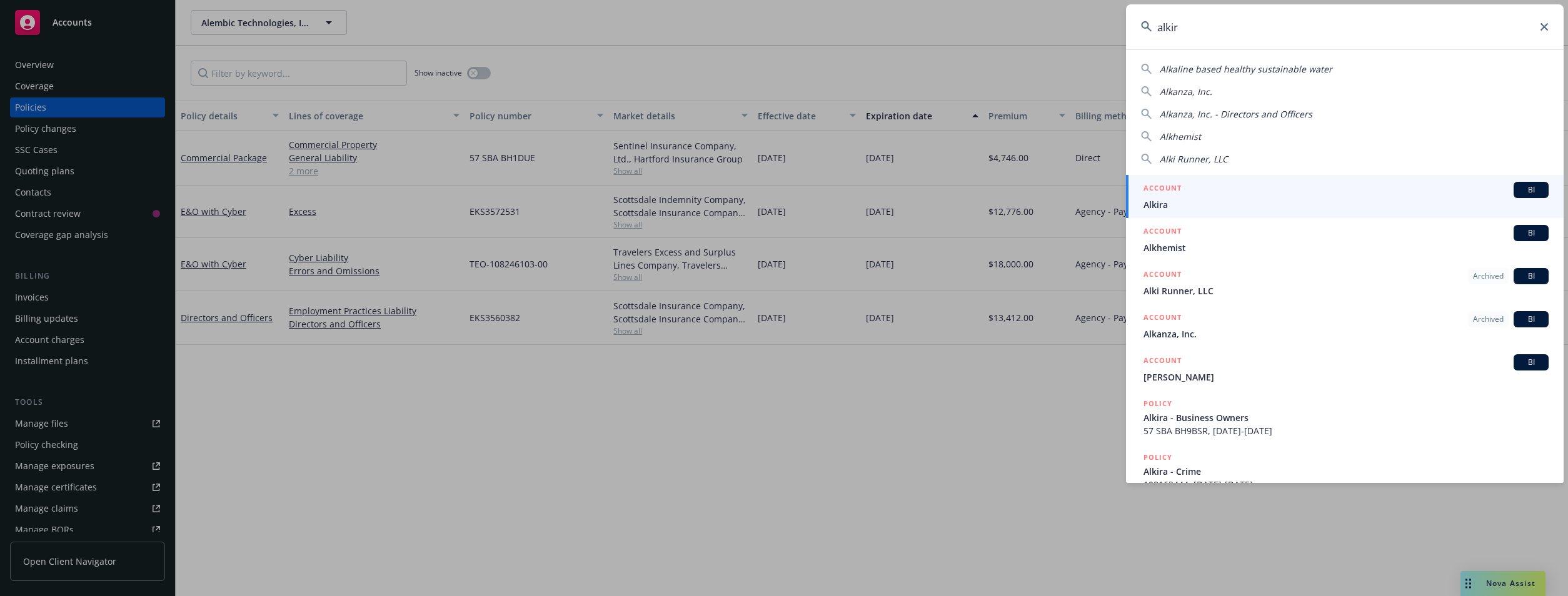
type input "alkira"
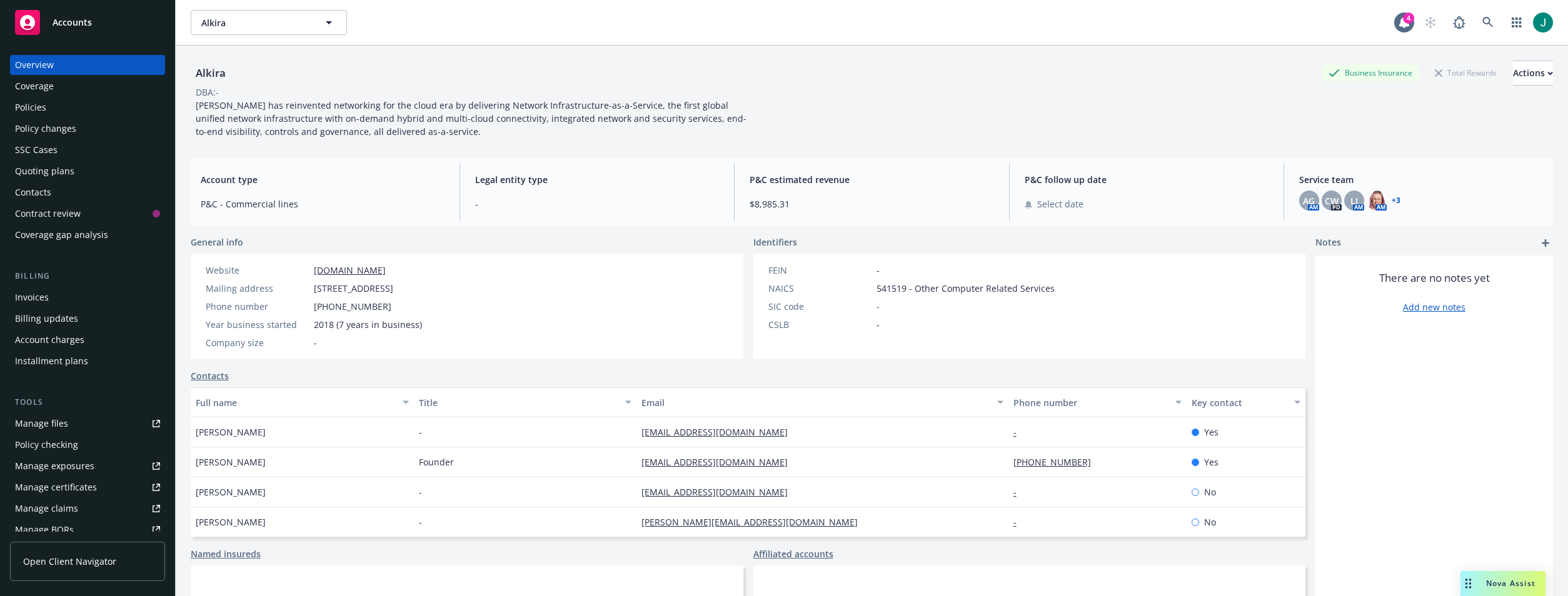
click at [23, 105] on div "Policies" at bounding box center [31, 107] width 32 height 20
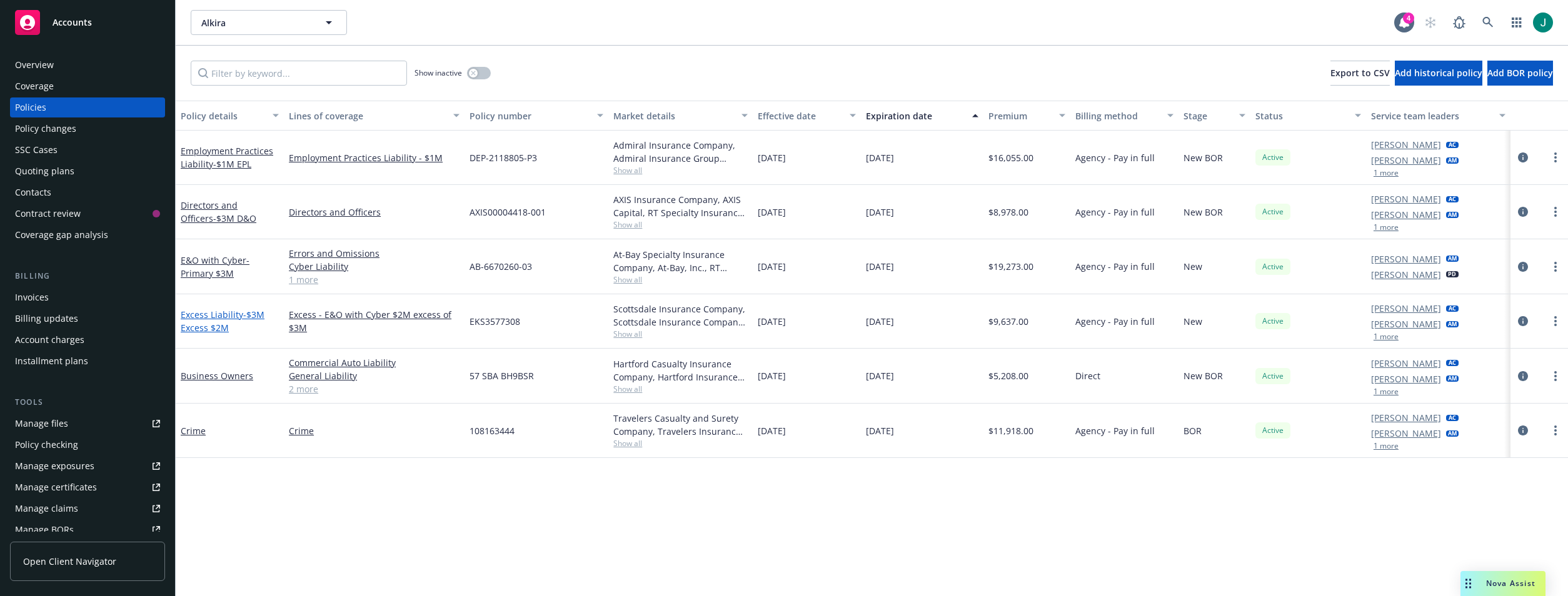
click at [240, 316] on span "- $3M Excess $2M" at bounding box center [222, 321] width 84 height 25
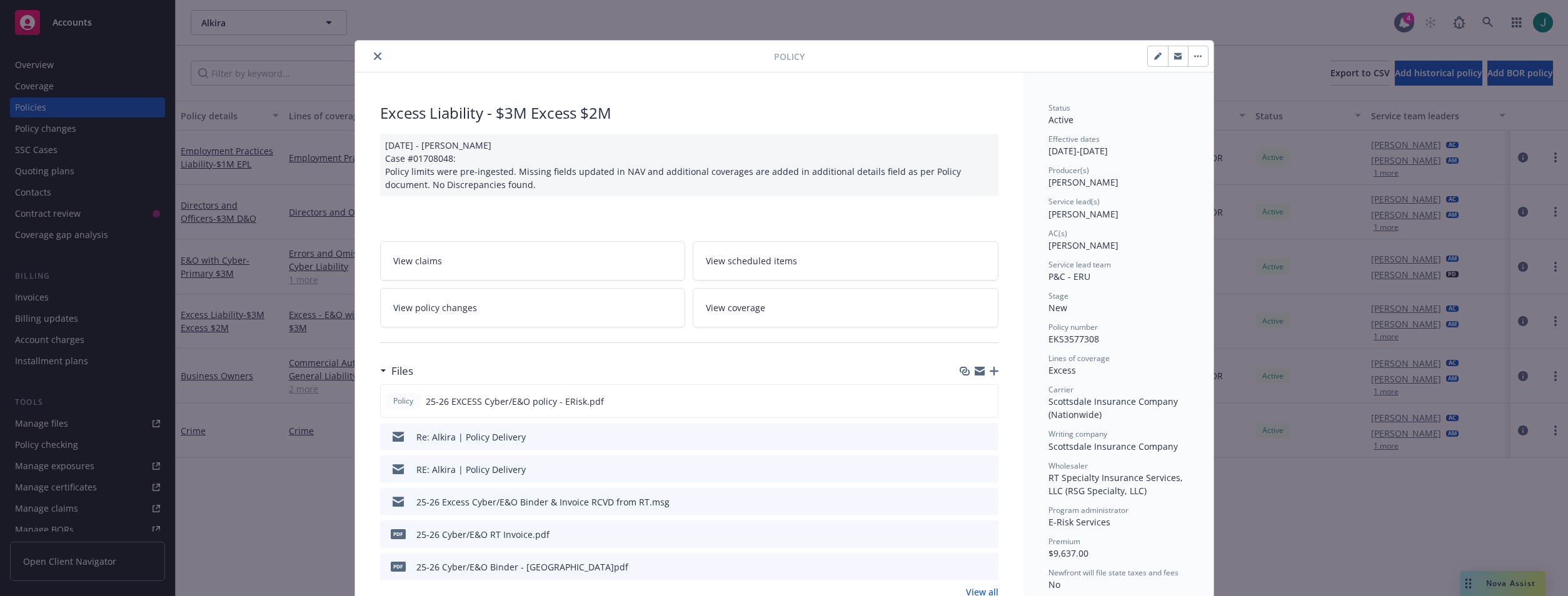
drag, startPoint x: 1155, startPoint y: 59, endPoint x: 971, endPoint y: 56, distance: 184.0
click at [1154, 59] on icon "button" at bounding box center [1158, 56] width 8 height 8
select select "NEW"
select select "other"
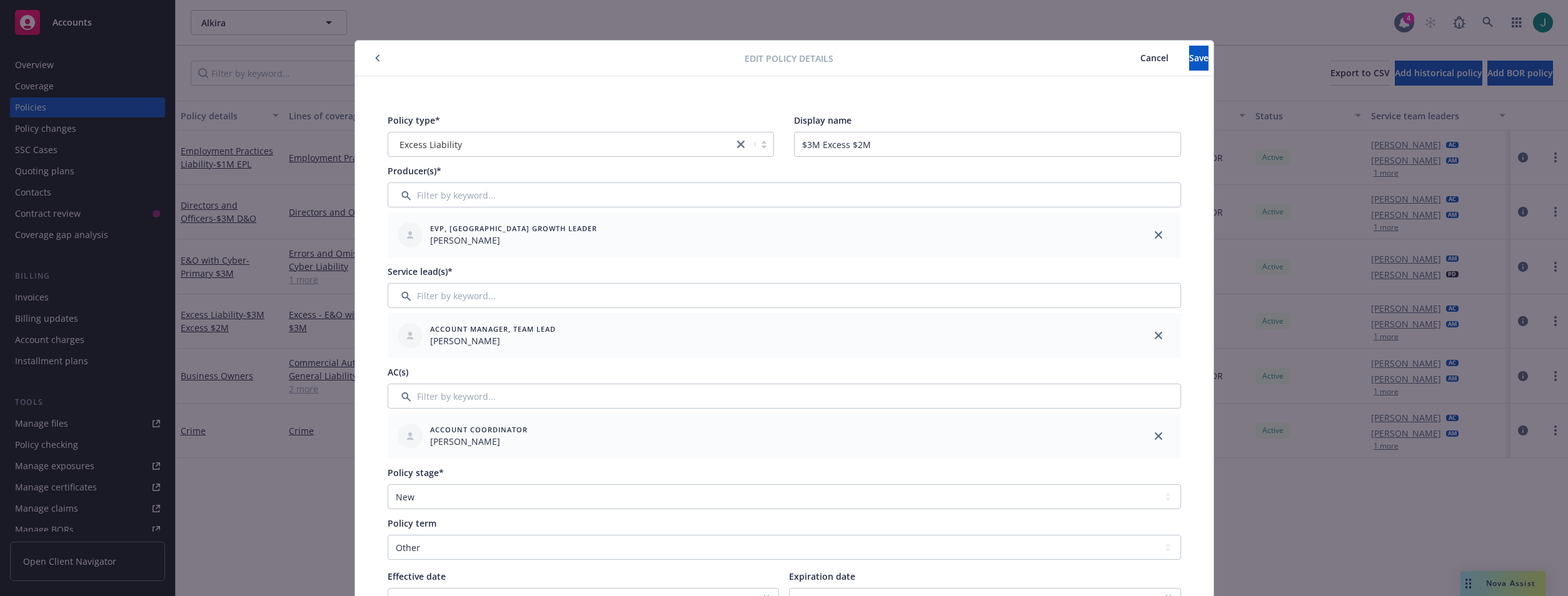
click at [428, 138] on span "Excess Liability" at bounding box center [431, 144] width 63 height 13
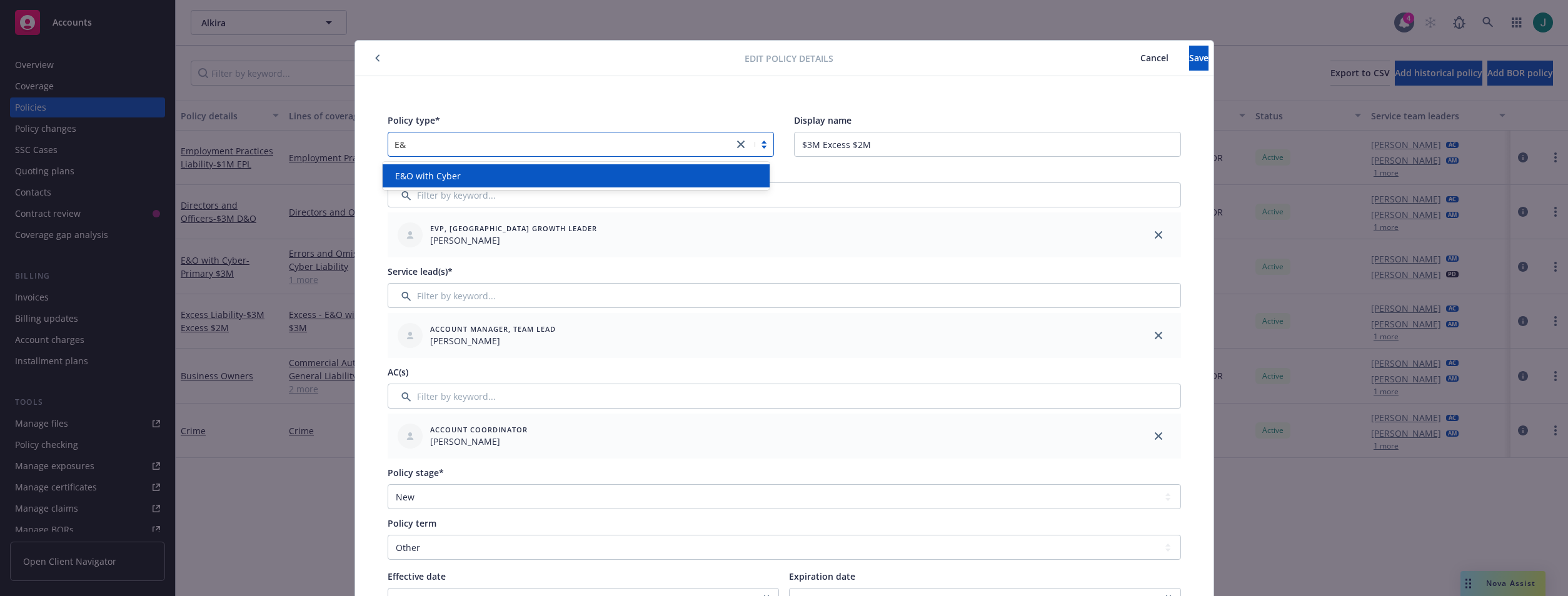
type input "E&O"
click at [432, 169] on div "E&O with Cyber" at bounding box center [577, 176] width 387 height 23
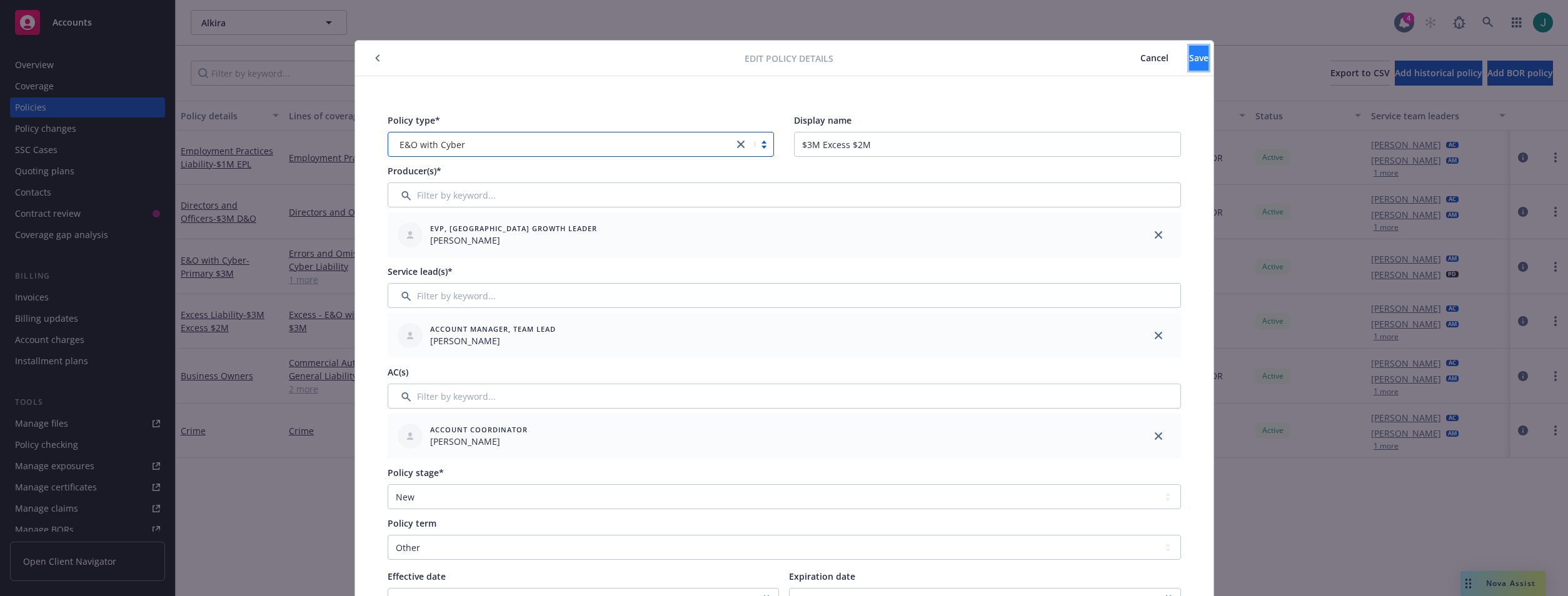
click at [1189, 63] on button "Save" at bounding box center [1199, 58] width 19 height 25
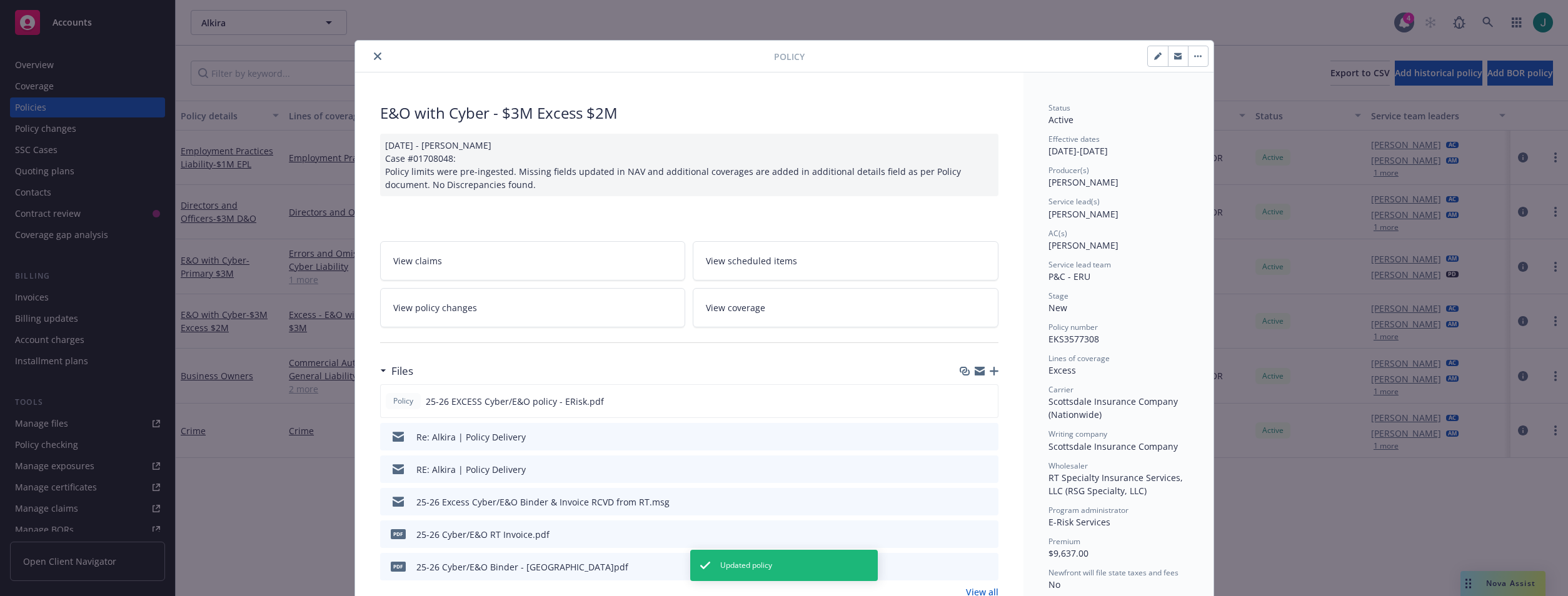
click at [379, 62] on div at bounding box center [567, 55] width 414 height 15
click at [374, 56] on icon "close" at bounding box center [378, 56] width 8 height 8
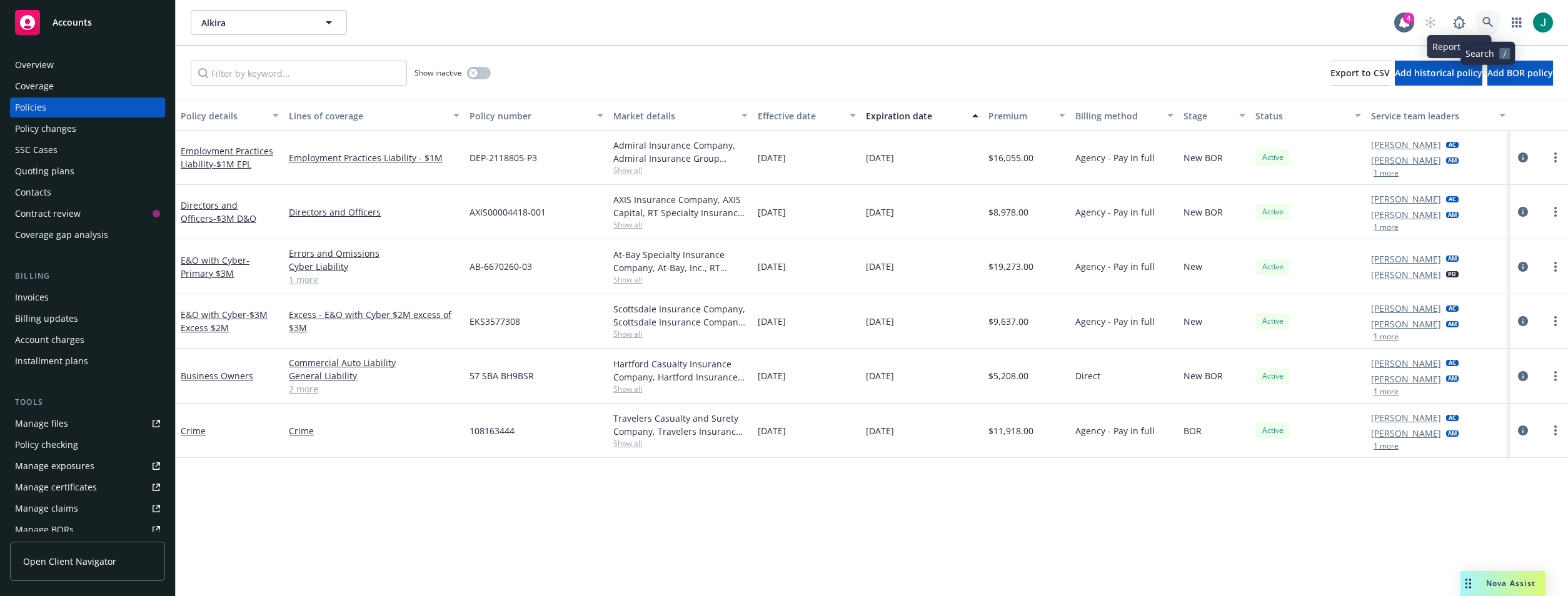
click at [1483, 20] on icon at bounding box center [1488, 22] width 11 height 11
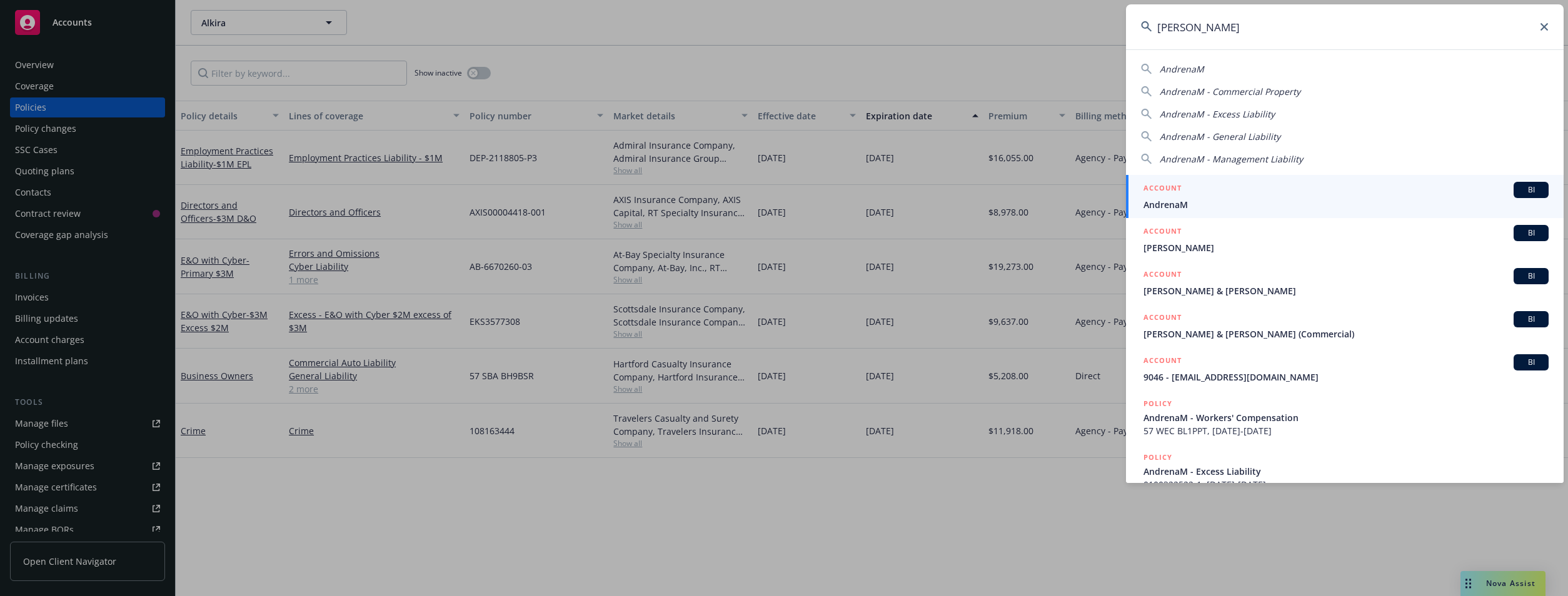
type input "andrena"
click at [1222, 194] on div "ACCOUNT BI" at bounding box center [1346, 190] width 405 height 16
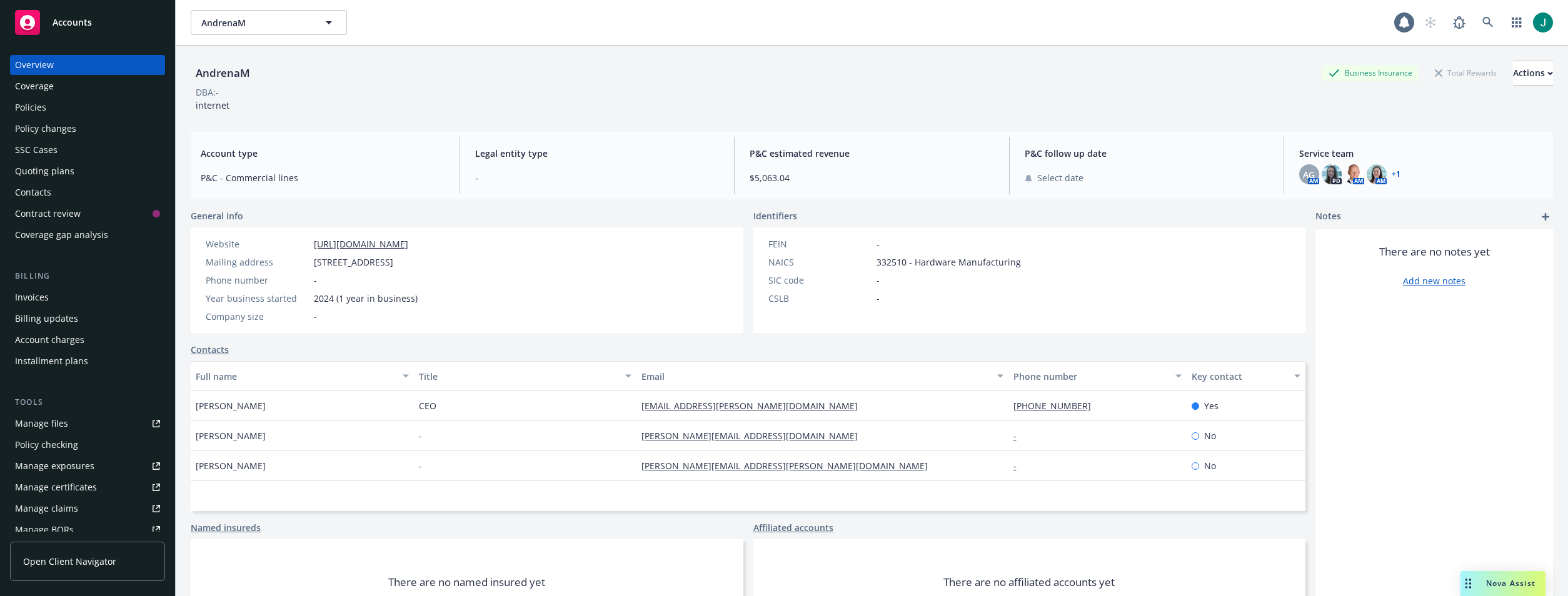
click at [47, 108] on div "Policies" at bounding box center [87, 107] width 145 height 20
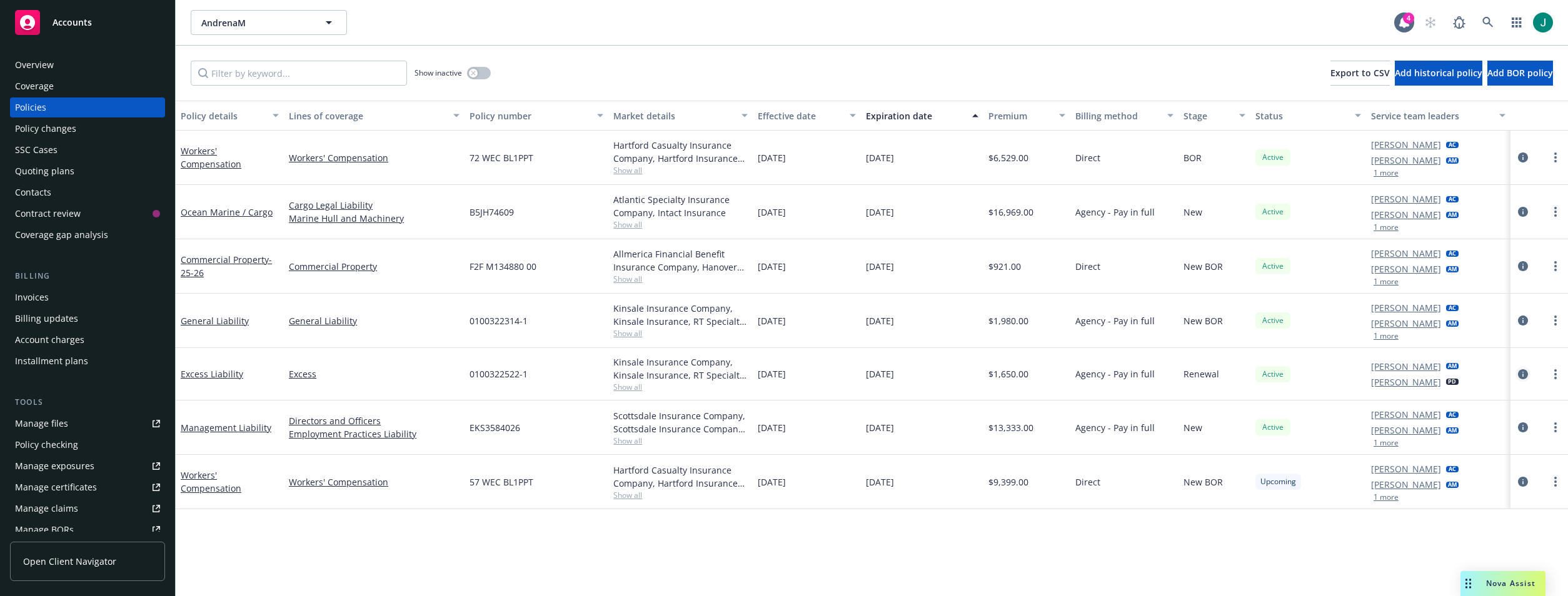
click at [1521, 372] on icon "circleInformation" at bounding box center [1522, 374] width 10 height 10
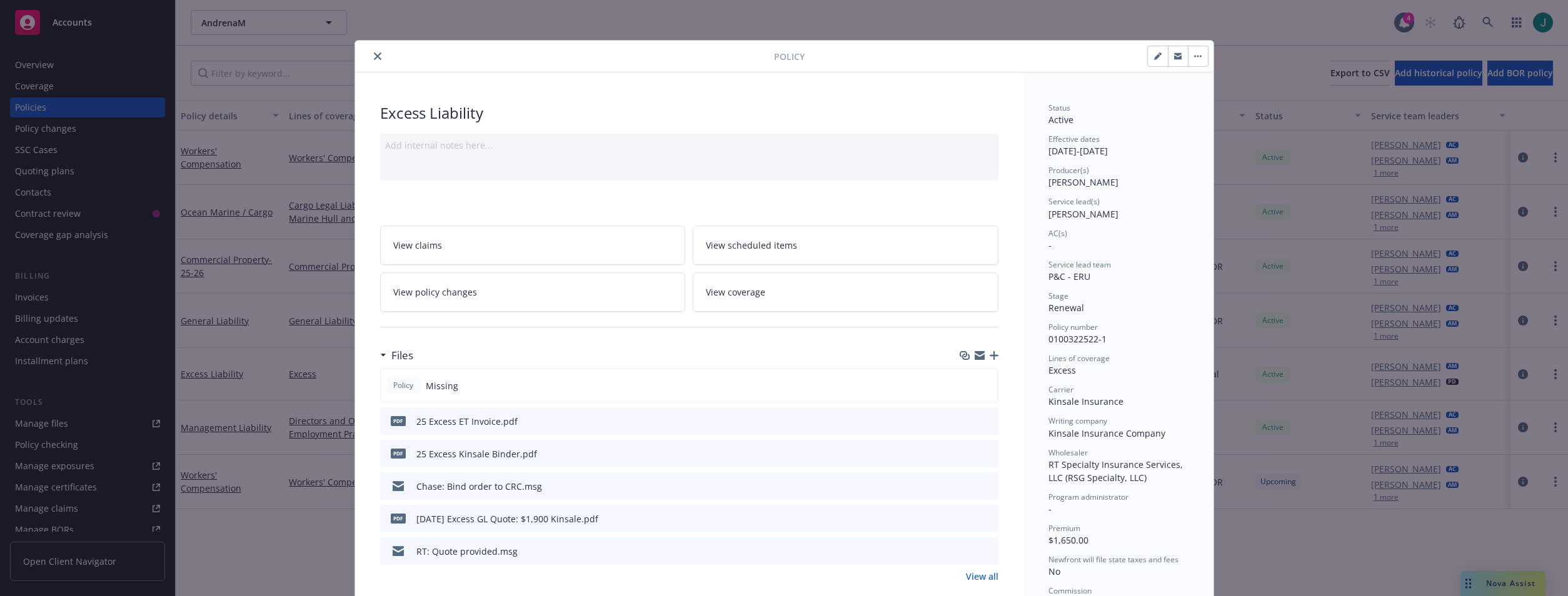
click at [981, 453] on icon "preview file" at bounding box center [986, 453] width 11 height 9
click at [984, 453] on icon "preview file" at bounding box center [986, 453] width 11 height 9
click at [374, 55] on icon "close" at bounding box center [378, 56] width 8 height 8
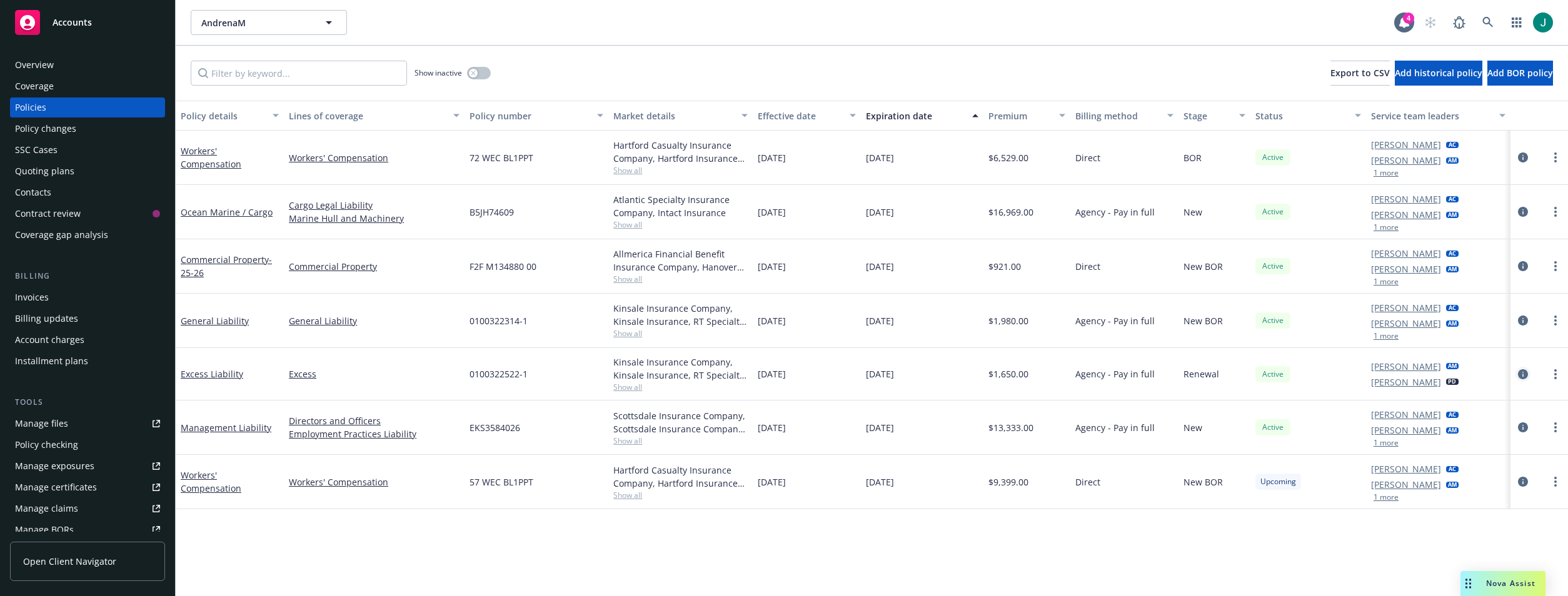
click at [1520, 372] on icon "circleInformation" at bounding box center [1522, 374] width 10 height 10
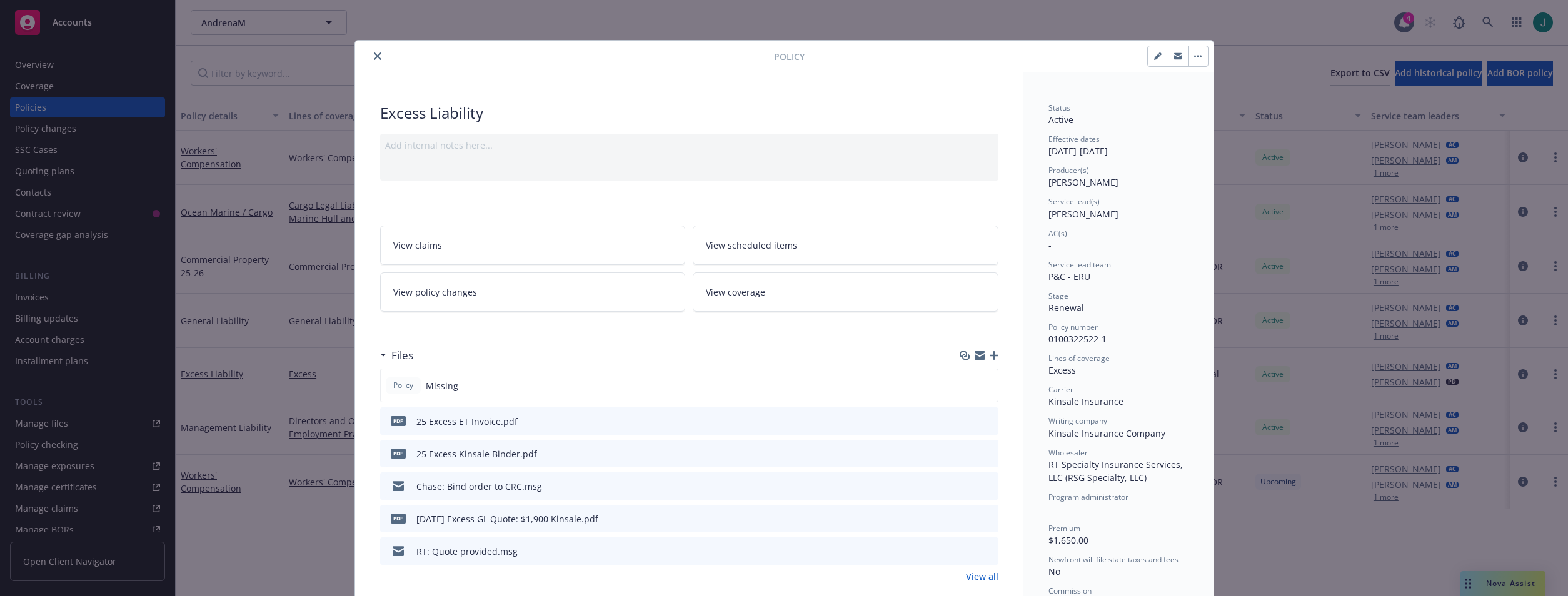
scroll to position [38, 0]
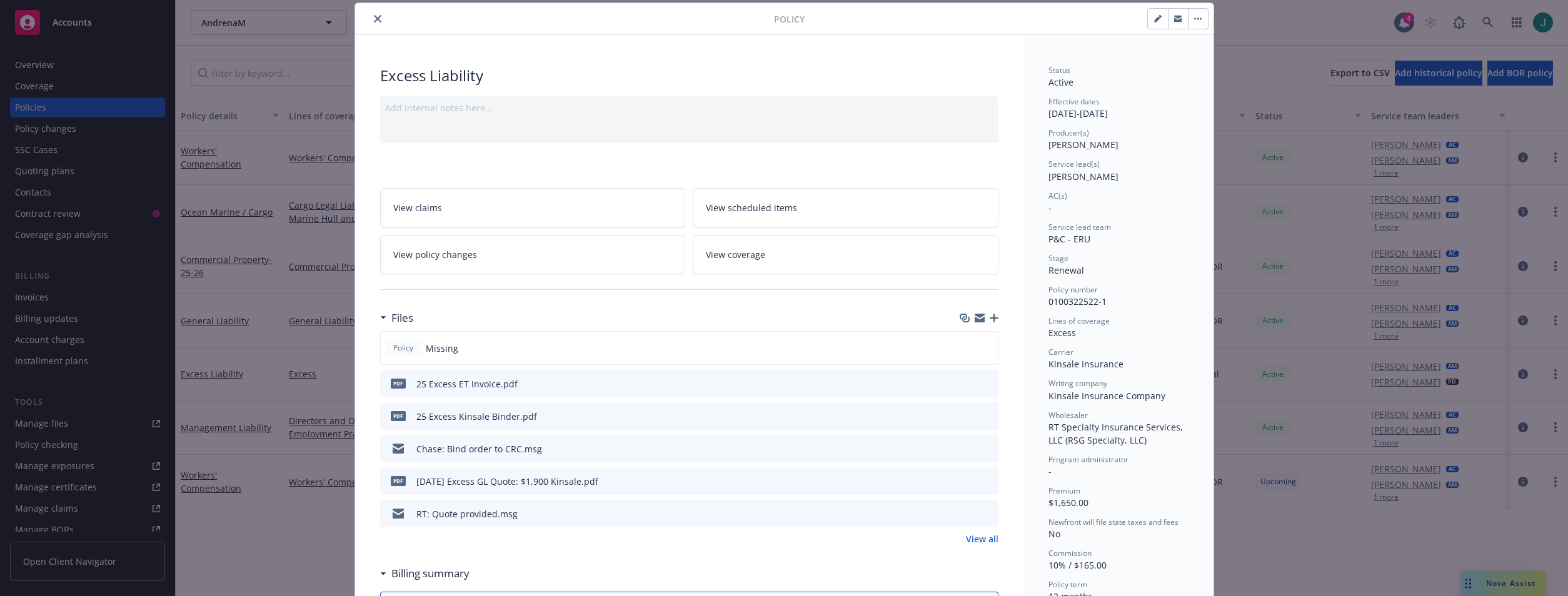
click at [1150, 24] on button "button" at bounding box center [1158, 18] width 20 height 20
select select "RENEWAL"
select select "12"
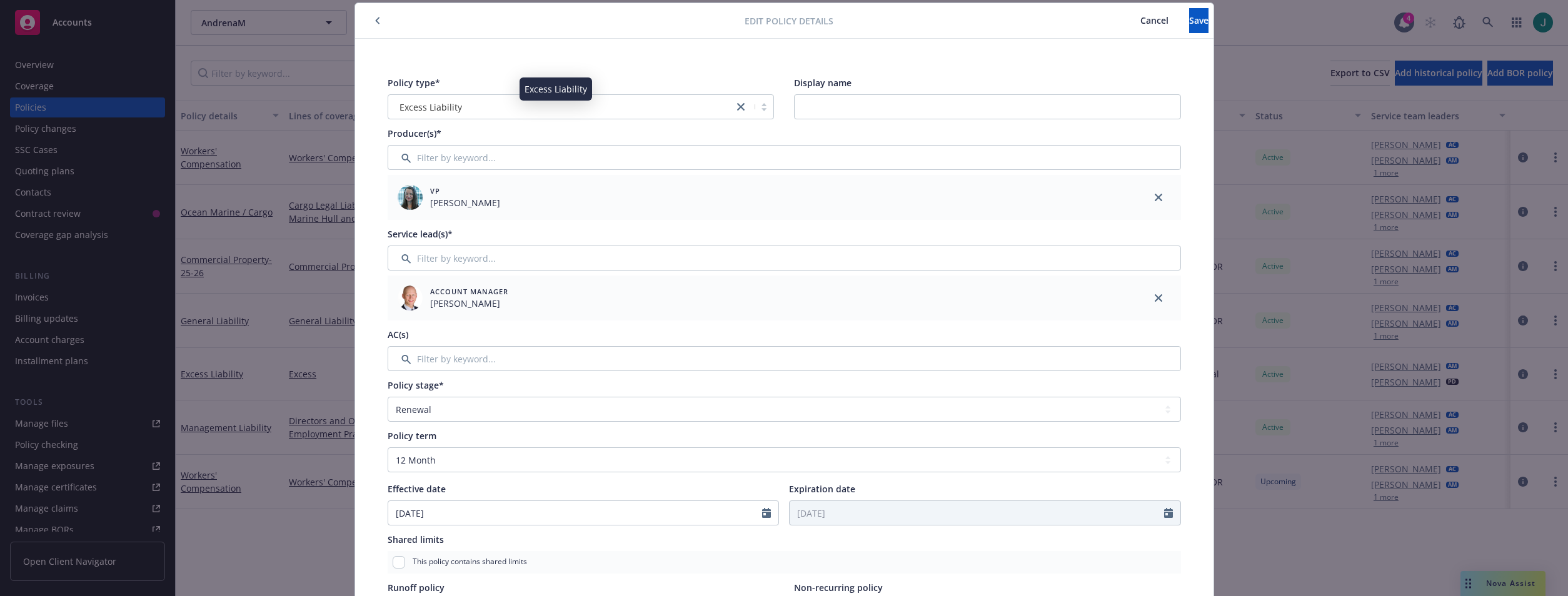
click at [456, 107] on div "Excess Liability" at bounding box center [561, 107] width 333 height 13
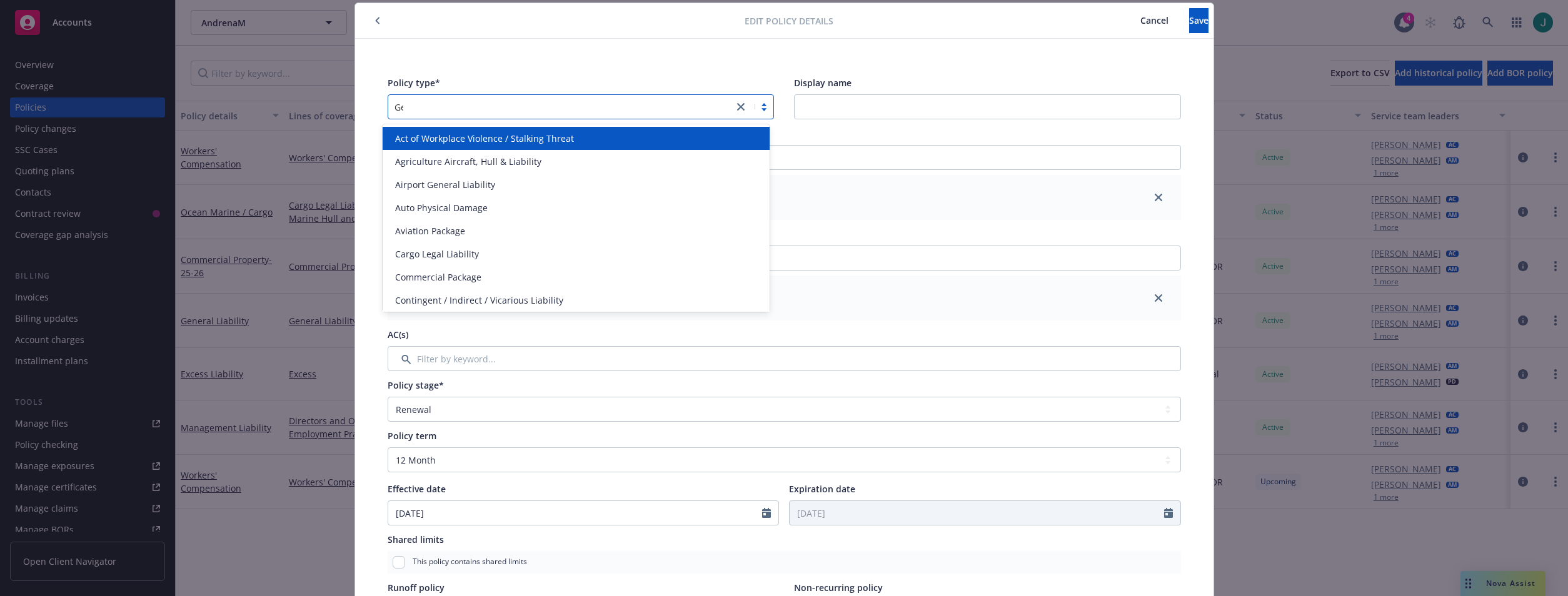
type input "Gen"
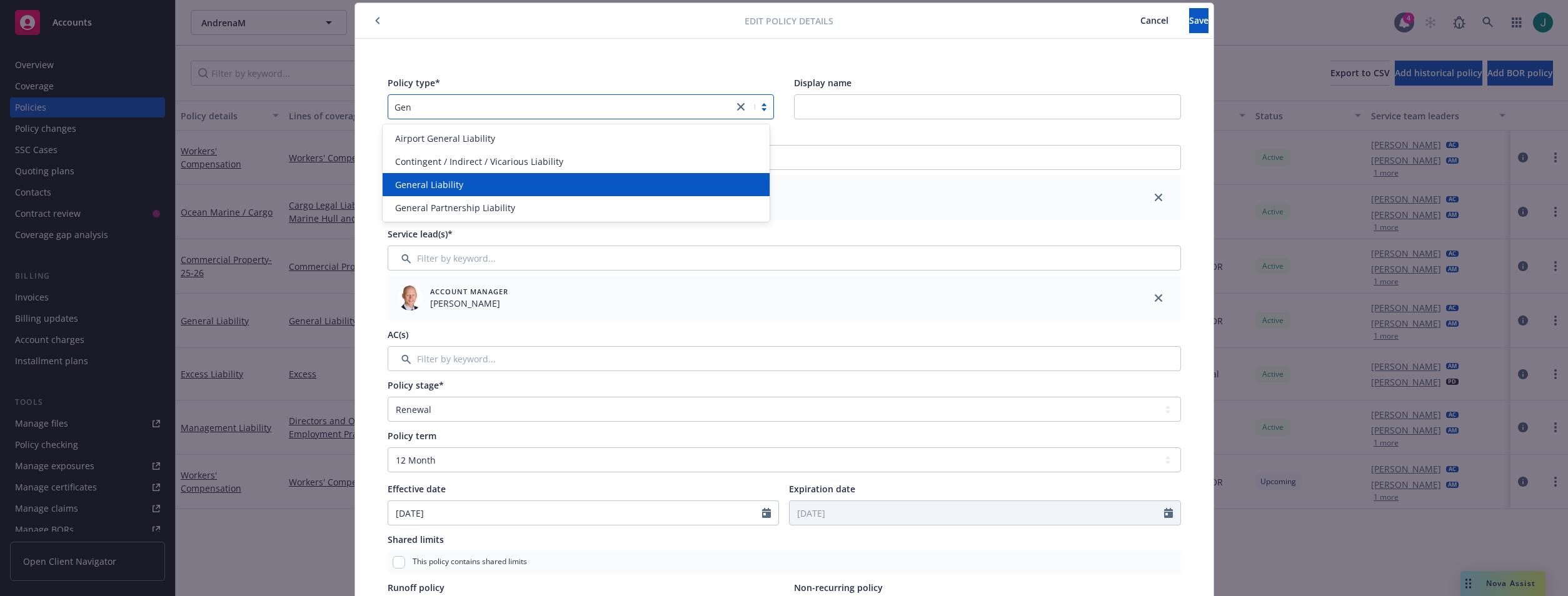
click at [456, 181] on span "General Liability" at bounding box center [429, 184] width 68 height 13
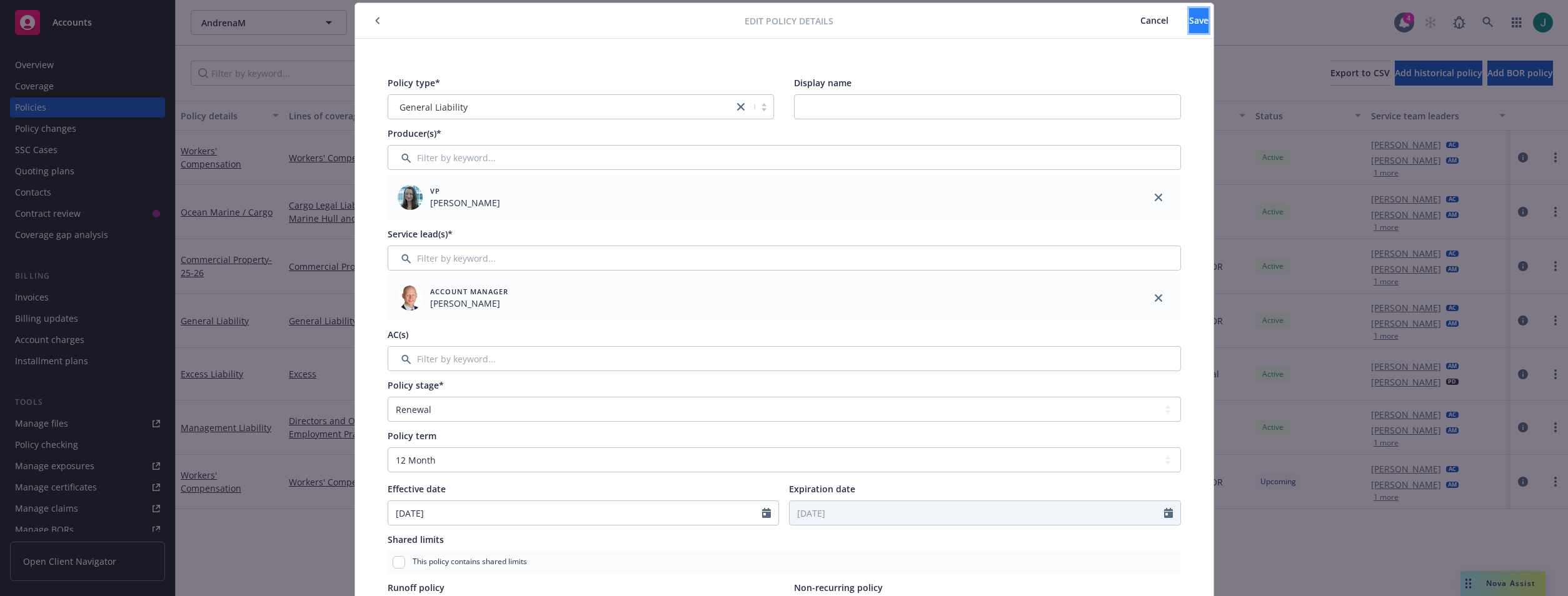
click at [1189, 23] on button "Save" at bounding box center [1199, 20] width 19 height 25
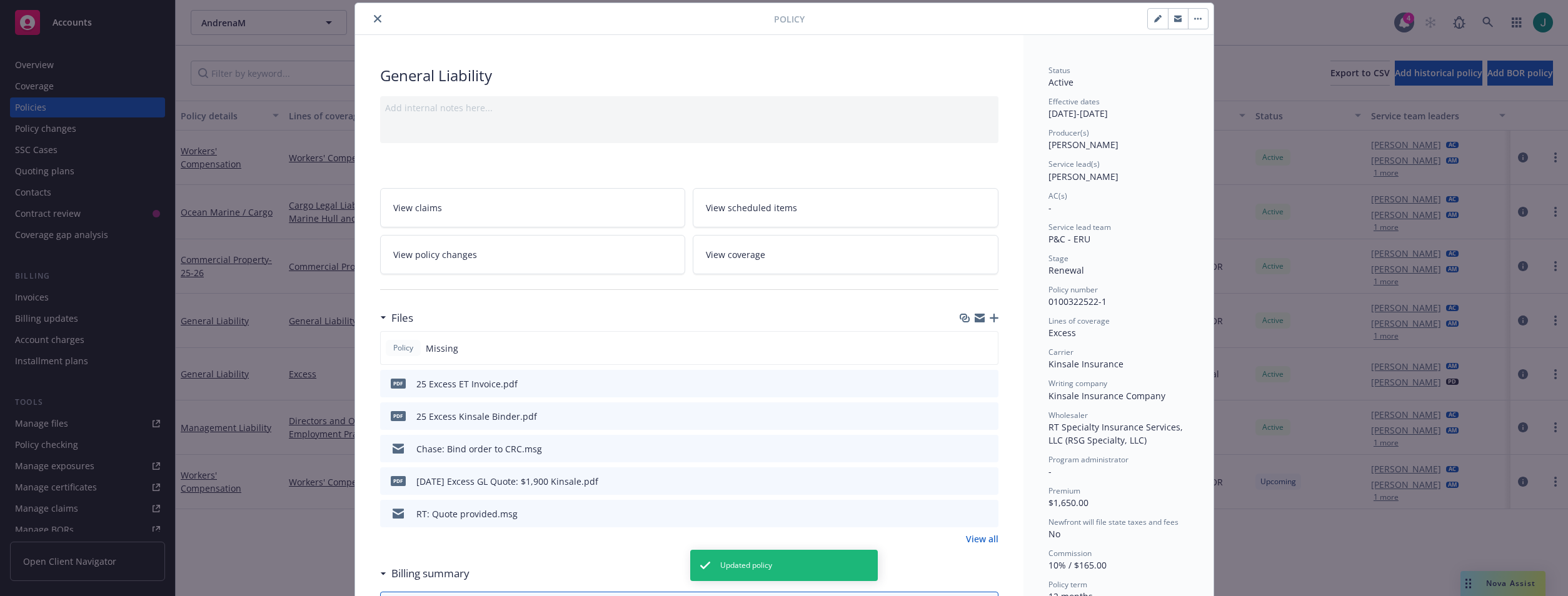
click at [377, 16] on button "close" at bounding box center [377, 18] width 15 height 15
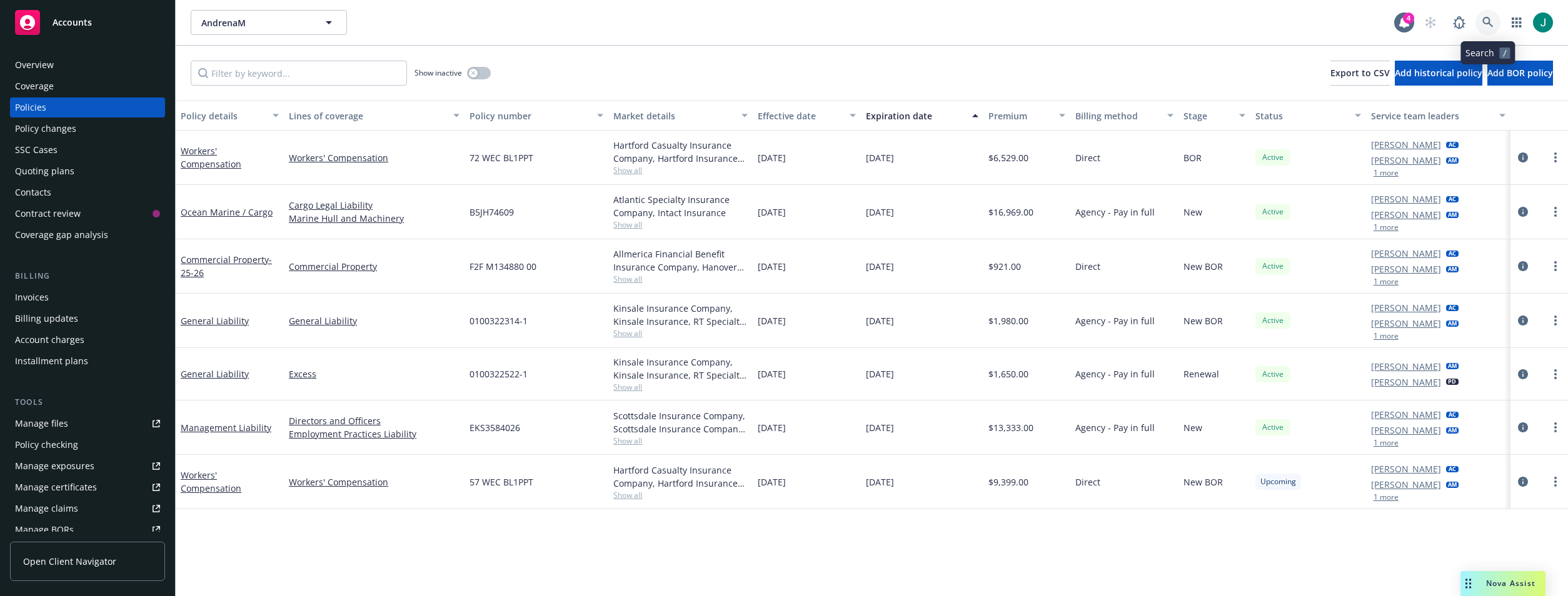
click at [1490, 24] on icon at bounding box center [1488, 22] width 11 height 11
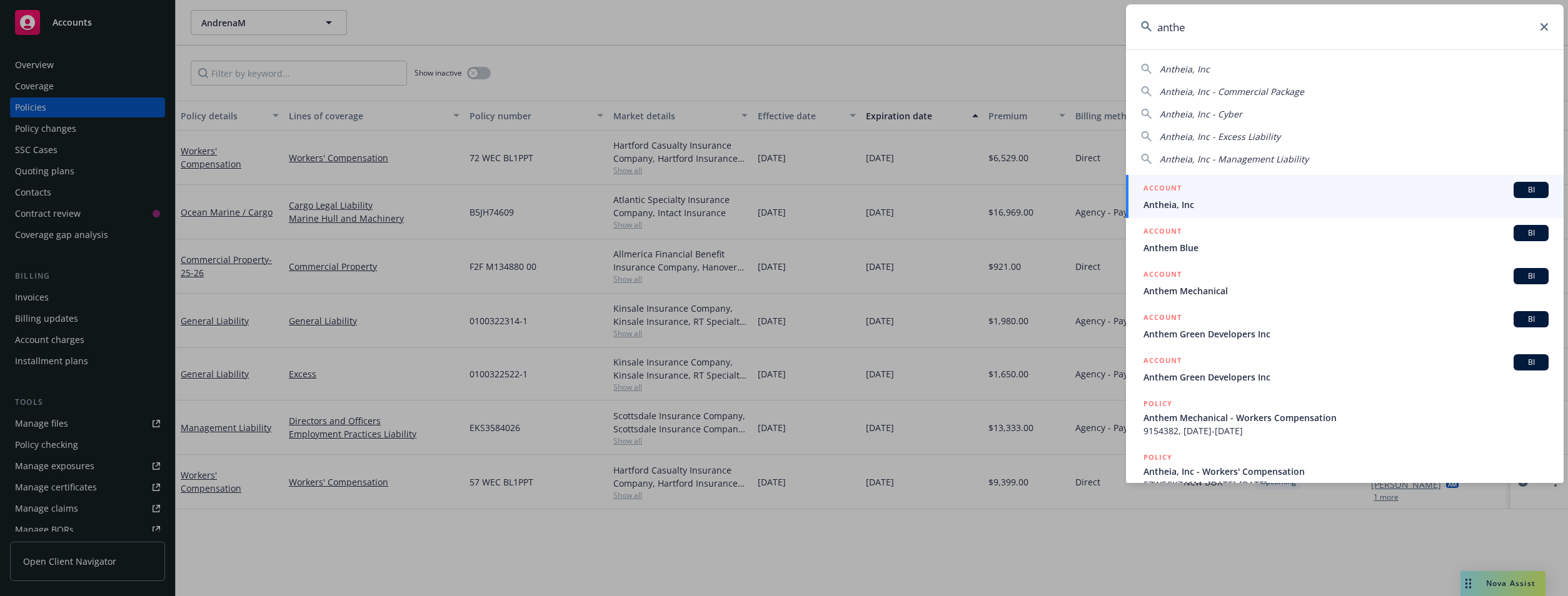
type input "anthe"
click at [1286, 195] on div "ACCOUNT BI" at bounding box center [1346, 190] width 405 height 16
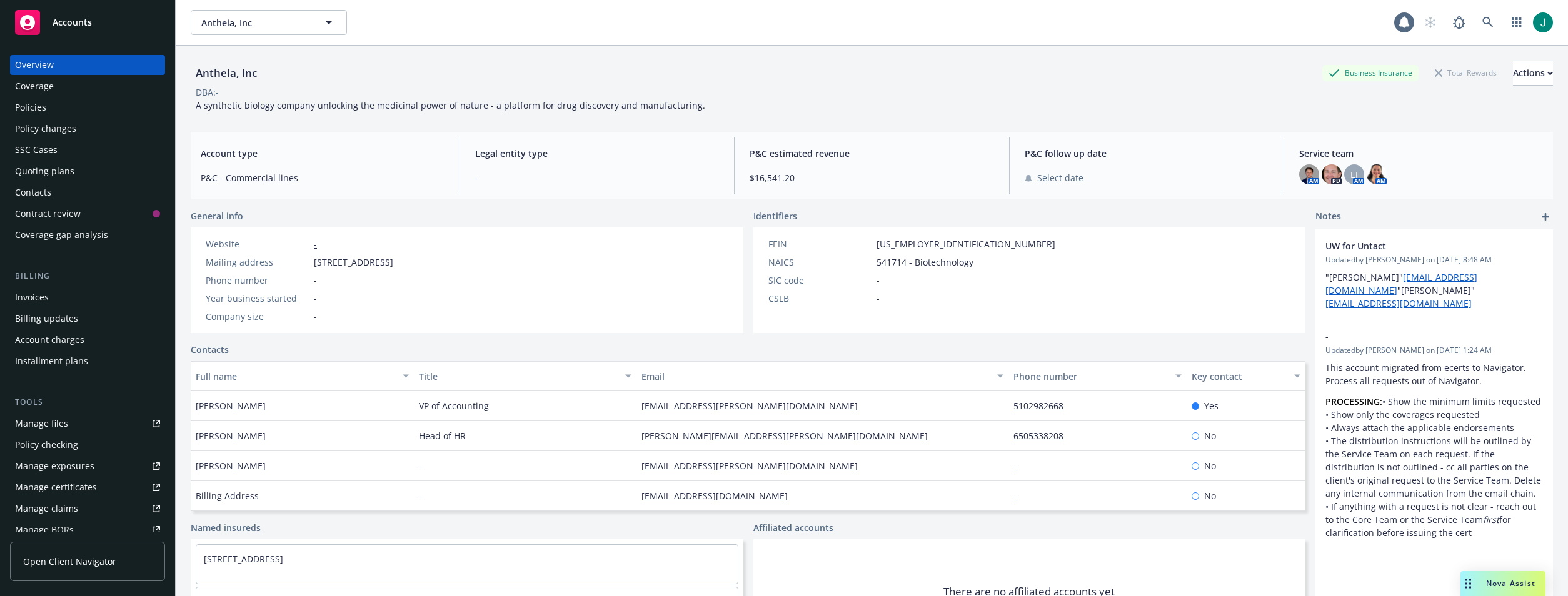
click at [43, 109] on div "Policies" at bounding box center [31, 107] width 32 height 20
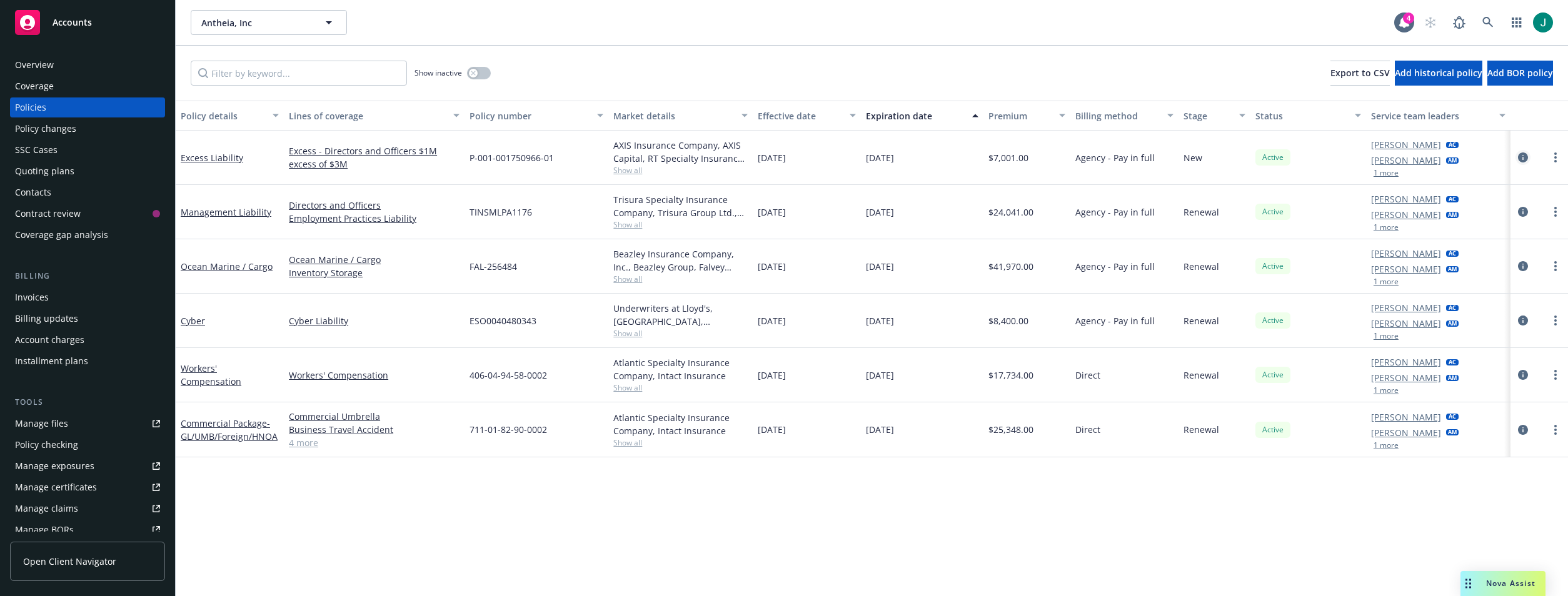
click at [1521, 156] on icon "circleInformation" at bounding box center [1522, 157] width 10 height 10
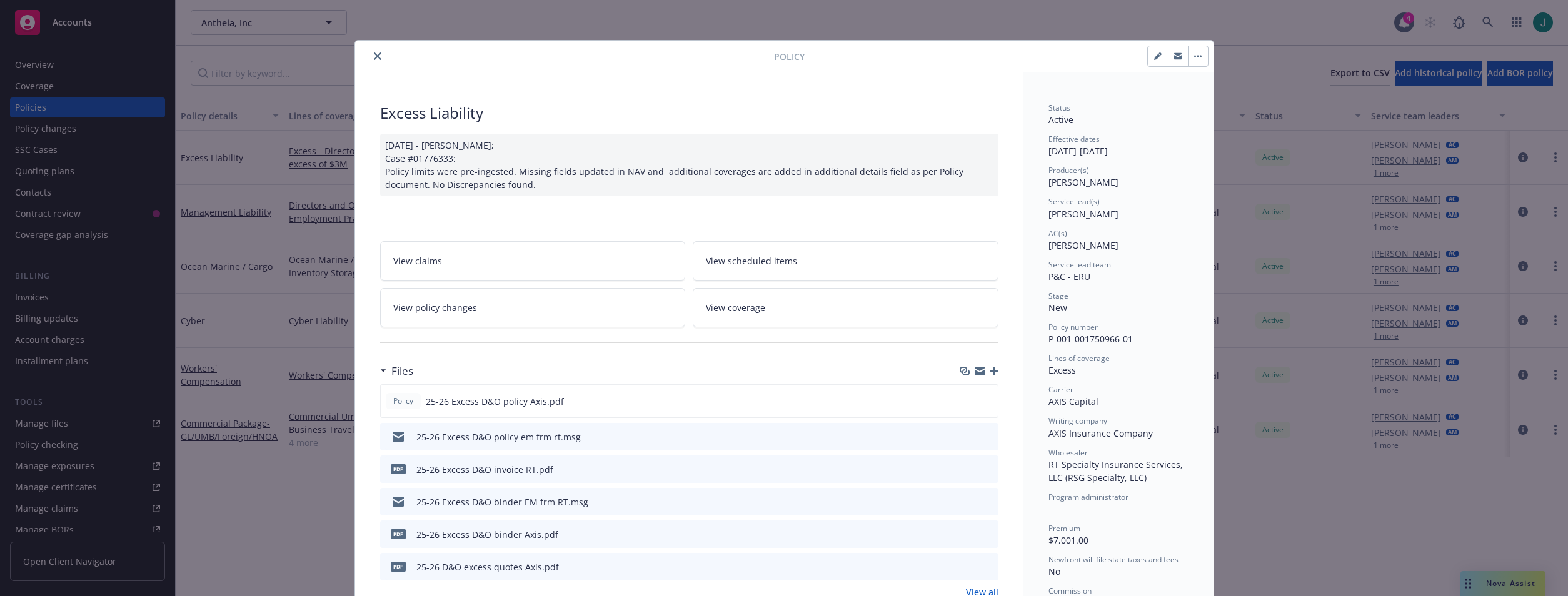
click at [1151, 62] on button "button" at bounding box center [1158, 56] width 20 height 20
select select "NEW"
select select "12"
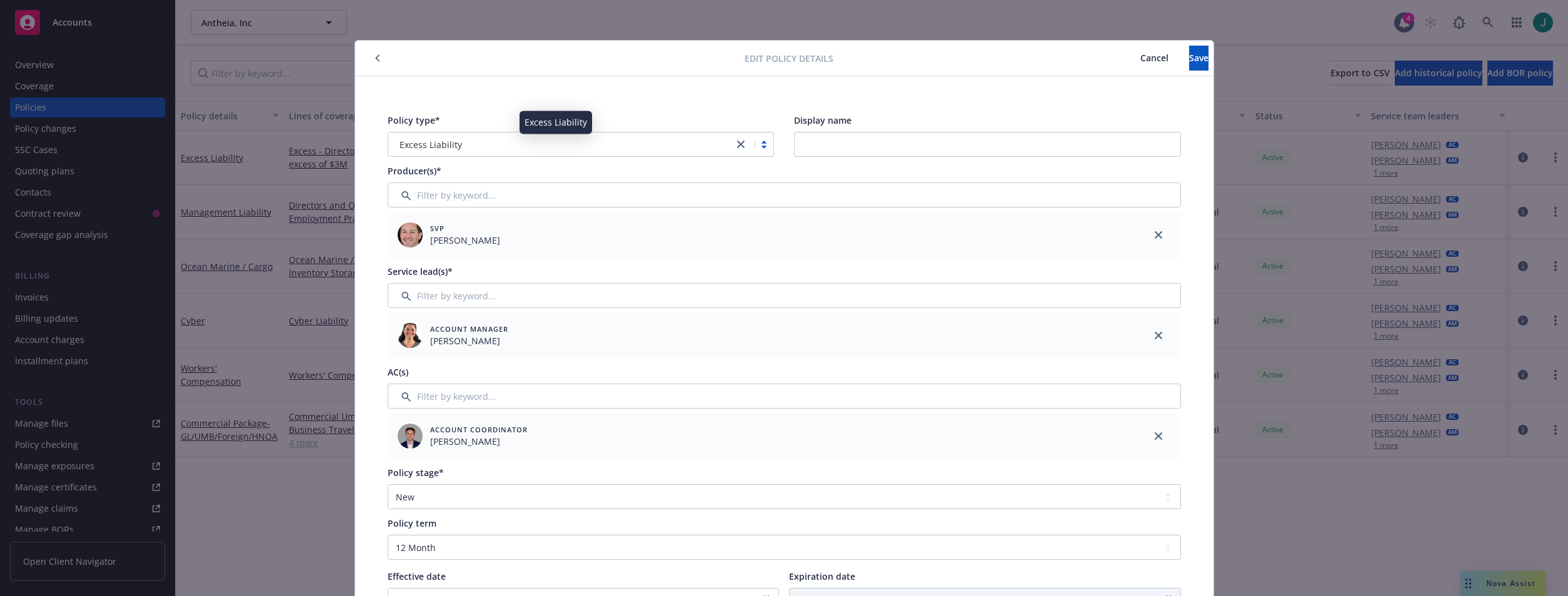
click at [451, 144] on span "Excess Liability" at bounding box center [431, 144] width 63 height 13
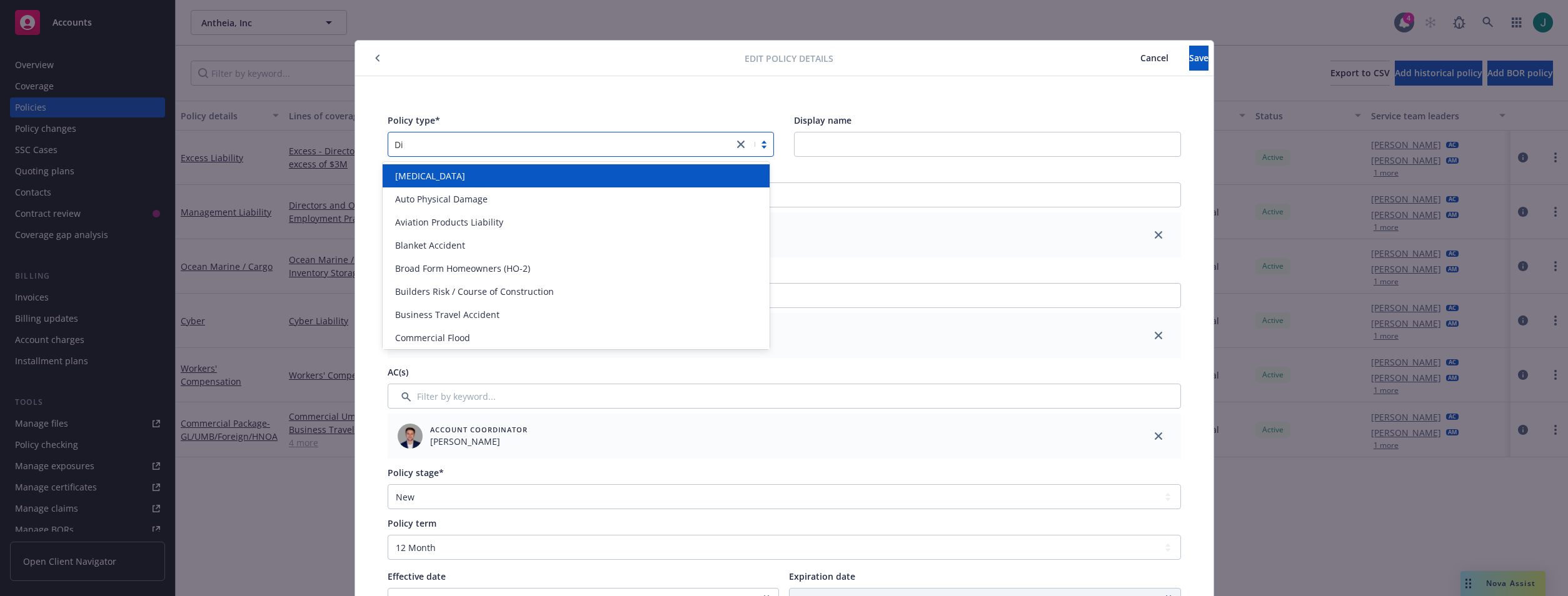
type input "Dire"
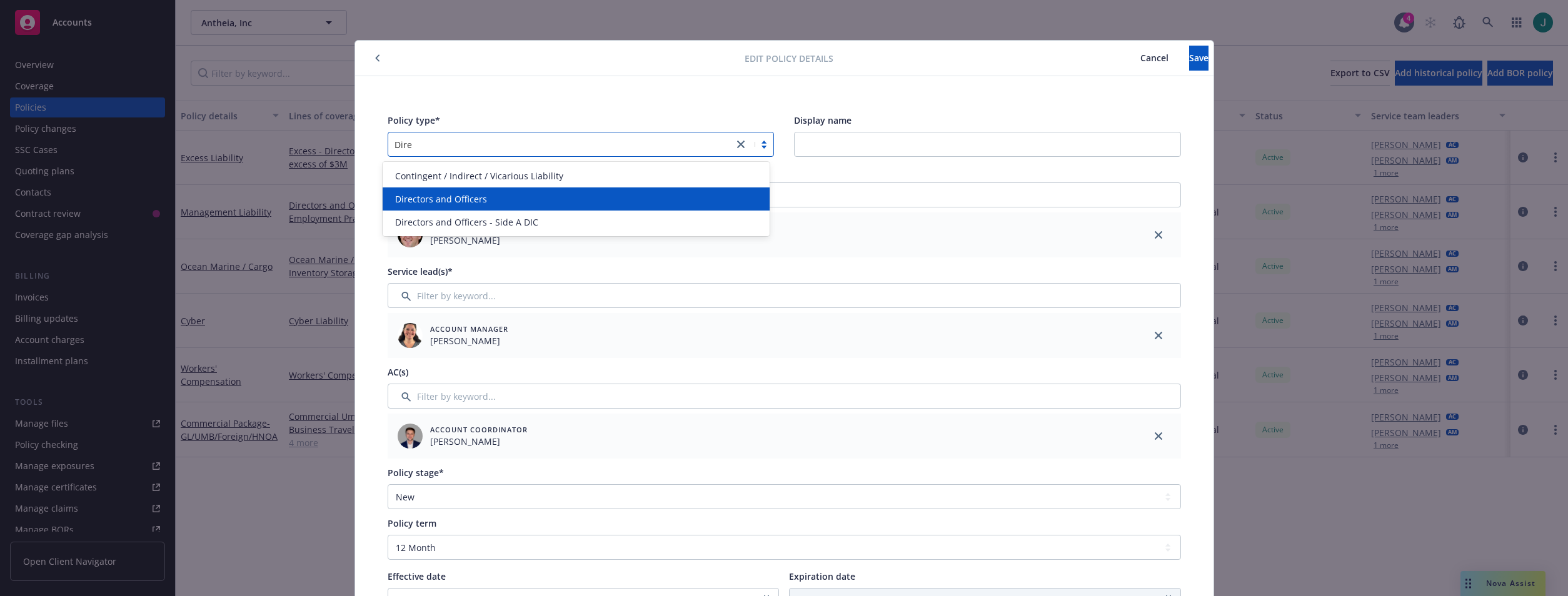
click at [454, 197] on span "Directors and Officers" at bounding box center [441, 199] width 92 height 13
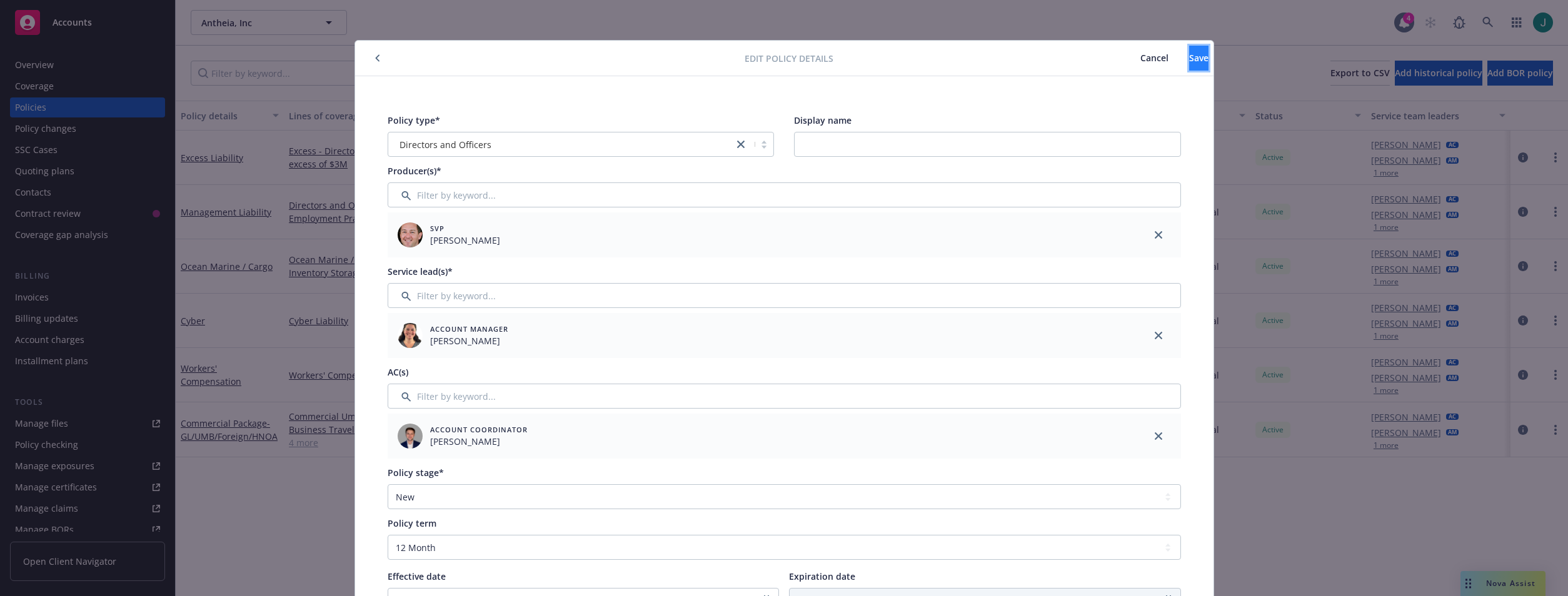
click at [1189, 59] on span "Save" at bounding box center [1199, 57] width 19 height 11
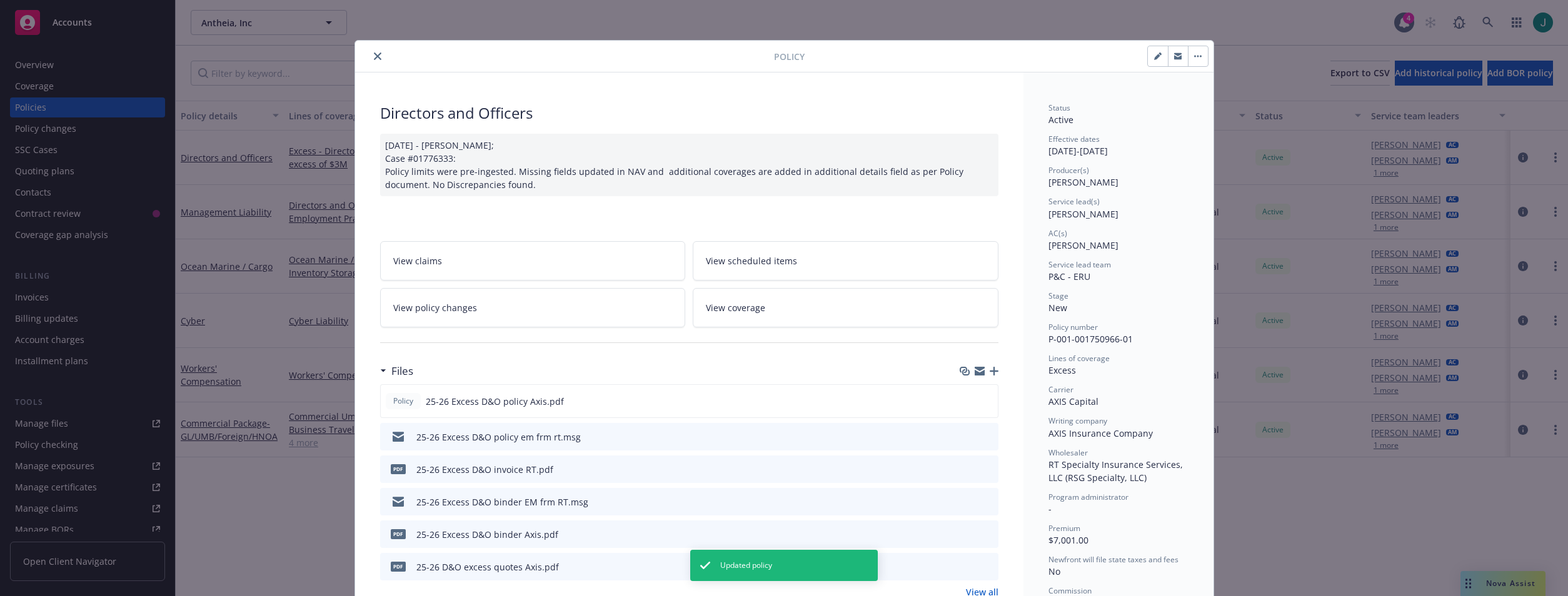
click at [374, 55] on icon "close" at bounding box center [378, 56] width 8 height 8
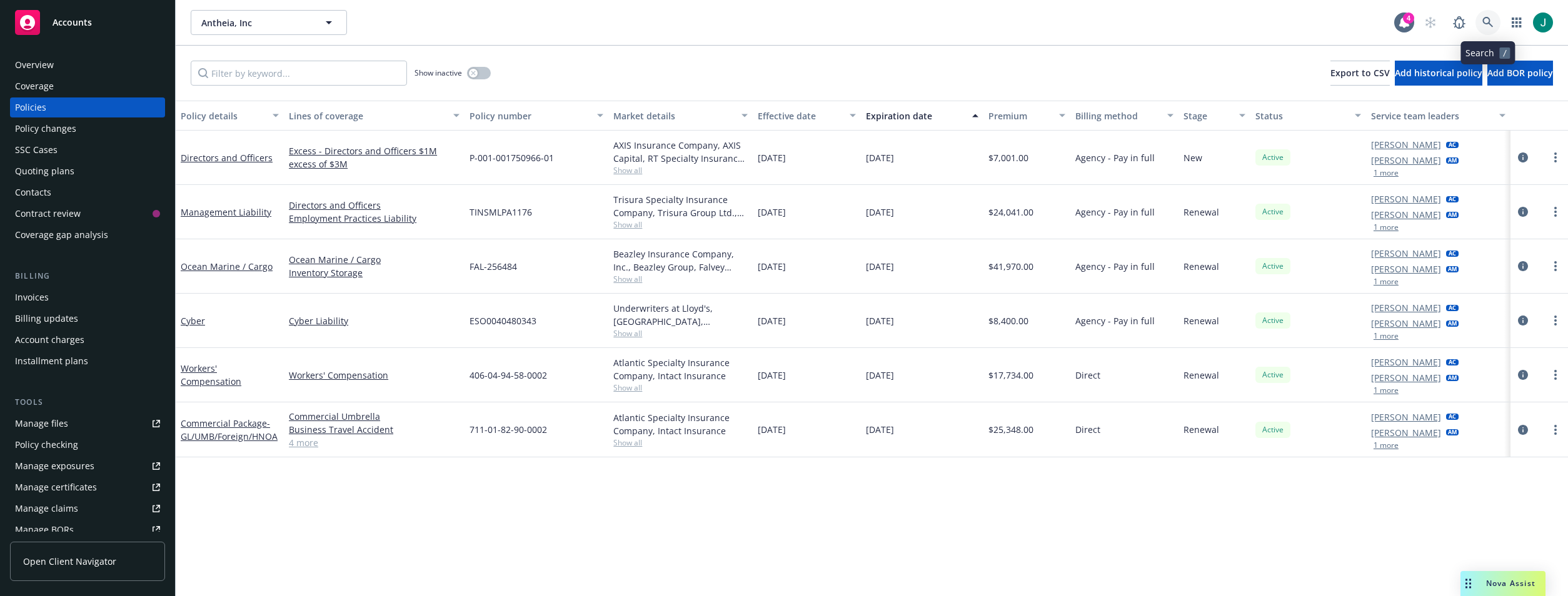
click at [1483, 25] on icon at bounding box center [1488, 22] width 11 height 11
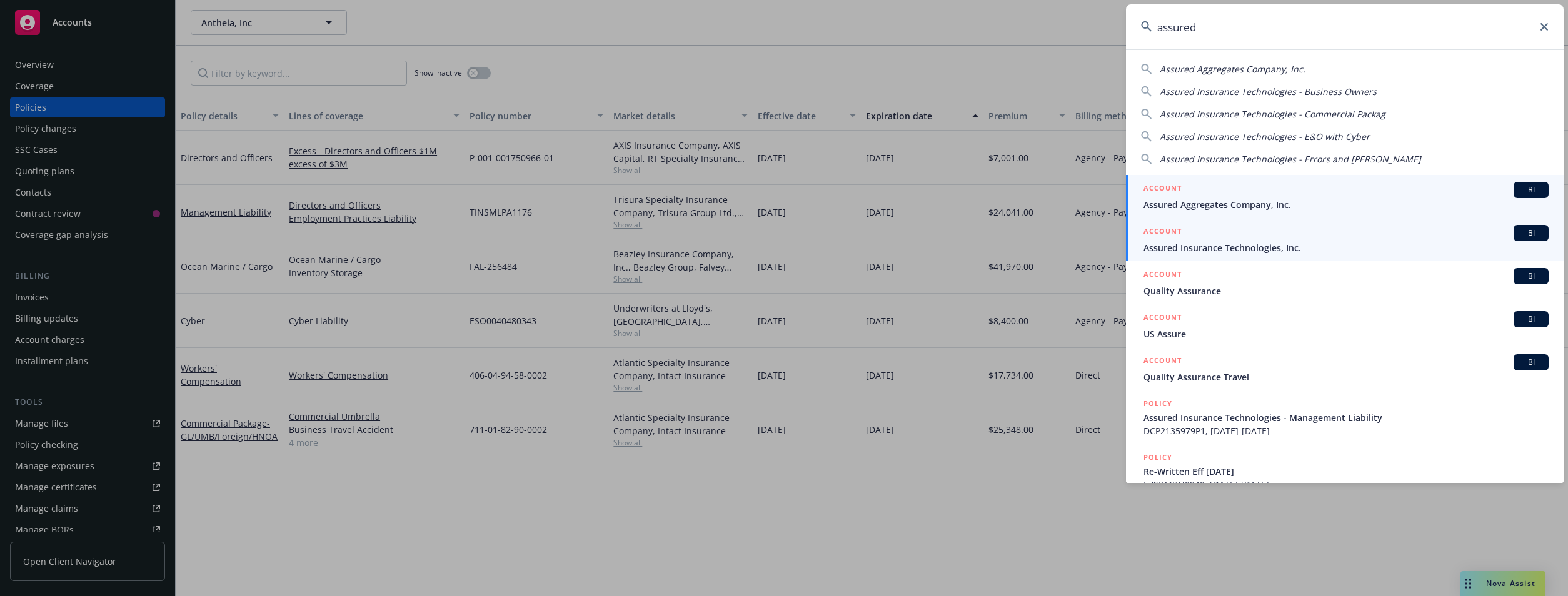
type input "assured"
click at [1212, 239] on div "ACCOUNT BI" at bounding box center [1346, 233] width 405 height 16
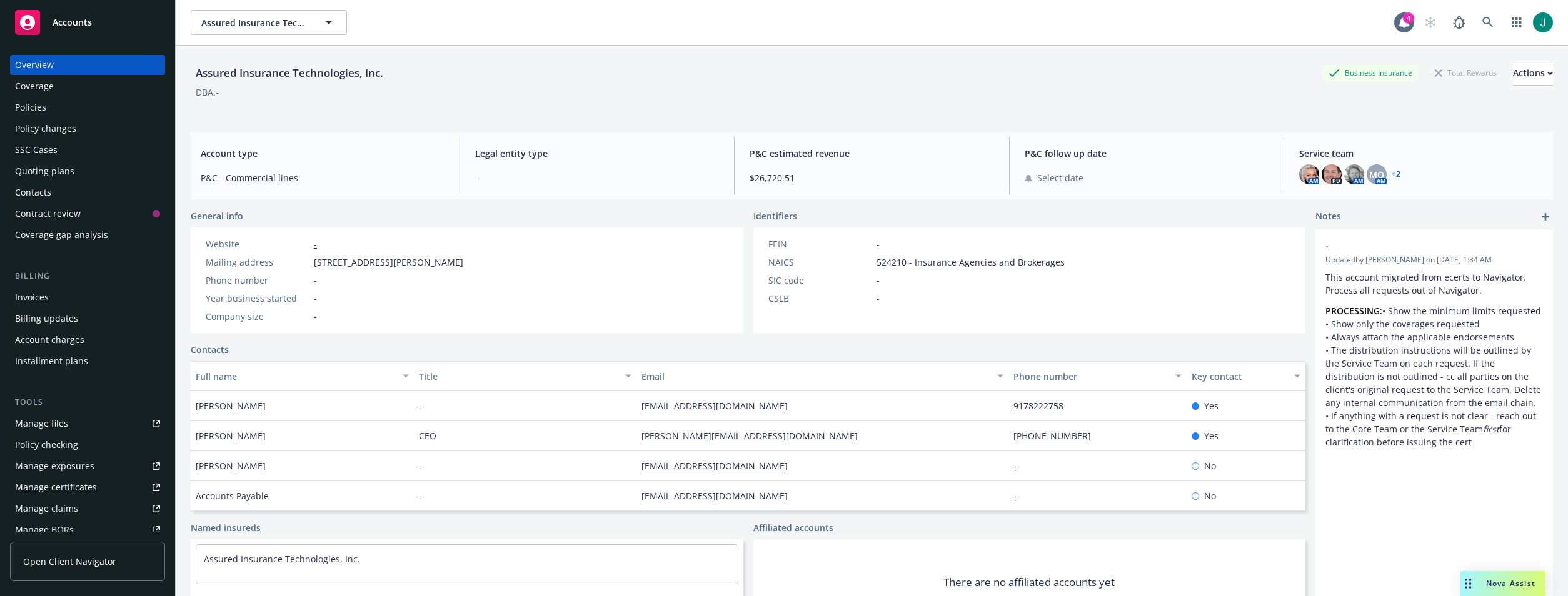
click at [53, 109] on div "Policies" at bounding box center [87, 107] width 145 height 20
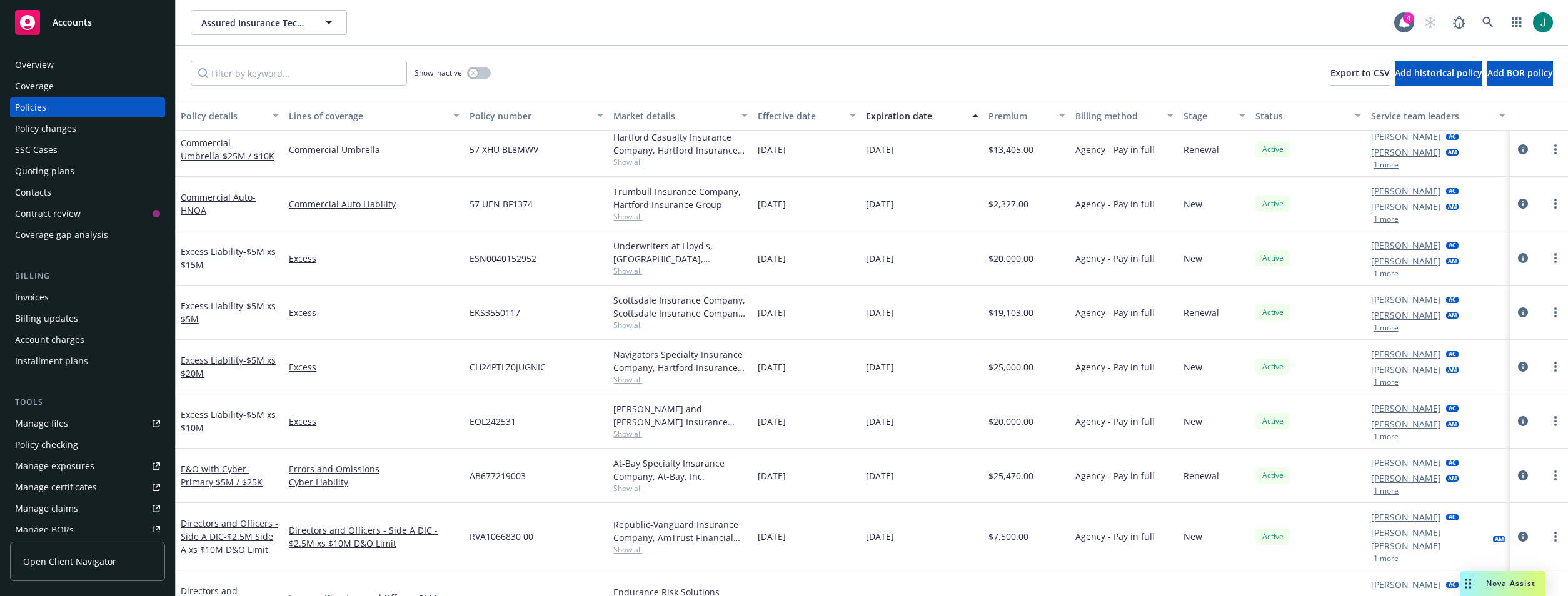
scroll to position [125, 0]
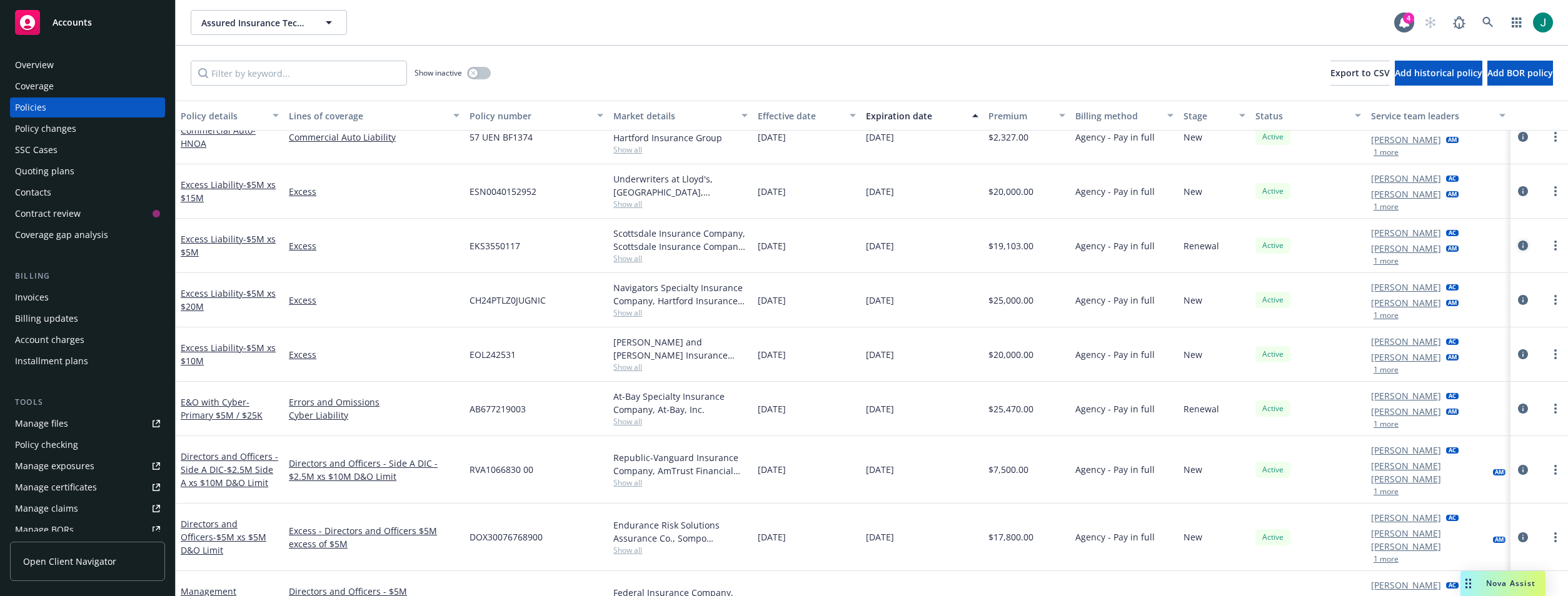
click at [1518, 243] on icon "circleInformation" at bounding box center [1522, 245] width 10 height 10
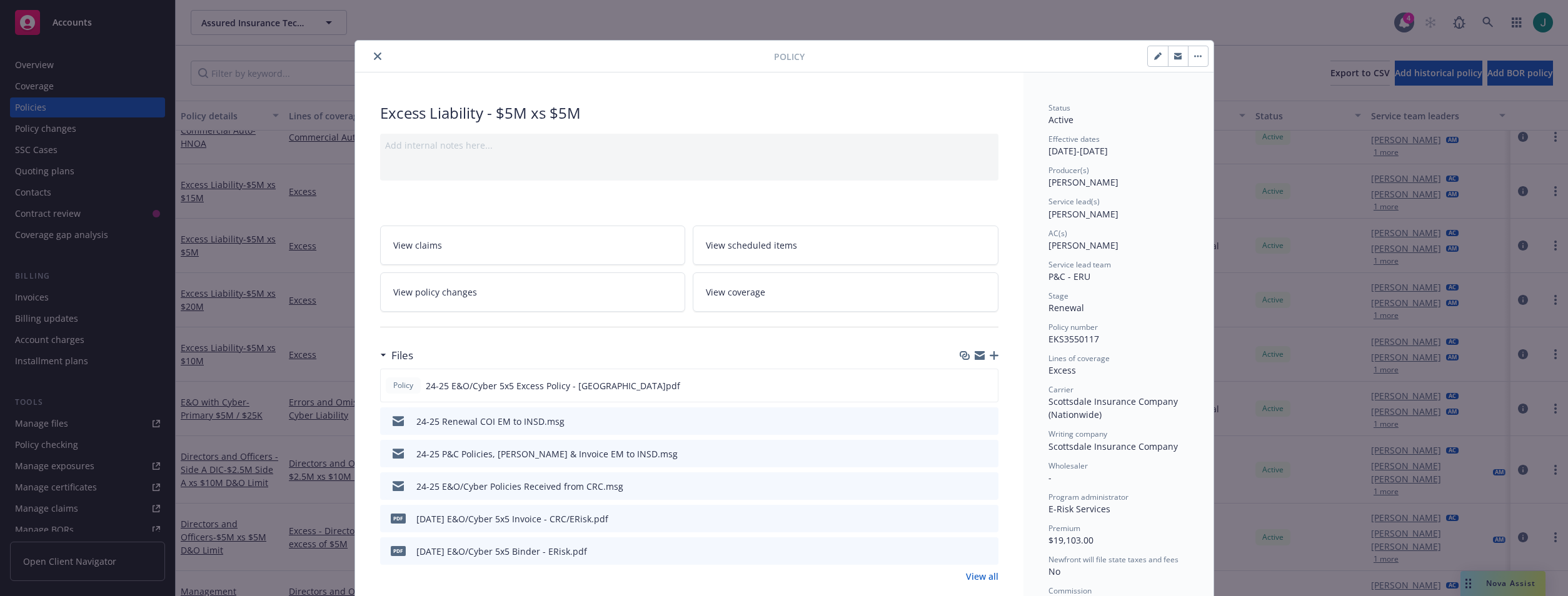
click at [1154, 55] on icon "button" at bounding box center [1158, 56] width 8 height 8
select select "RENEWAL"
select select "12"
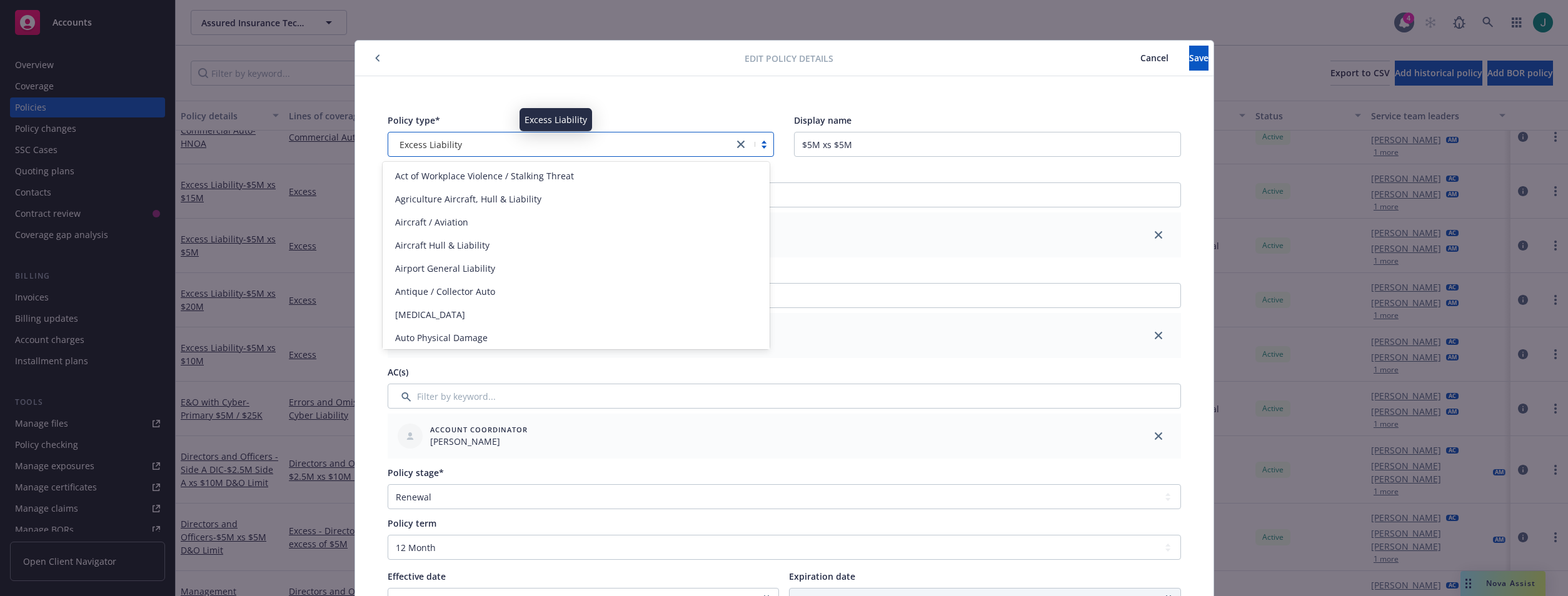
click at [421, 142] on span "Excess Liability" at bounding box center [431, 144] width 63 height 13
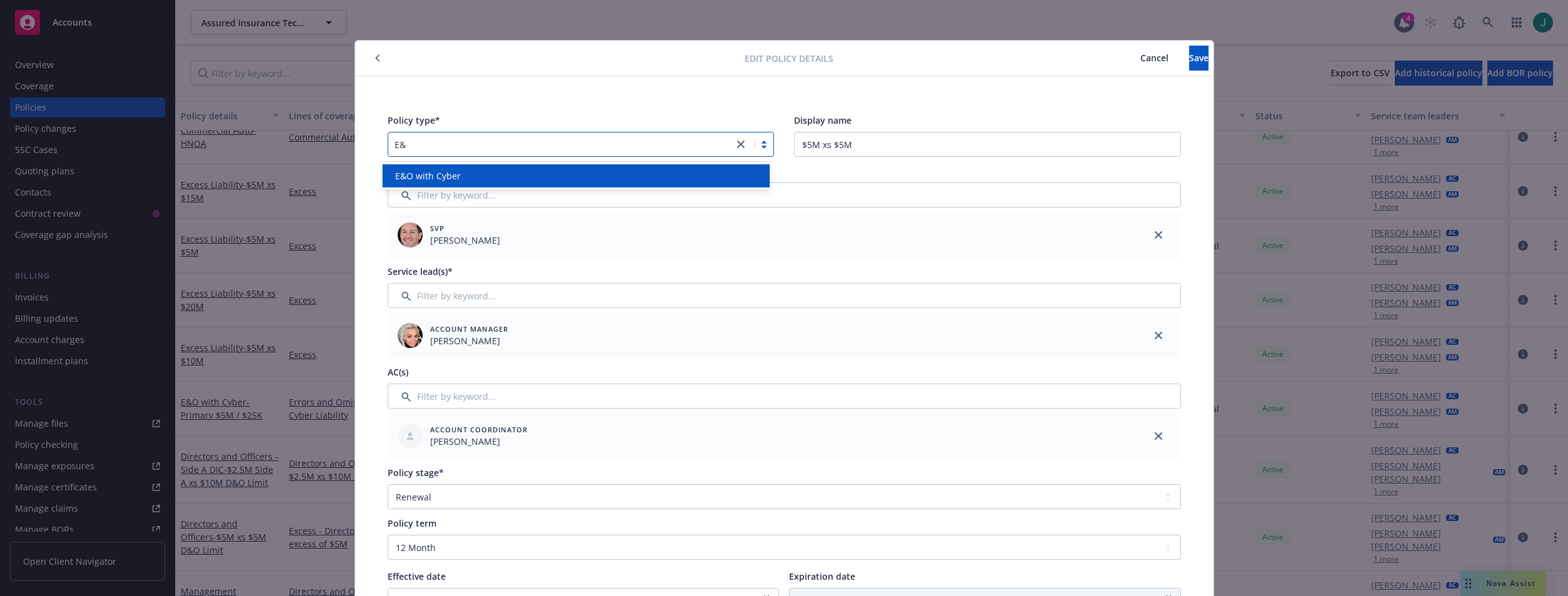
type input "E&O"
drag, startPoint x: 448, startPoint y: 185, endPoint x: 452, endPoint y: 174, distance: 11.7
click at [448, 184] on div "E&O with Cyber" at bounding box center [577, 176] width 387 height 23
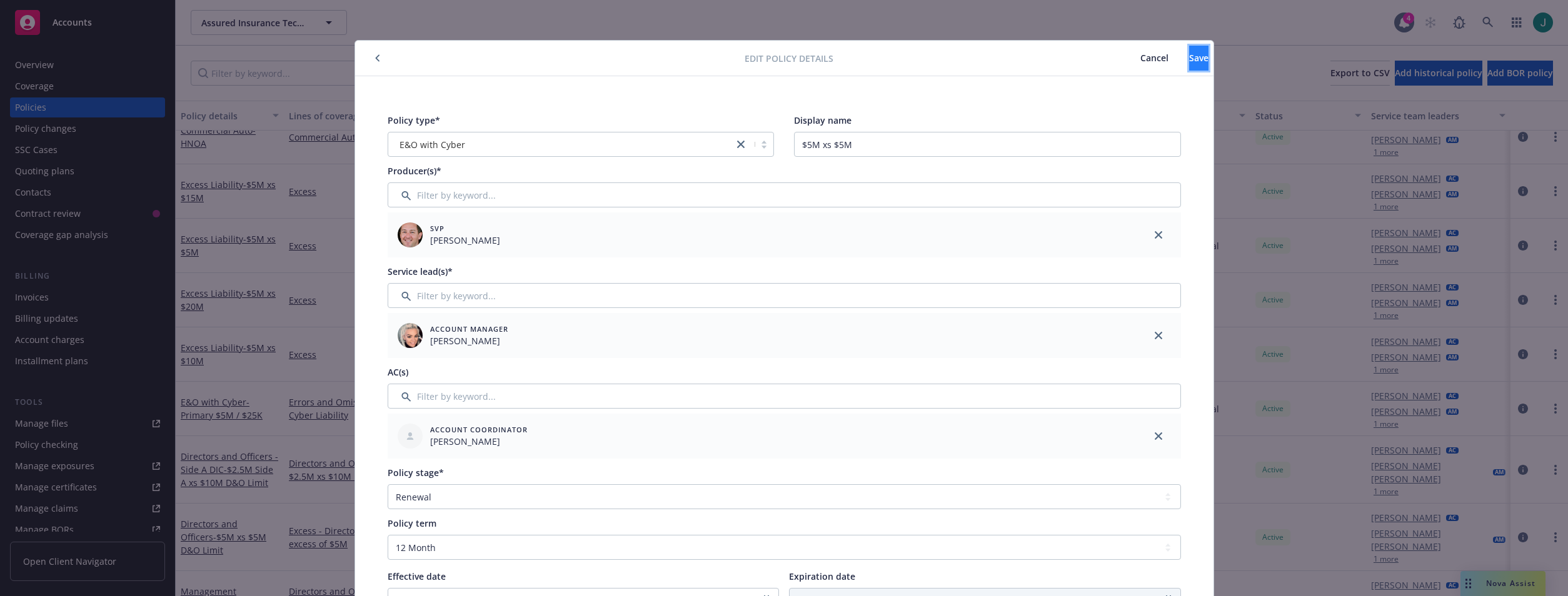
click at [1189, 63] on button "Save" at bounding box center [1199, 58] width 19 height 25
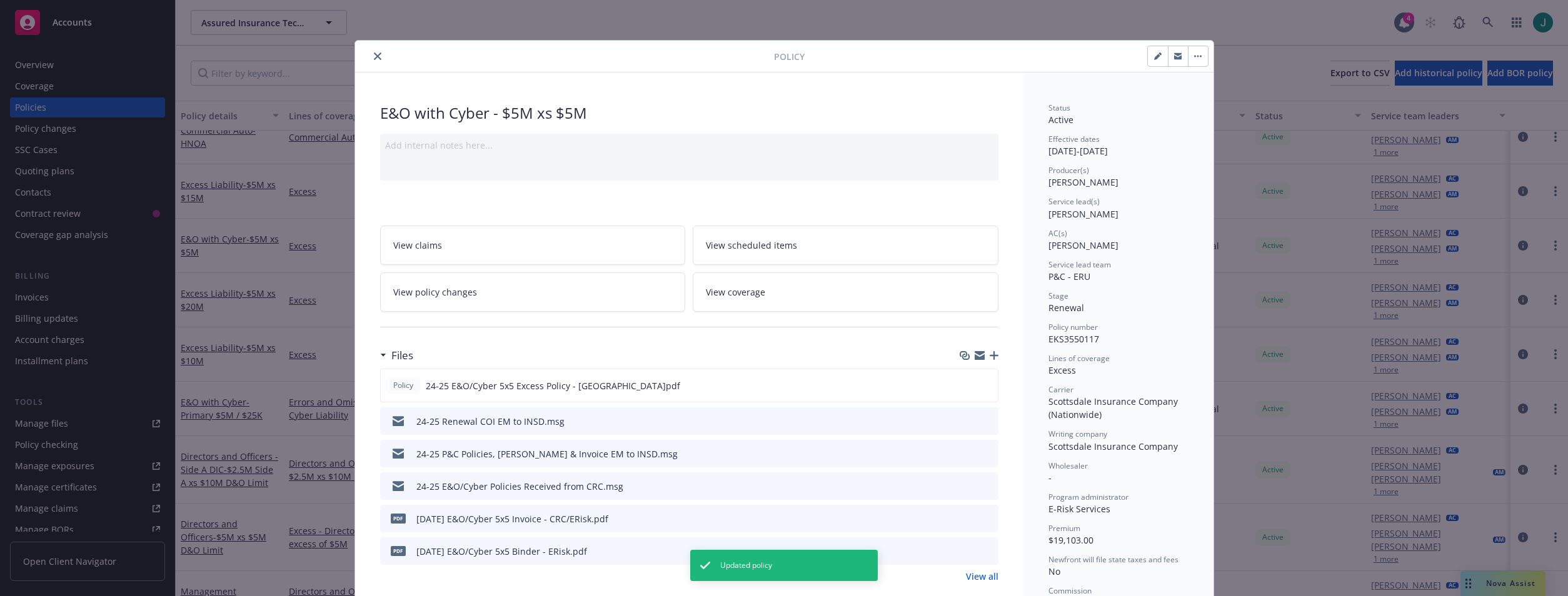
click at [376, 58] on icon "close" at bounding box center [378, 56] width 8 height 8
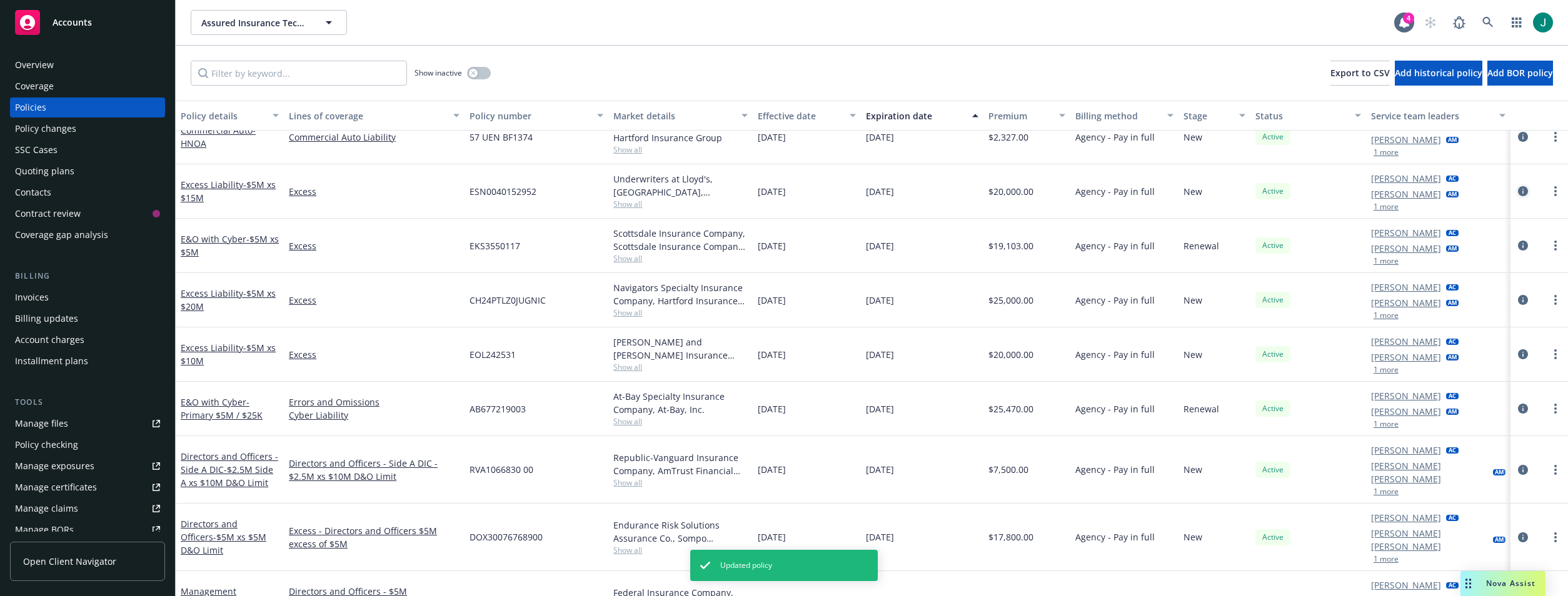
click at [1518, 190] on icon "circleInformation" at bounding box center [1522, 191] width 10 height 10
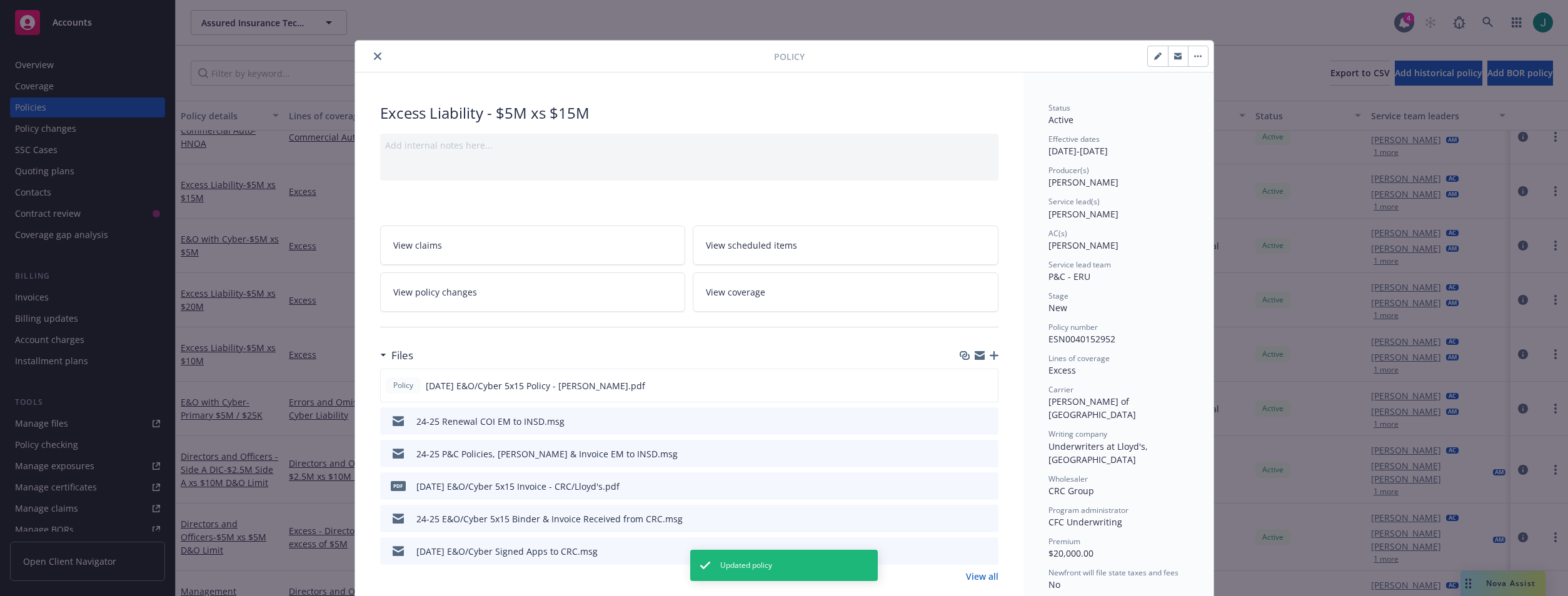
click at [1154, 59] on icon "button" at bounding box center [1157, 56] width 6 height 6
select select "NEW"
select select "12"
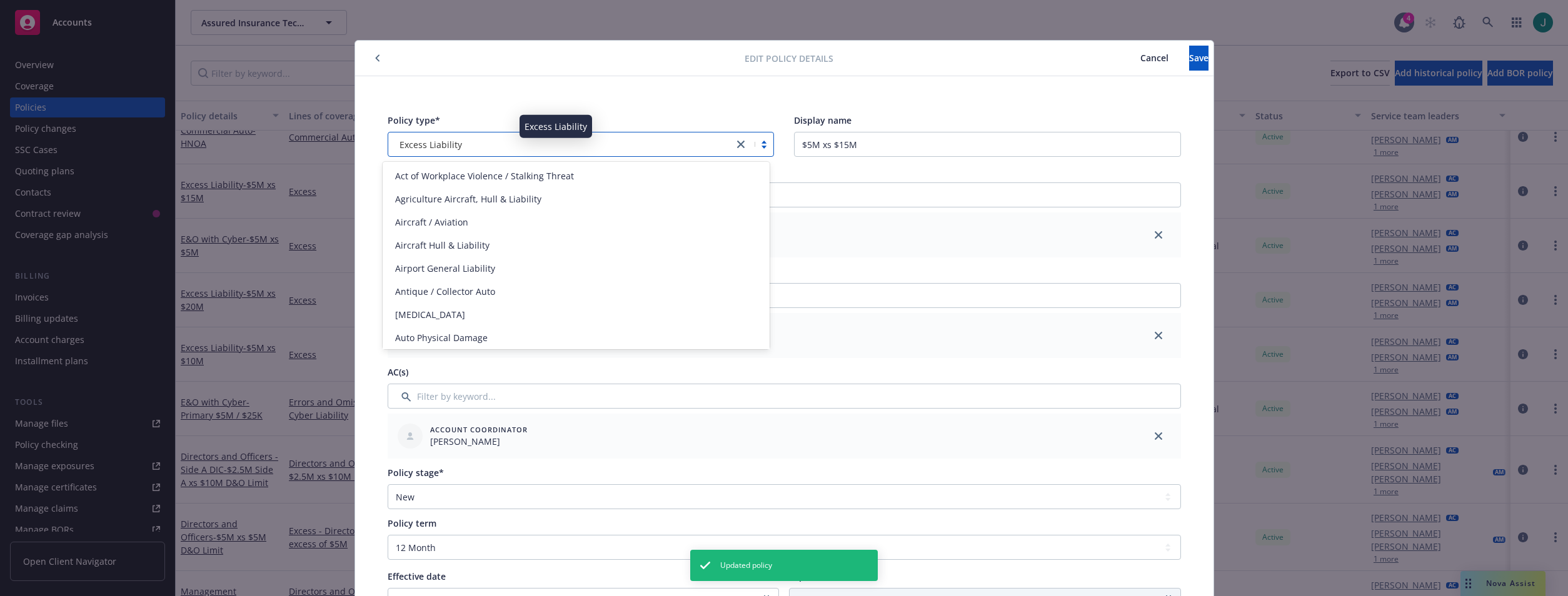
click at [431, 138] on span "Excess Liability" at bounding box center [431, 144] width 63 height 13
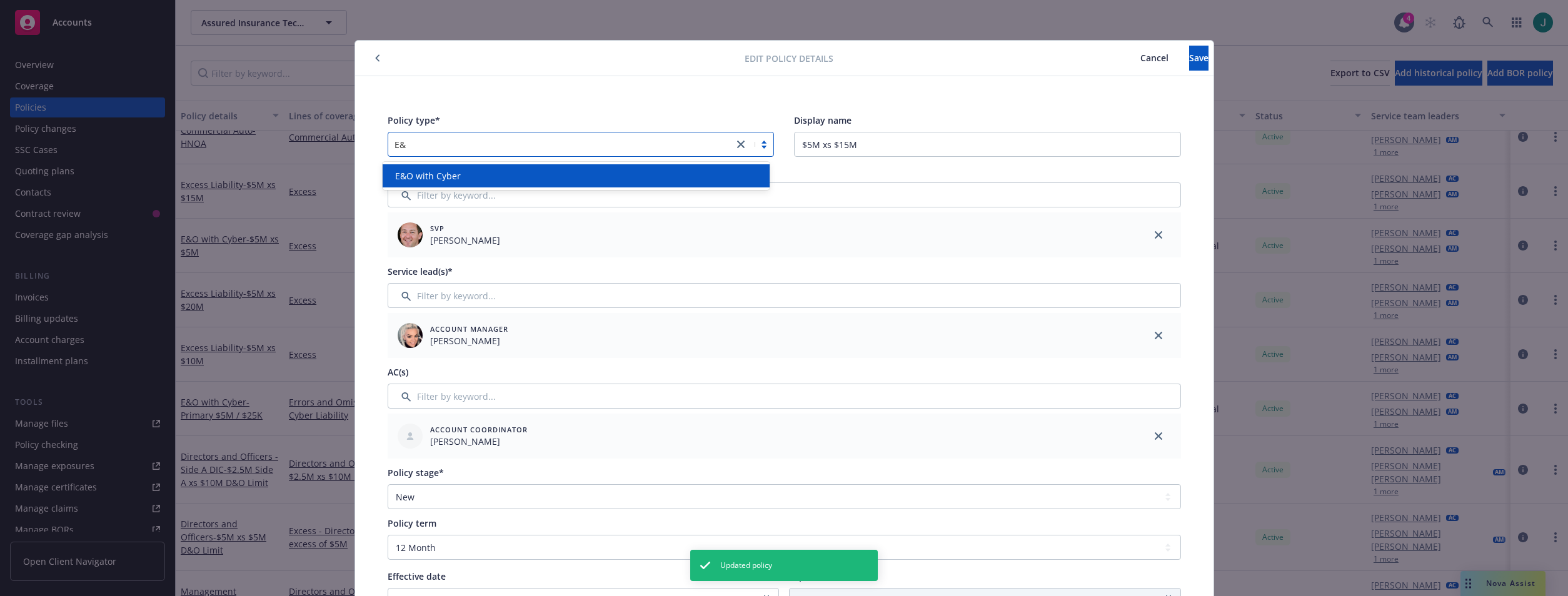
type input "E&O"
click at [440, 179] on span "E&O with Cyber" at bounding box center [428, 175] width 66 height 13
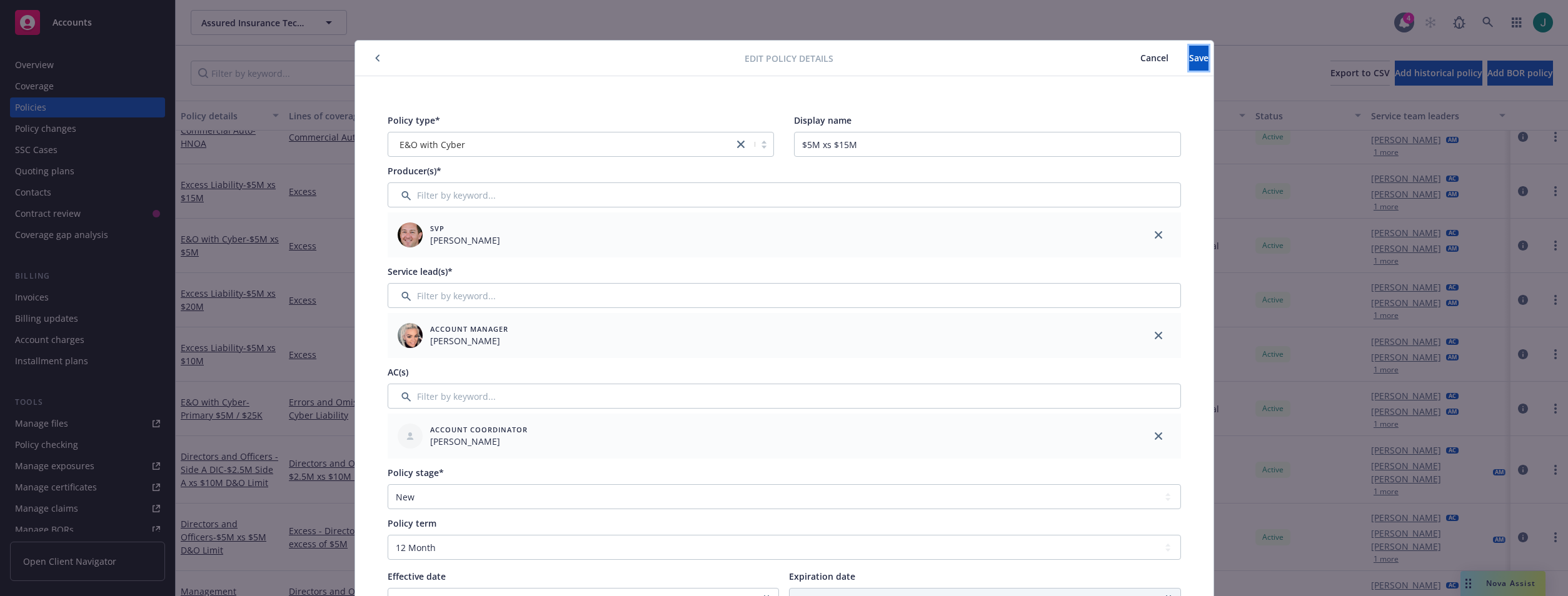
drag, startPoint x: 1176, startPoint y: 63, endPoint x: 1064, endPoint y: 86, distance: 114.3
click at [1189, 63] on span "Save" at bounding box center [1199, 57] width 19 height 11
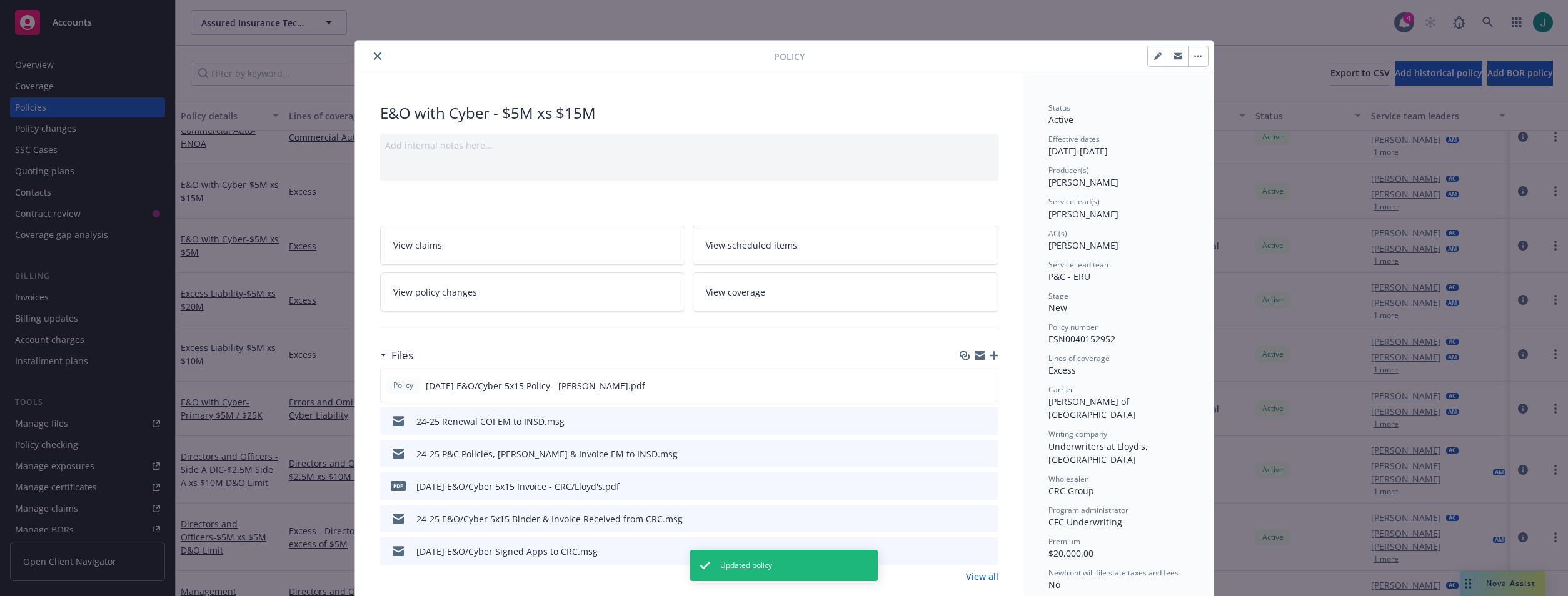
click at [250, 316] on div "Policy E&O with Cyber - $5M xs $15M Add internal notes here... View claims View…" at bounding box center [784, 298] width 1568 height 596
click at [370, 56] on button "close" at bounding box center [377, 55] width 15 height 15
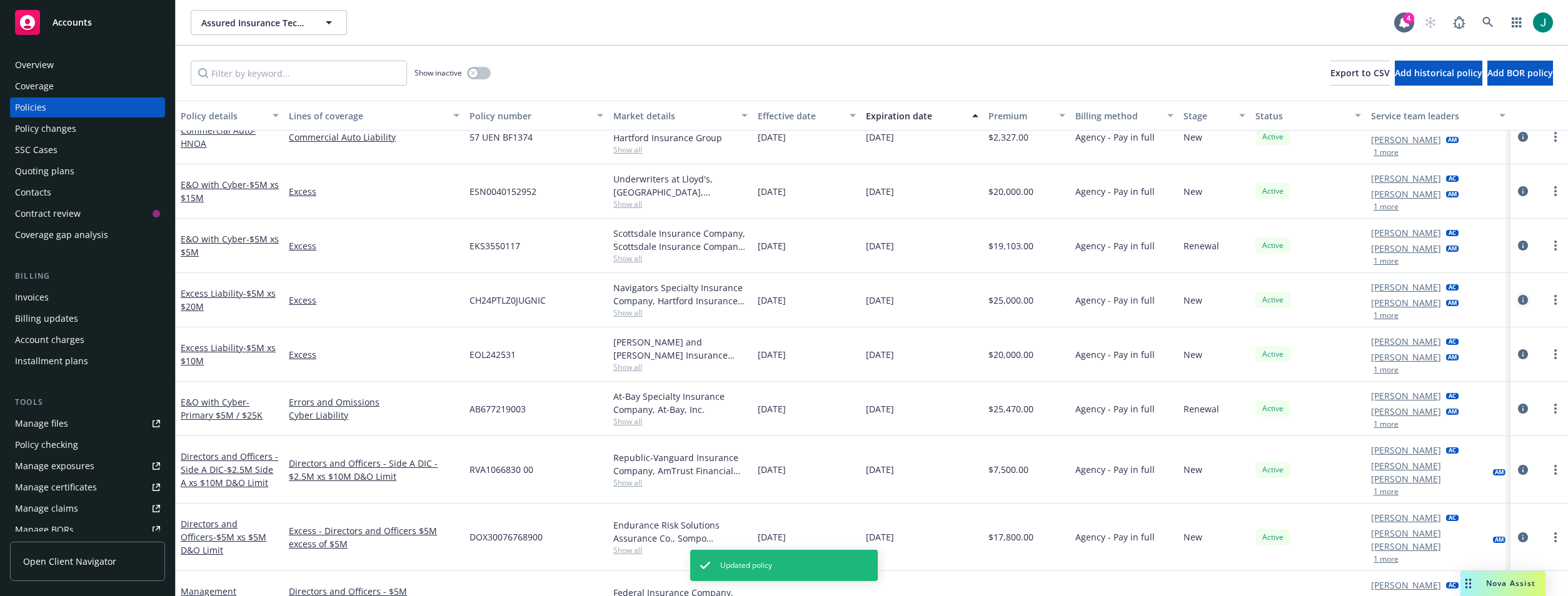
click at [1518, 298] on icon "circleInformation" at bounding box center [1522, 299] width 10 height 10
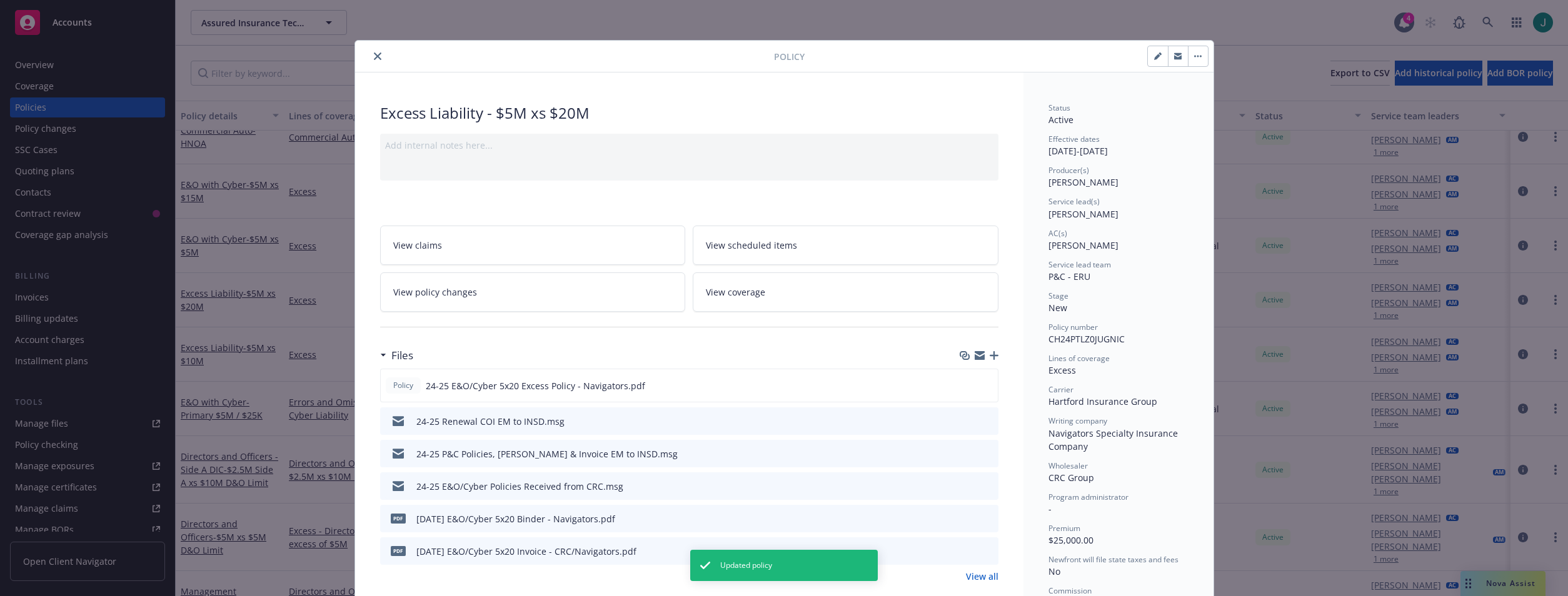
click at [1154, 55] on icon "button" at bounding box center [1158, 56] width 8 height 8
select select "NEW"
select select "12"
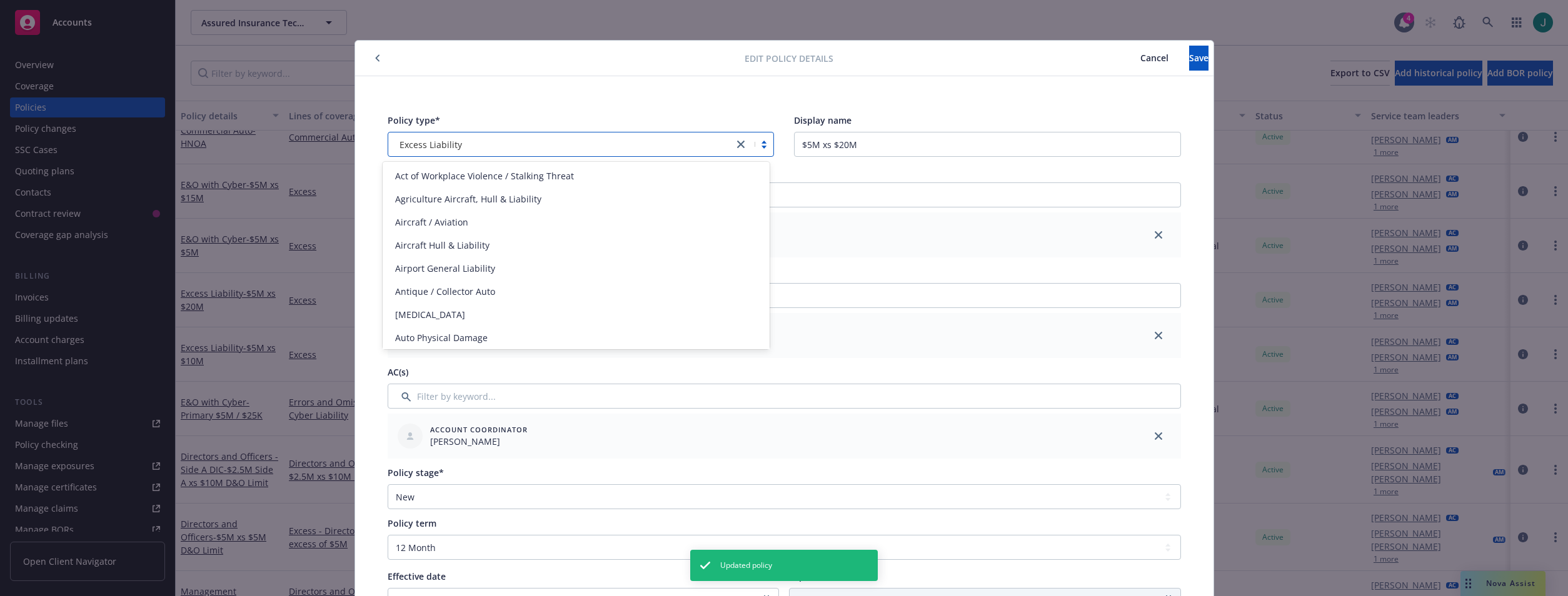
click at [407, 135] on div "Excess Liability" at bounding box center [561, 144] width 346 height 20
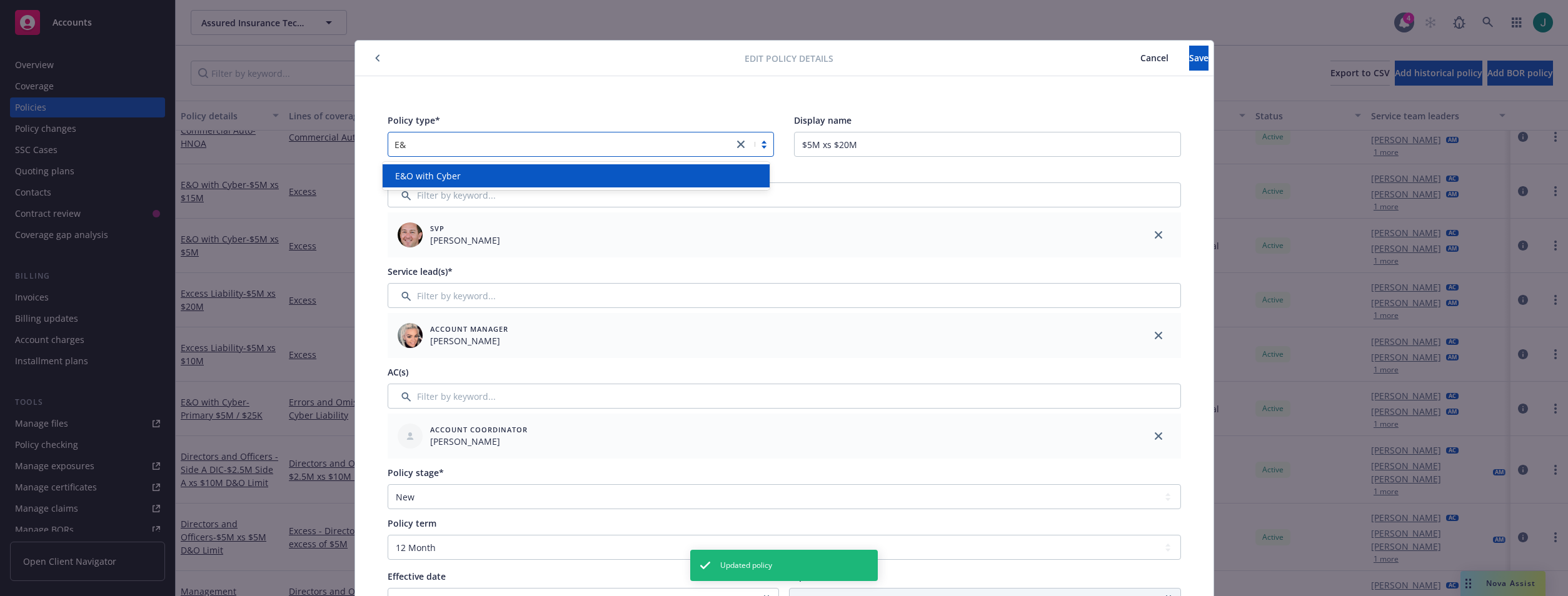
type input "E&O"
click at [456, 169] on span "E&O with Cyber" at bounding box center [428, 175] width 66 height 13
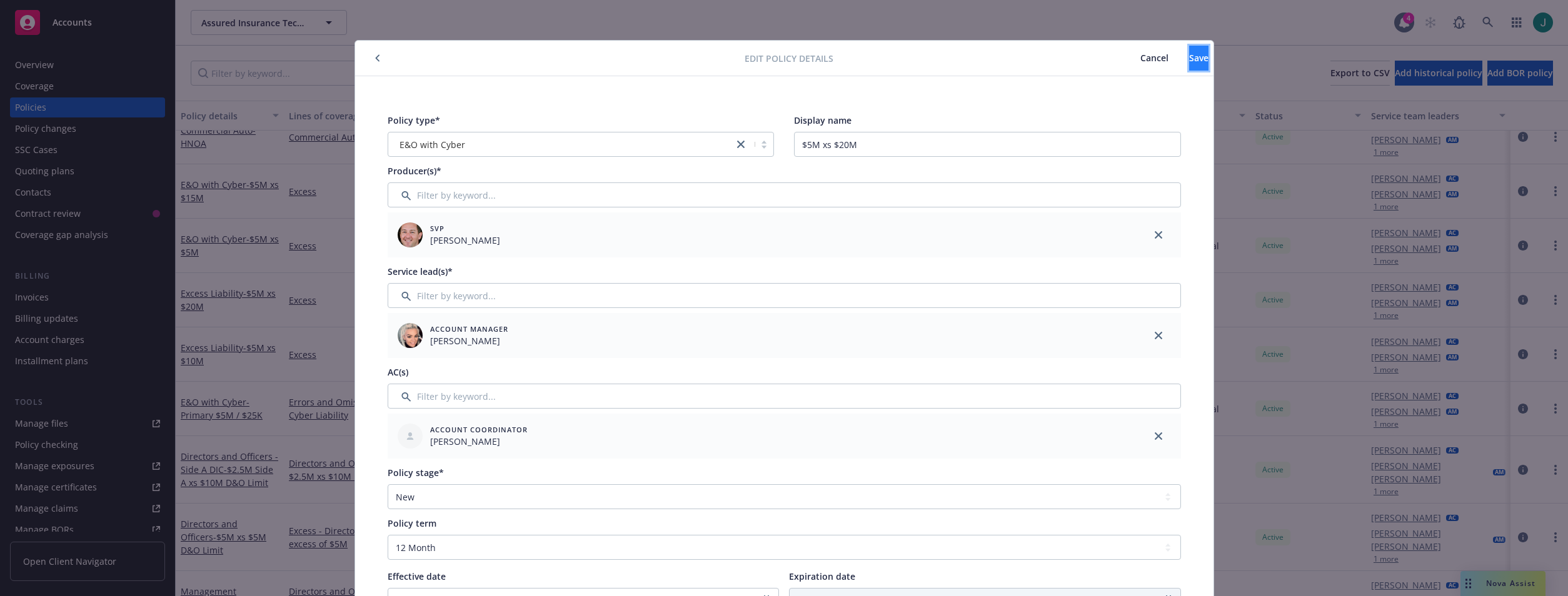
click at [1189, 51] on button "Save" at bounding box center [1199, 58] width 19 height 25
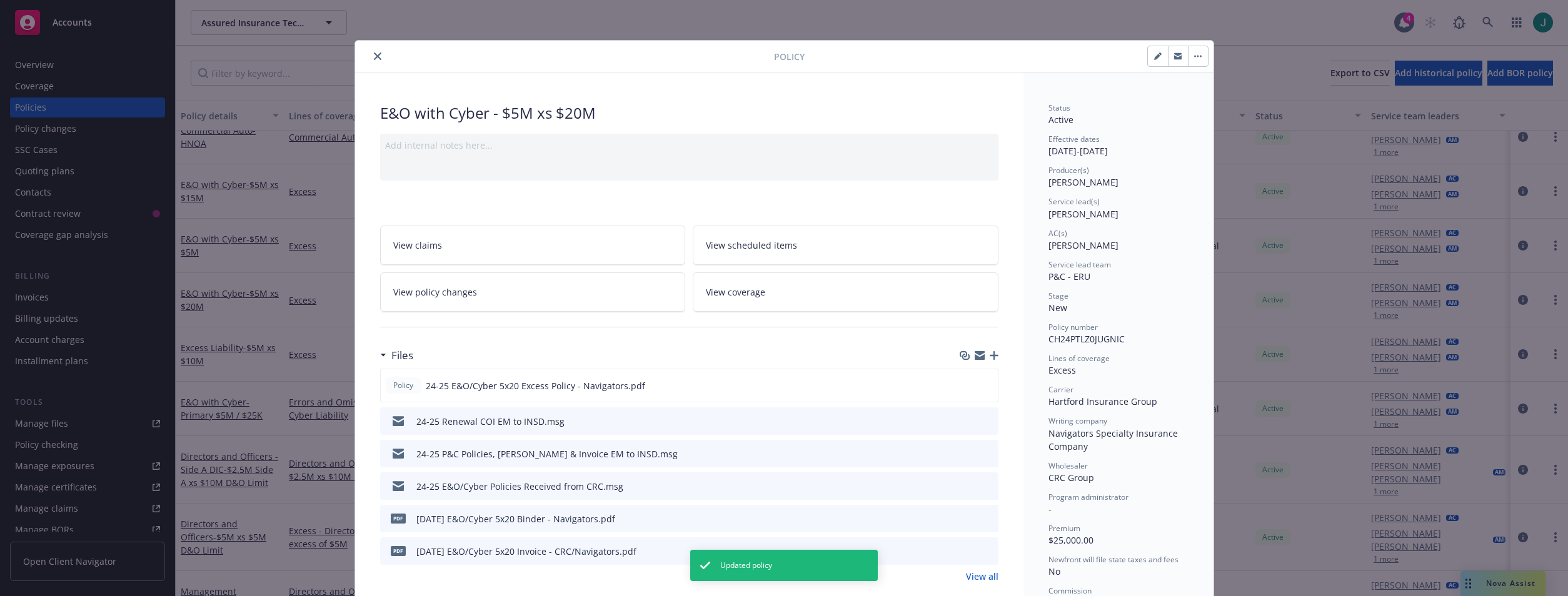
click at [305, 344] on div "Policy E&O with Cyber - $5M xs $20M Add internal notes here... View claims View…" at bounding box center [784, 298] width 1568 height 596
click at [294, 335] on div "Policy E&O with Cyber - $5M xs $20M Add internal notes here... View claims View…" at bounding box center [784, 298] width 1568 height 596
click at [374, 55] on icon "close" at bounding box center [378, 56] width 8 height 8
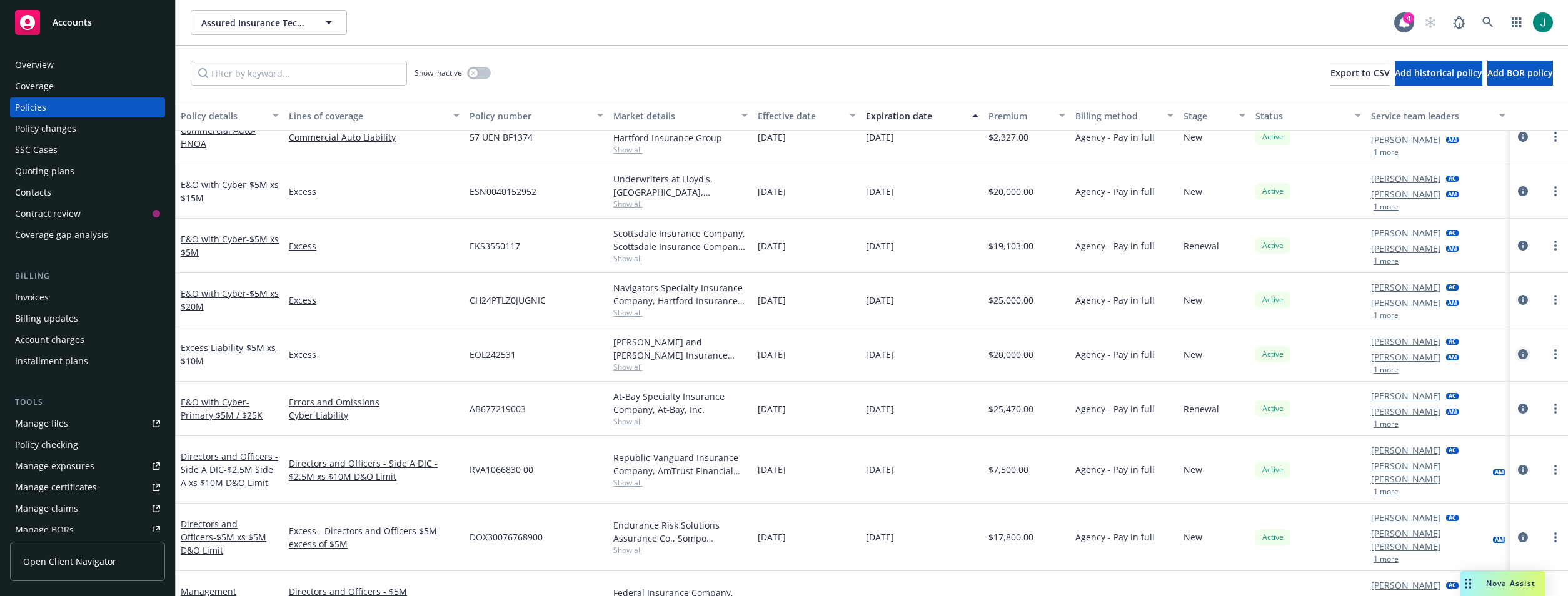
drag, startPoint x: 1509, startPoint y: 355, endPoint x: 1493, endPoint y: 355, distance: 16.0
click at [1518, 356] on icon "circleInformation" at bounding box center [1522, 354] width 10 height 10
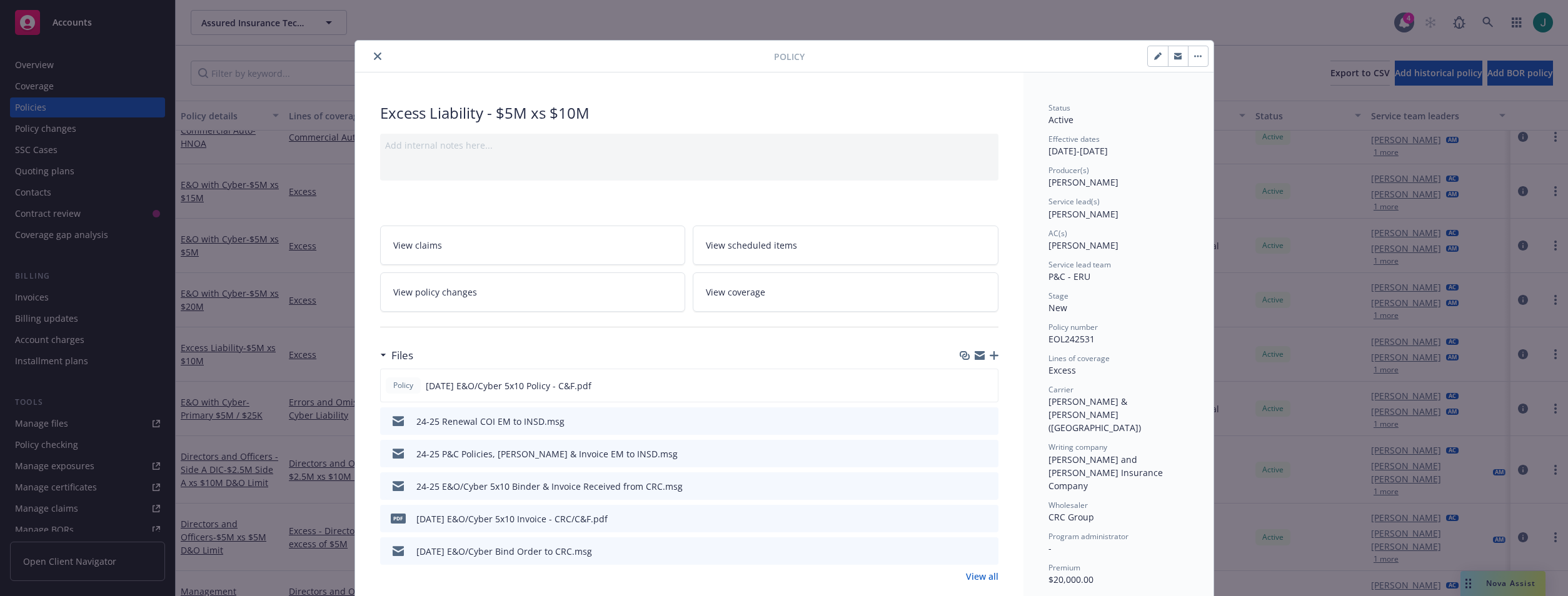
click at [1148, 63] on button "button" at bounding box center [1158, 56] width 20 height 20
select select "NEW"
select select "12"
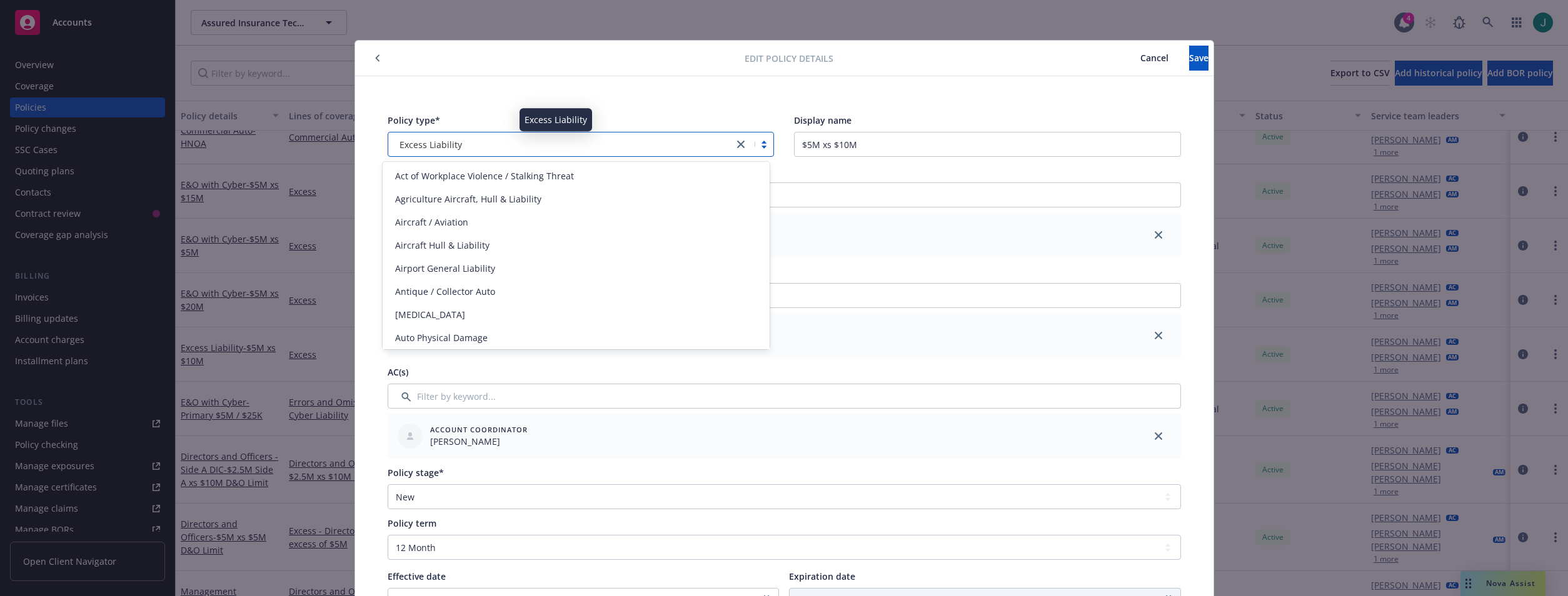
click at [479, 148] on div "Excess Liability" at bounding box center [561, 144] width 333 height 13
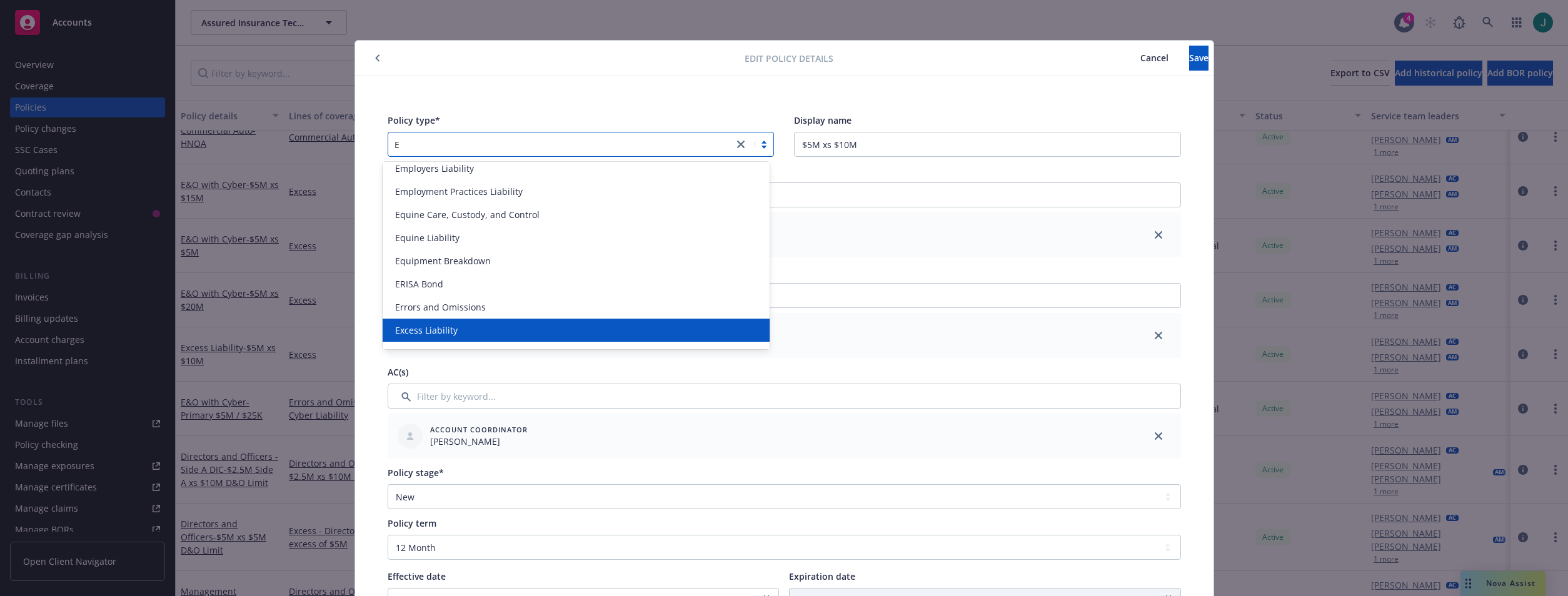
type input "E&"
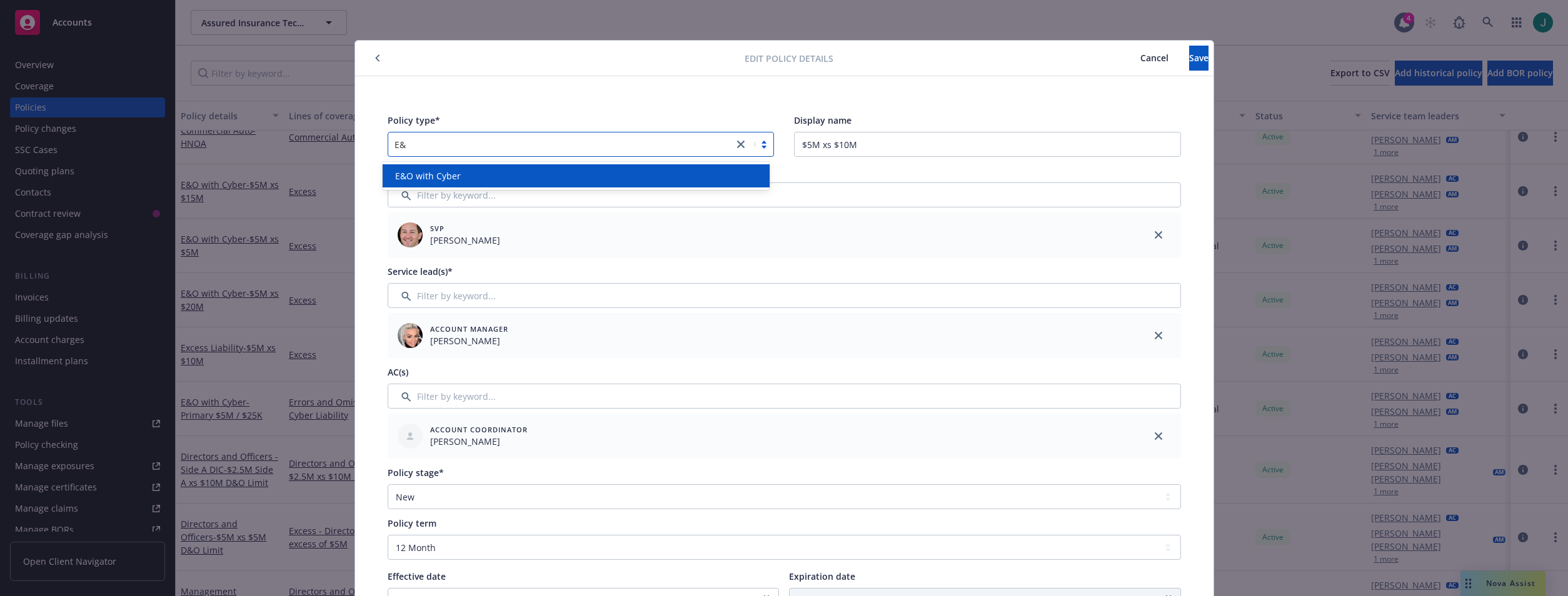
scroll to position [0, 0]
click at [487, 175] on div "E&O with Cyber" at bounding box center [576, 175] width 372 height 13
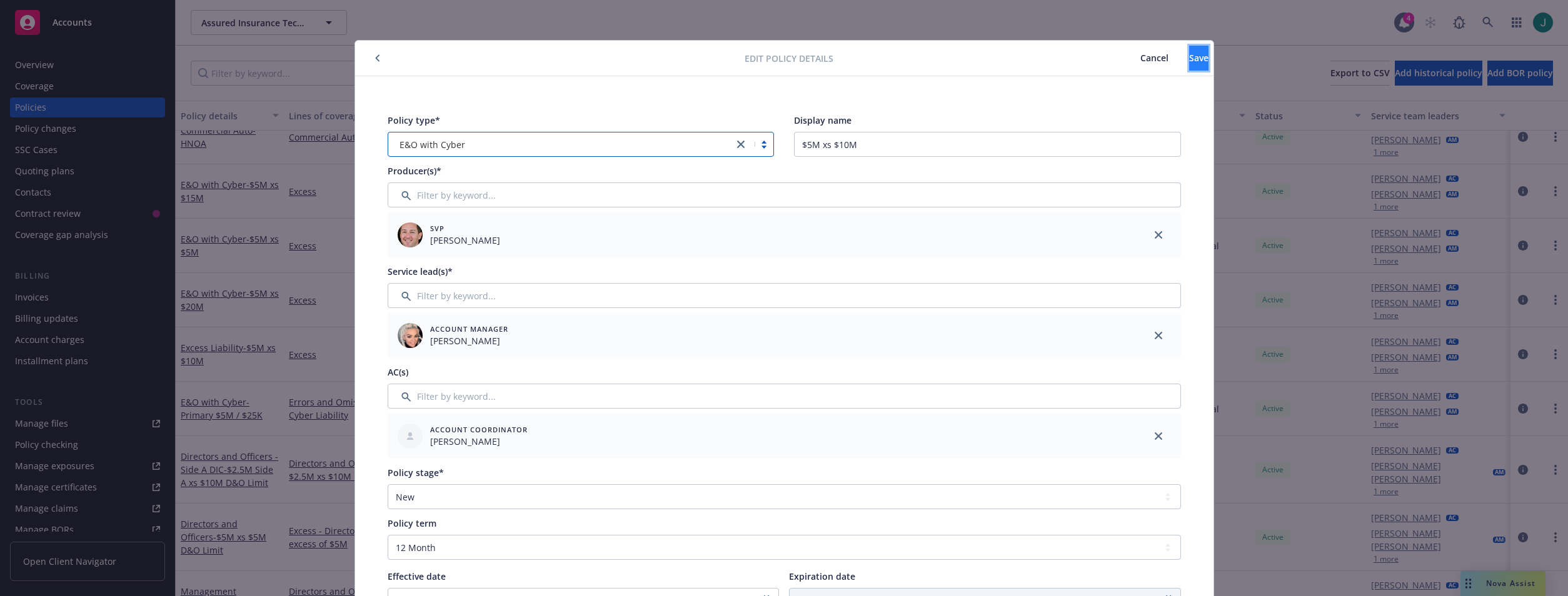
click at [1189, 57] on span "Save" at bounding box center [1199, 57] width 19 height 11
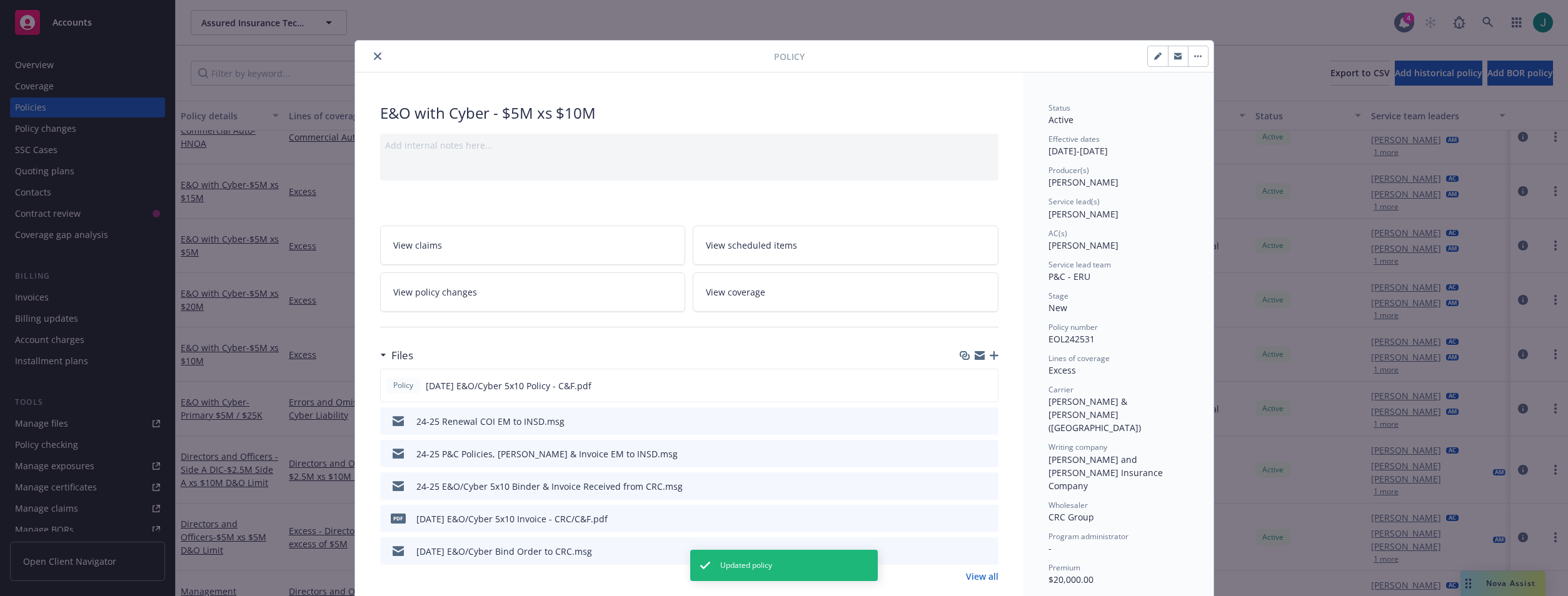
click at [373, 62] on button "close" at bounding box center [377, 55] width 15 height 15
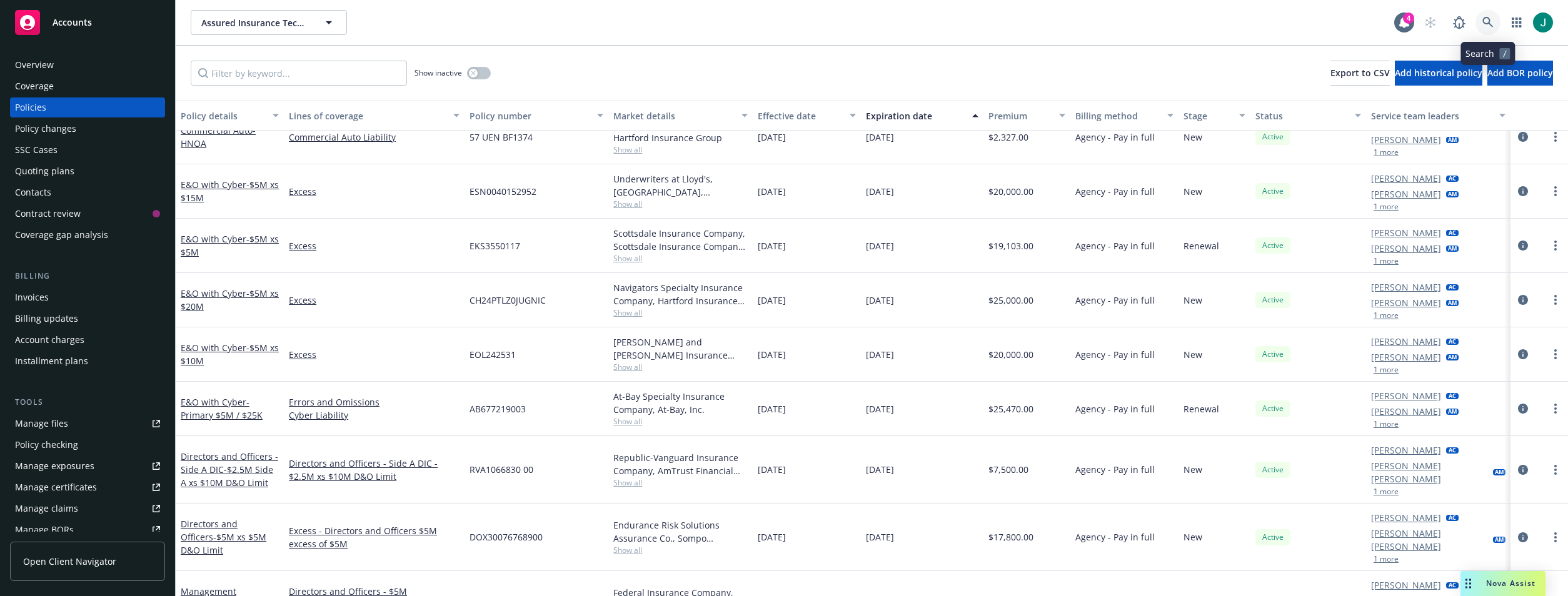
click at [1491, 22] on icon at bounding box center [1488, 22] width 11 height 11
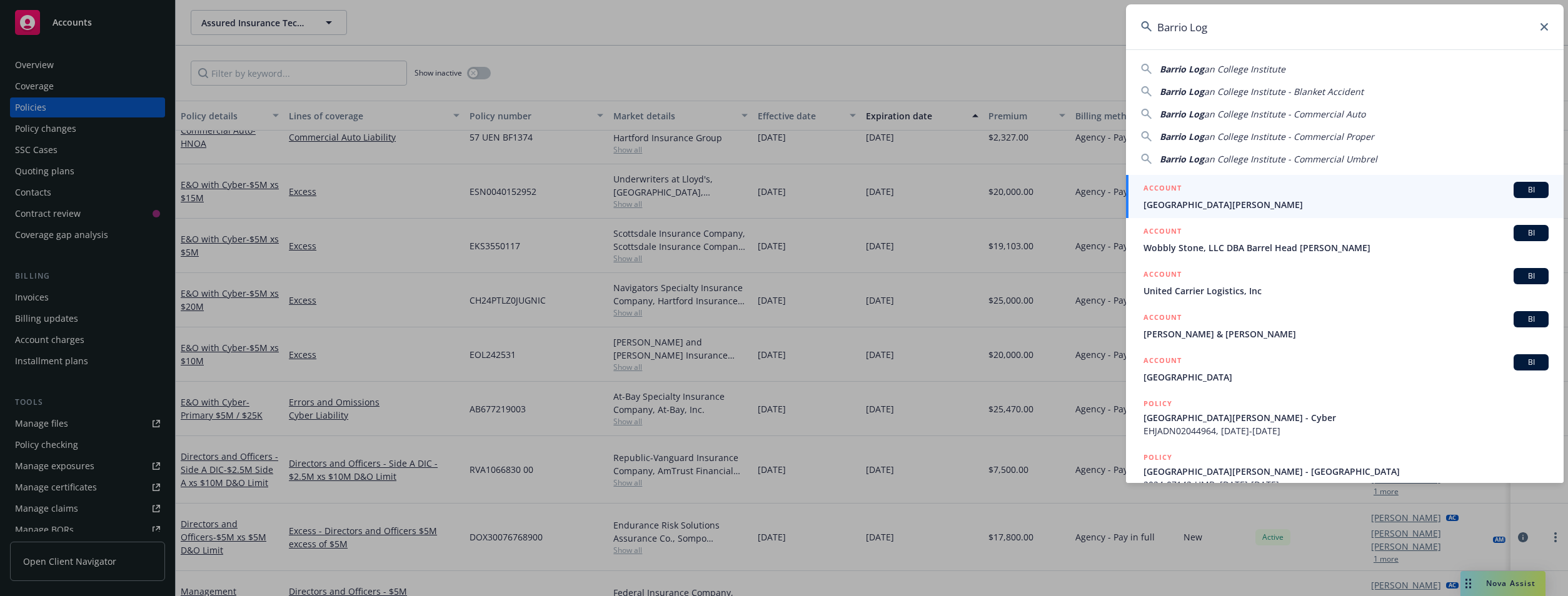
type input "Barrio Log"
click at [1265, 203] on span "Barrio Logan College Institute" at bounding box center [1346, 204] width 405 height 13
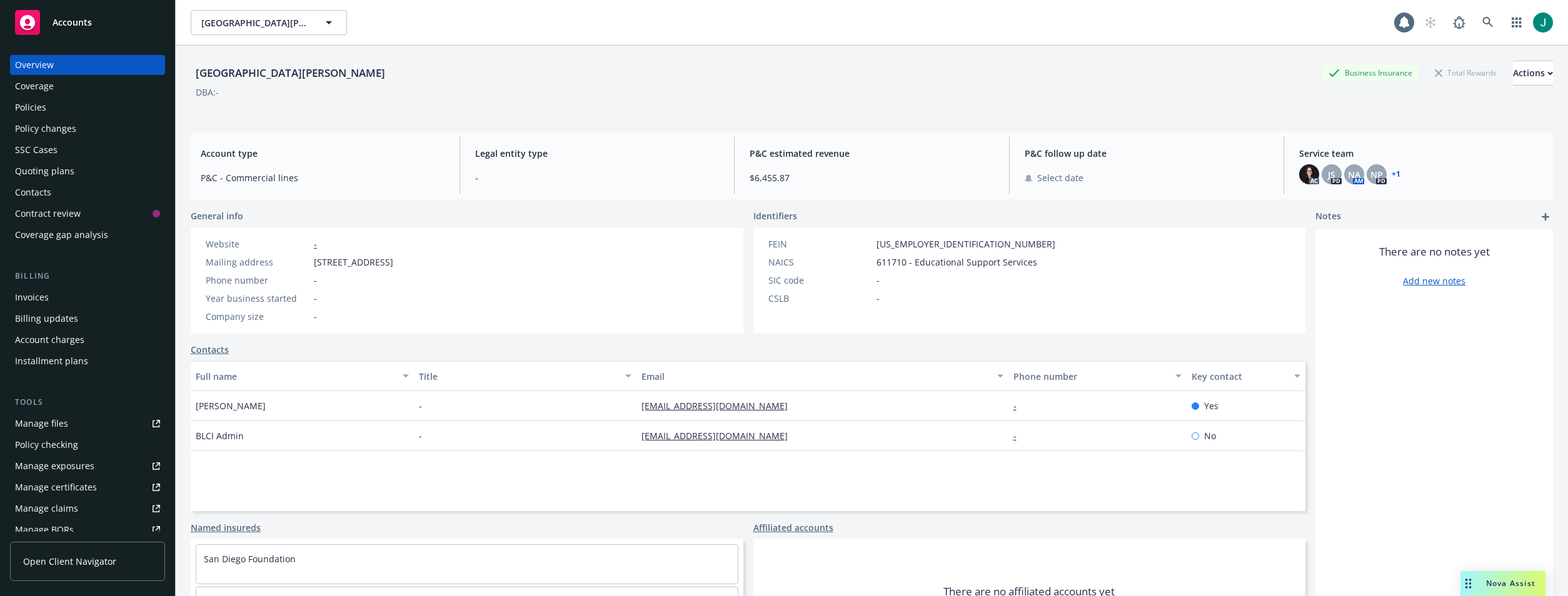
click at [57, 104] on div "Policies" at bounding box center [87, 107] width 145 height 20
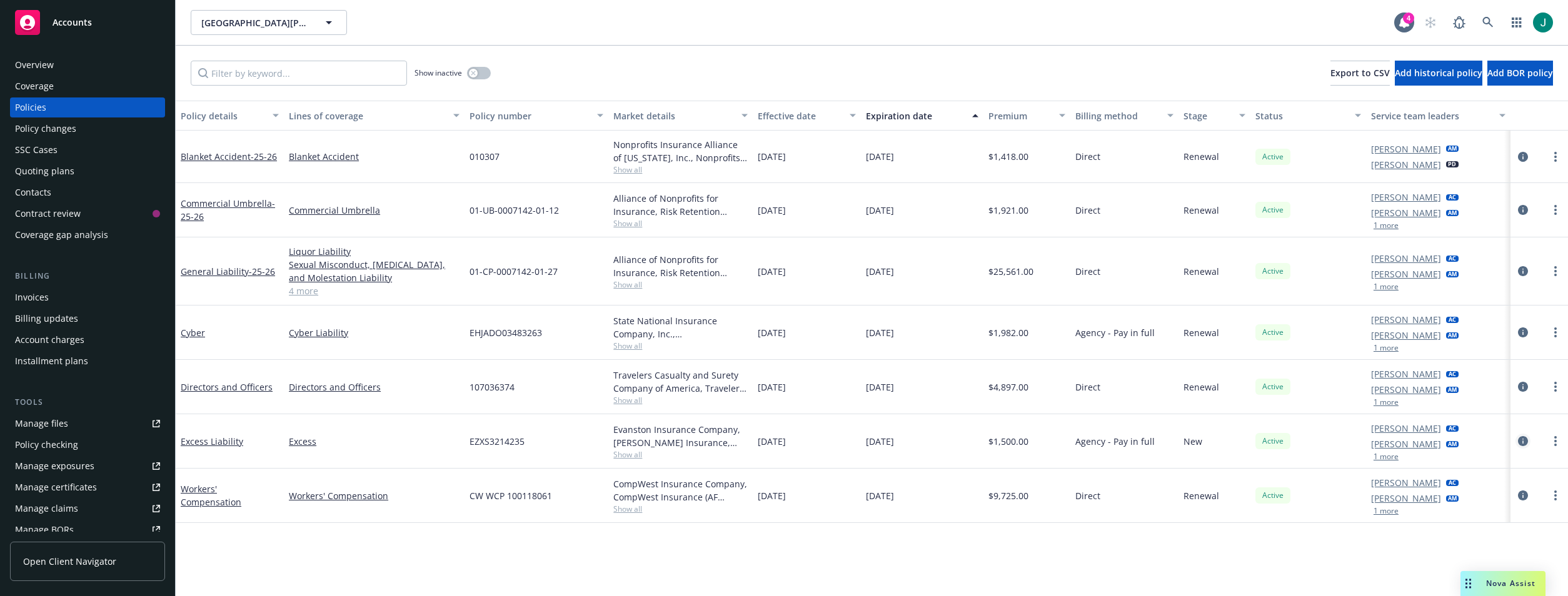
click at [1522, 440] on icon "circleInformation" at bounding box center [1522, 441] width 10 height 10
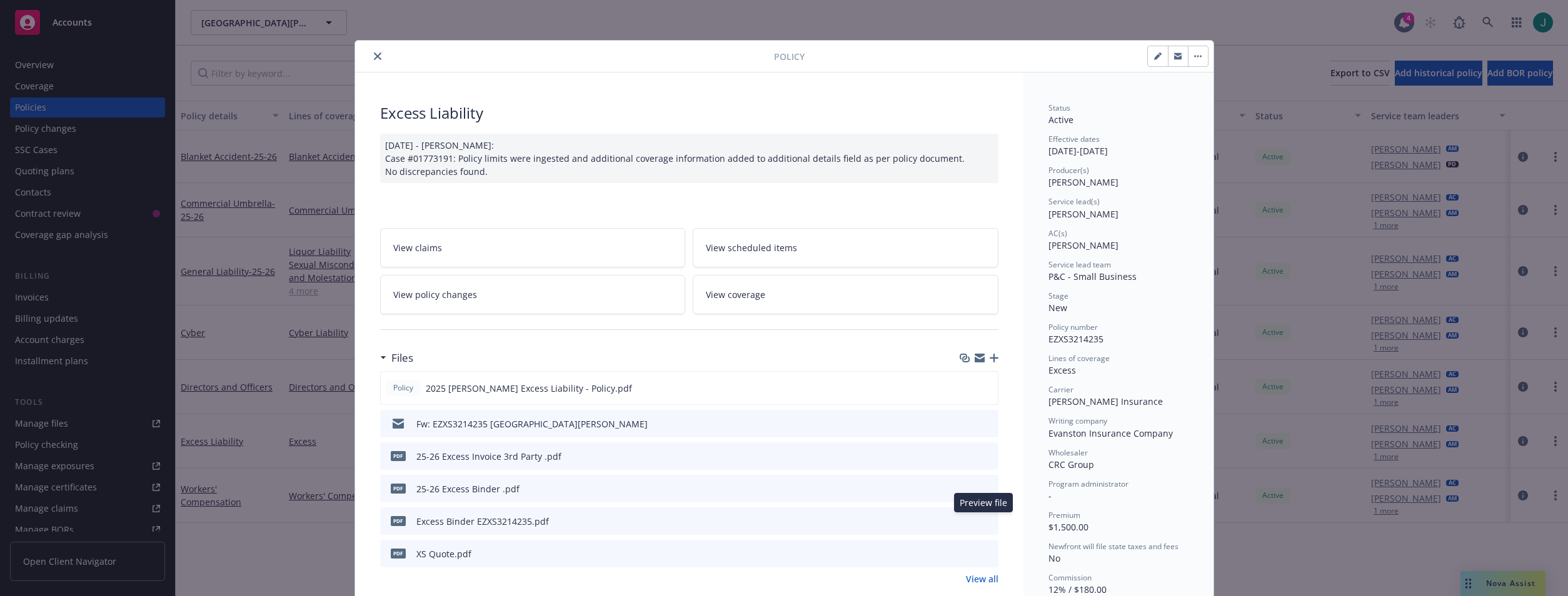
click at [981, 520] on icon "preview file" at bounding box center [986, 521] width 11 height 9
click at [375, 58] on icon "close" at bounding box center [378, 56] width 8 height 8
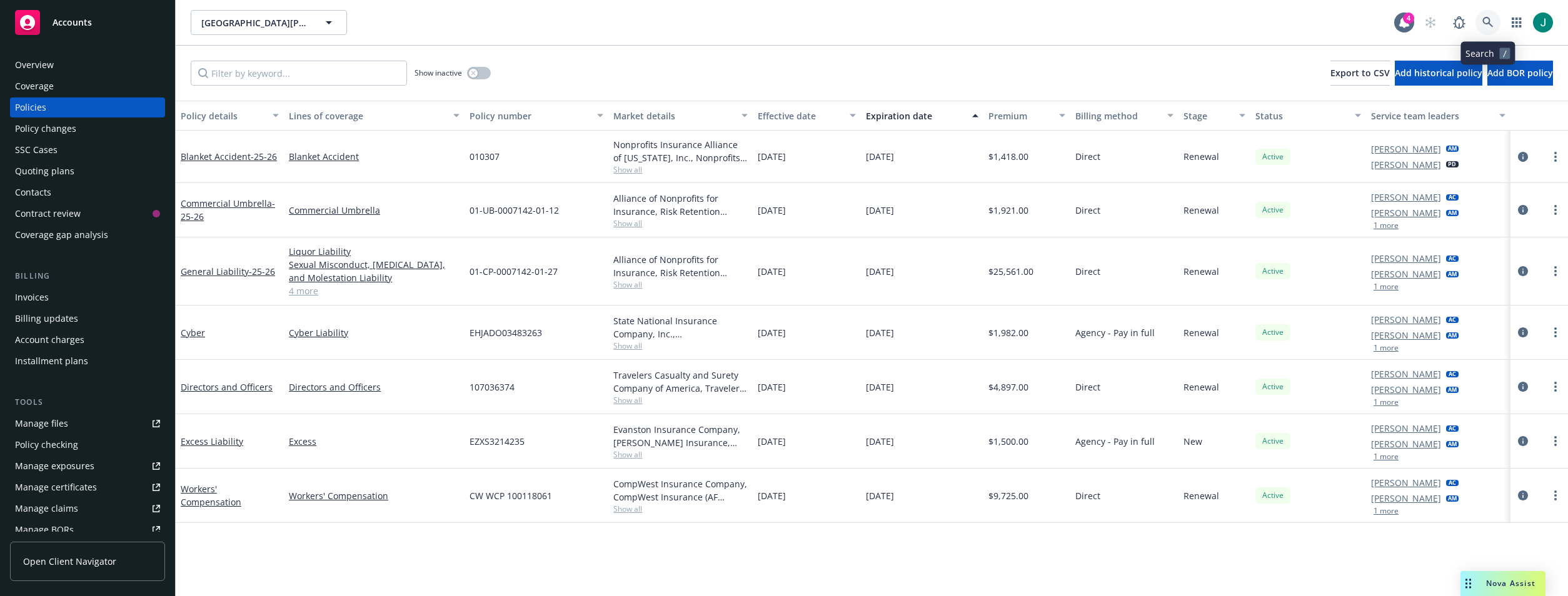
click at [1488, 18] on icon at bounding box center [1488, 22] width 11 height 11
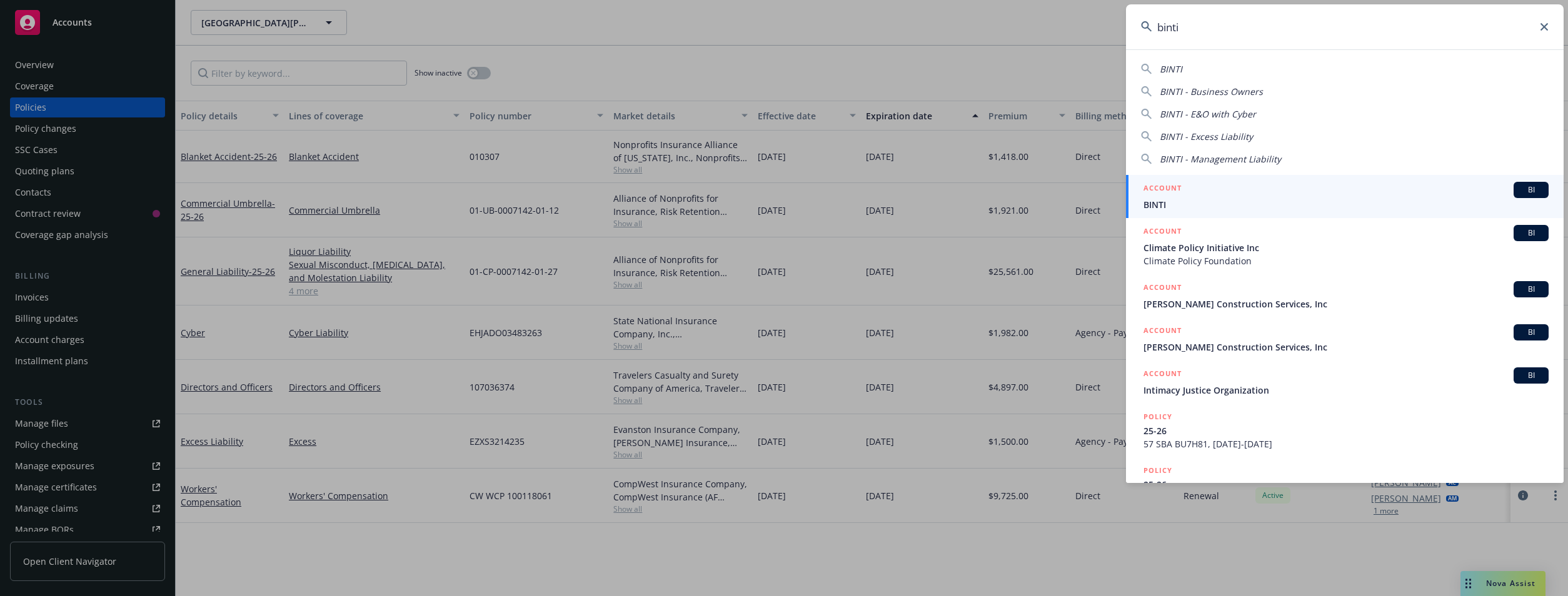
type input "binti"
click at [1286, 196] on div "ACCOUNT BI" at bounding box center [1346, 190] width 405 height 16
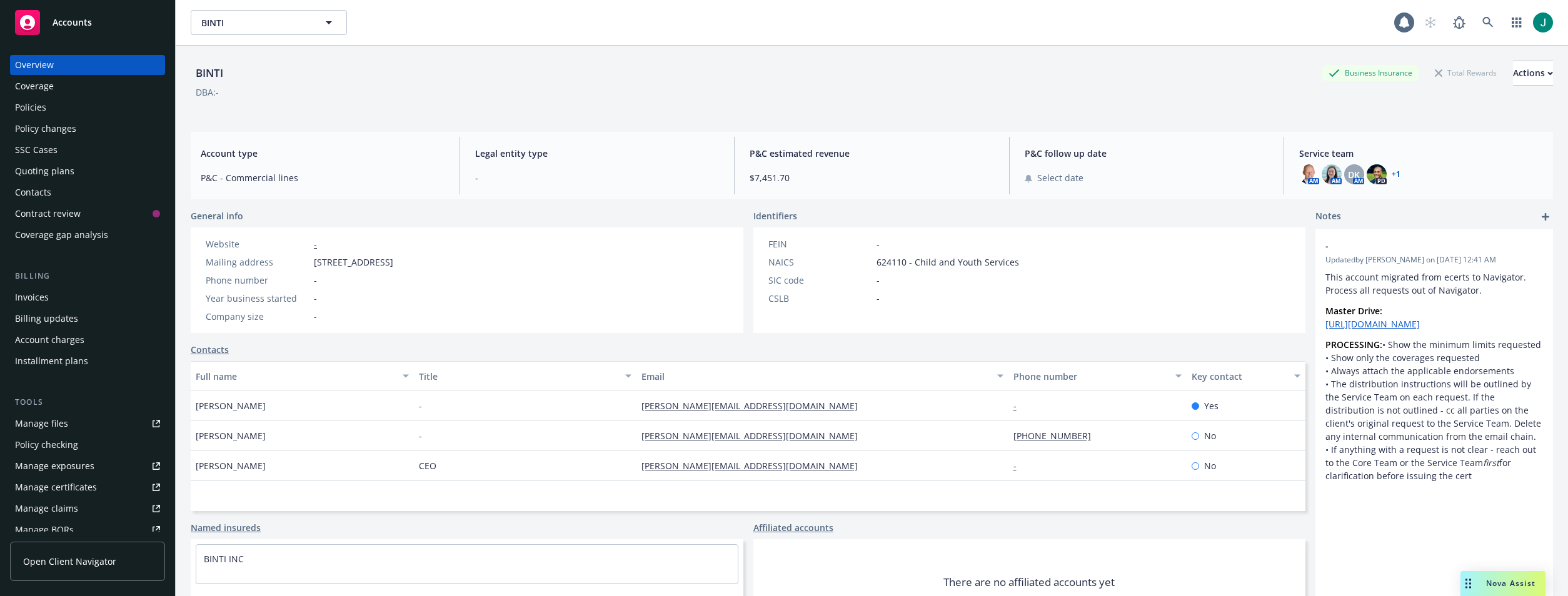
click at [44, 105] on div "Policies" at bounding box center [31, 107] width 32 height 20
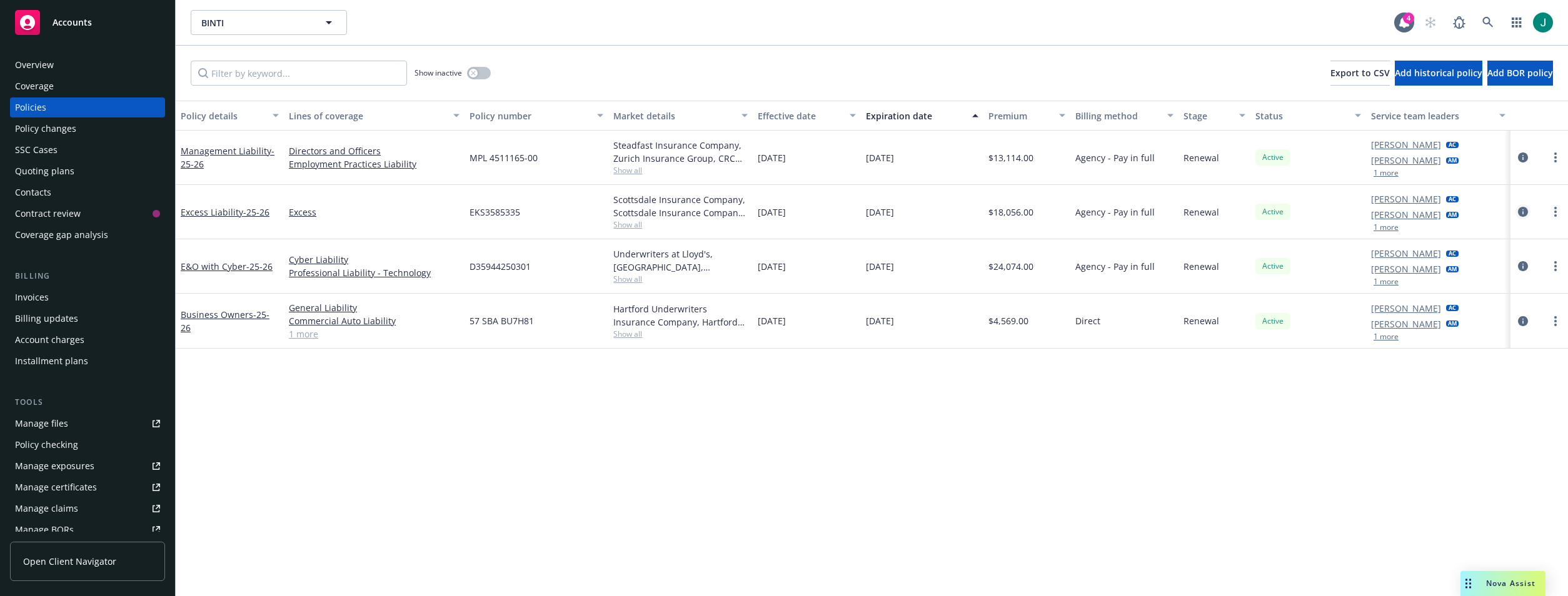
click at [1520, 212] on icon "circleInformation" at bounding box center [1522, 211] width 10 height 10
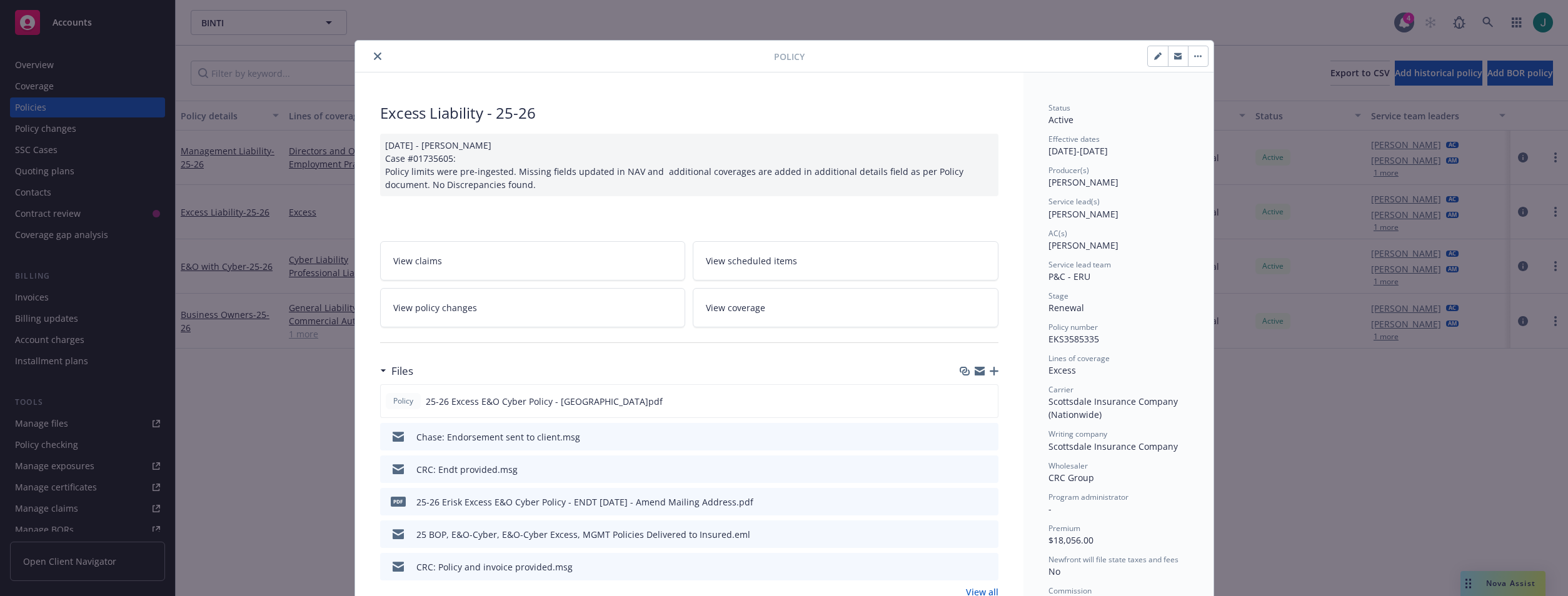
click at [1149, 63] on button "button" at bounding box center [1158, 56] width 20 height 20
select select "RENEWAL"
select select "12"
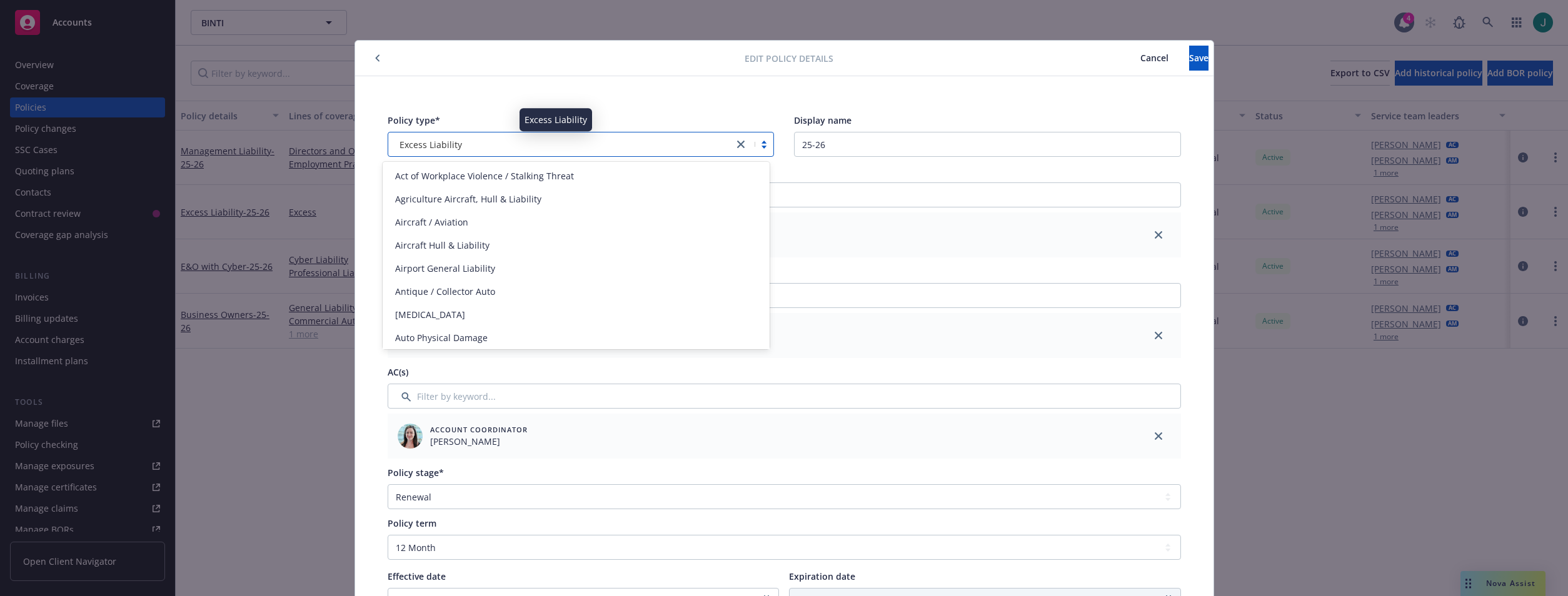
click at [492, 142] on div "Excess Liability" at bounding box center [561, 144] width 333 height 13
type input "E&O"
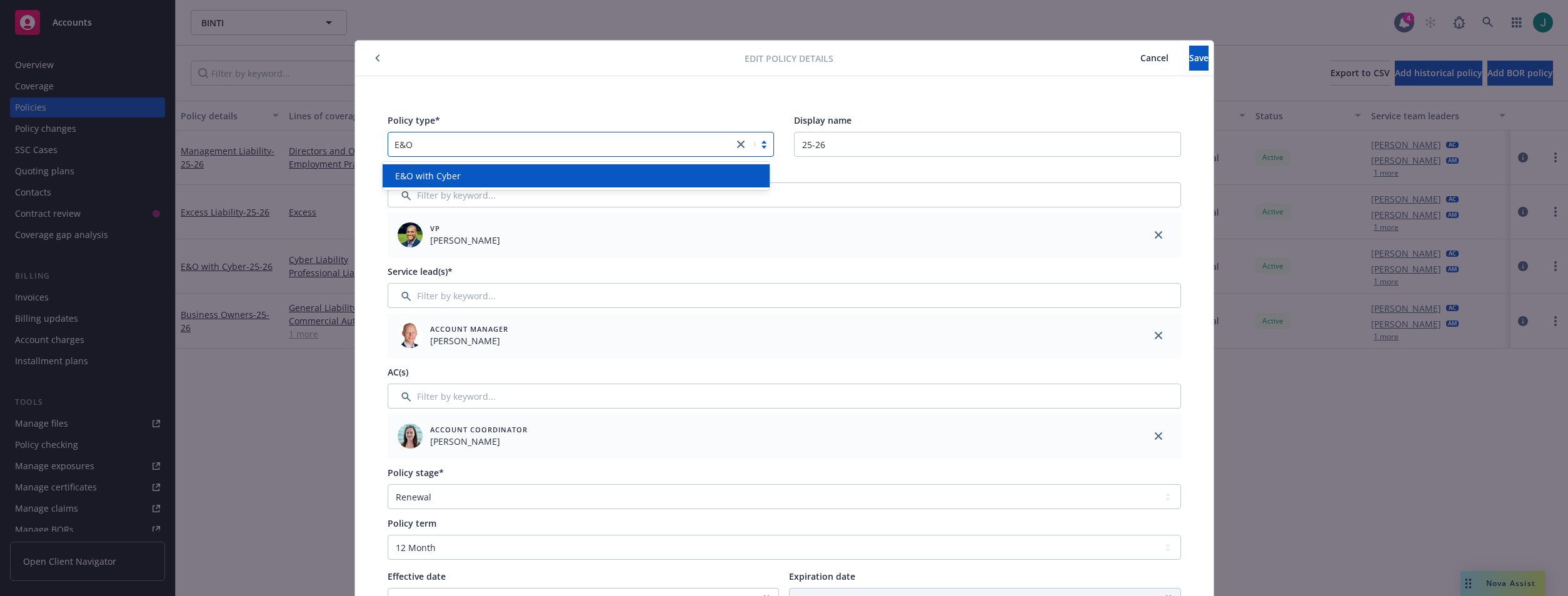
click at [487, 180] on div "E&O with Cyber" at bounding box center [576, 175] width 372 height 13
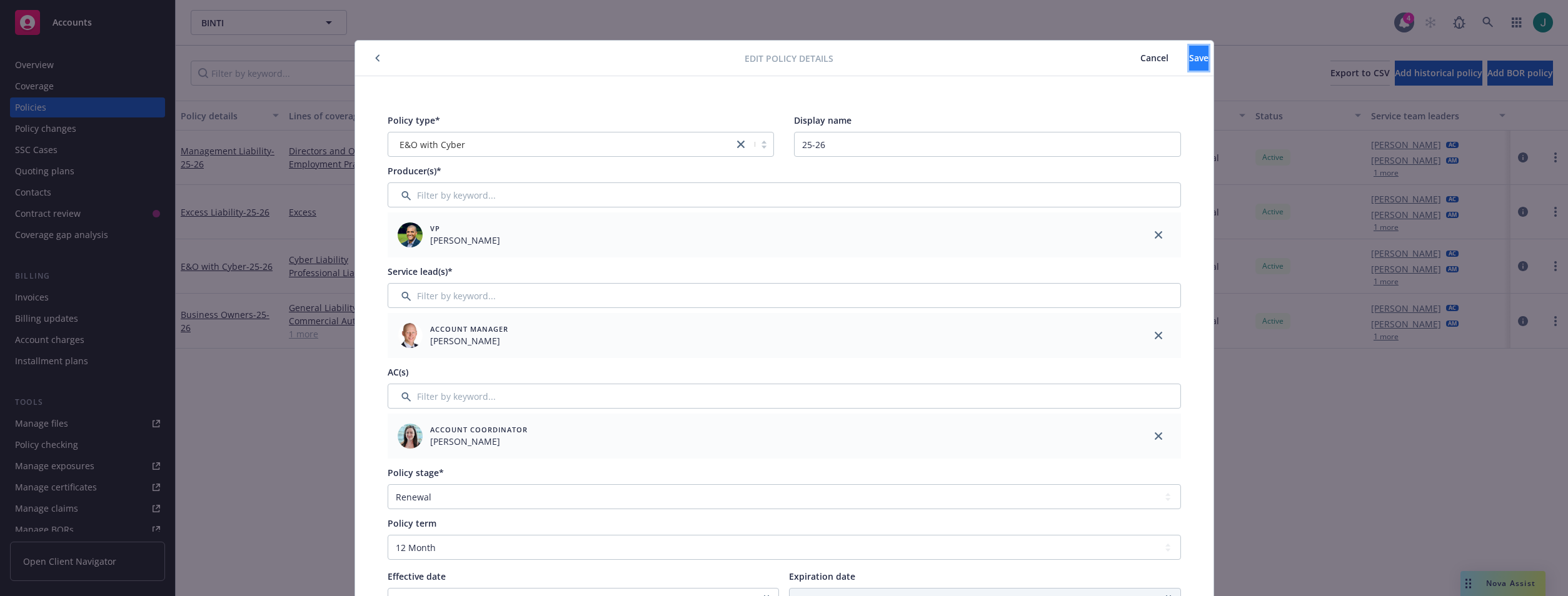
click at [1189, 59] on span "Save" at bounding box center [1199, 57] width 19 height 11
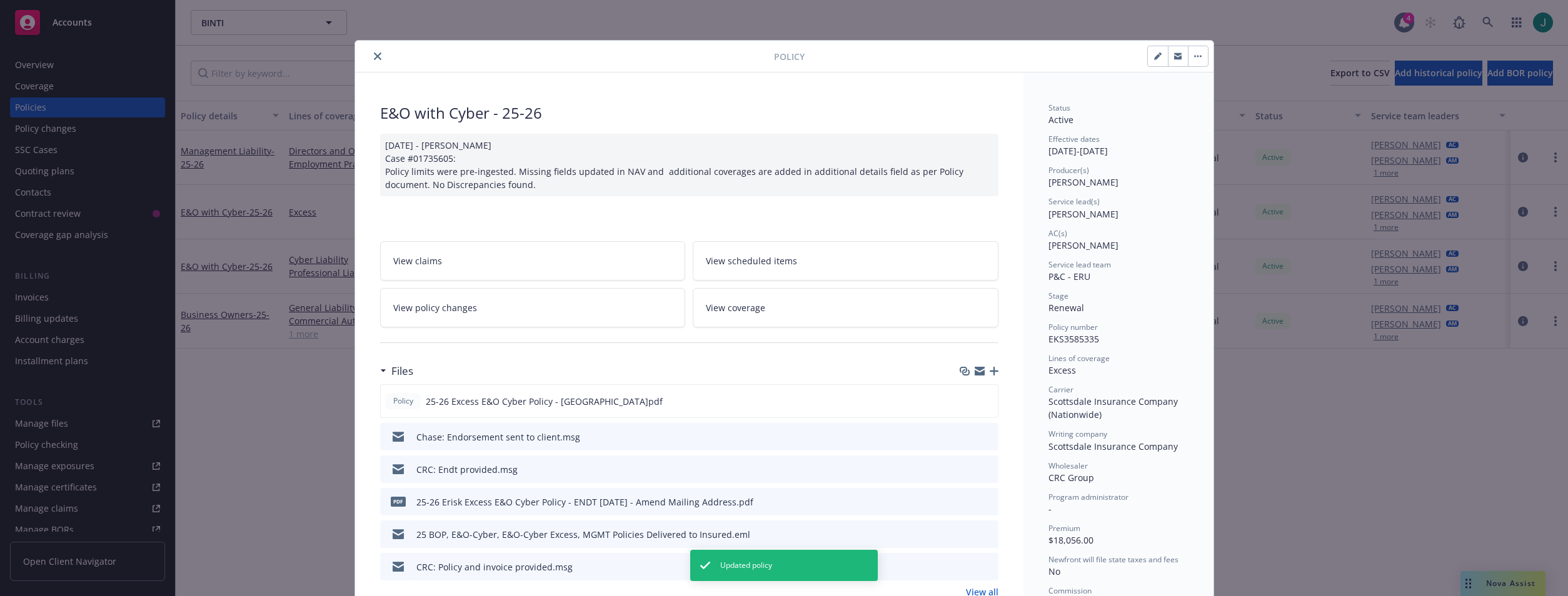
click at [374, 55] on icon "close" at bounding box center [378, 56] width 8 height 8
